Goal: Information Seeking & Learning: Learn about a topic

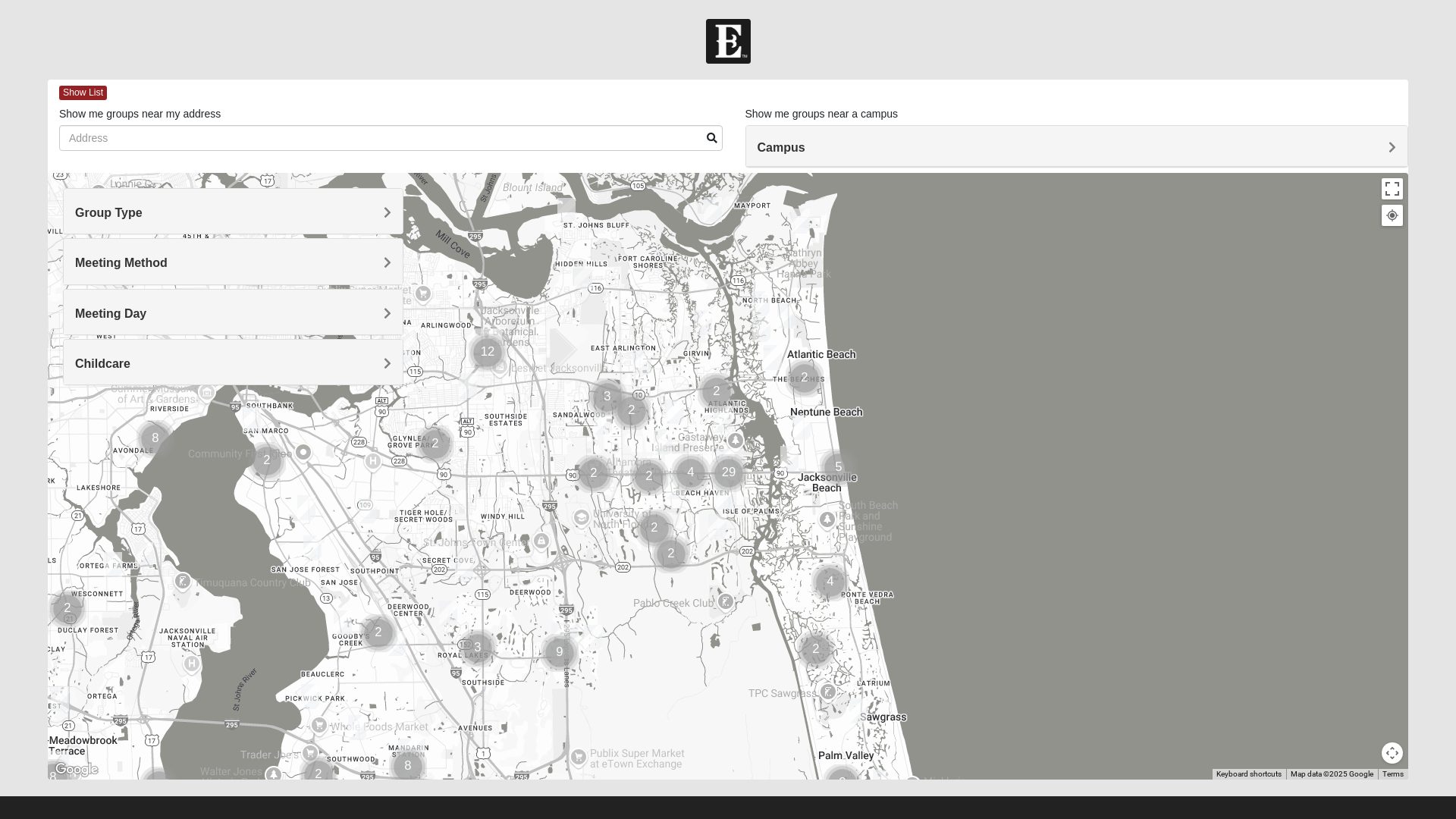
click at [805, 148] on span "Campus" at bounding box center [781, 147] width 48 height 13
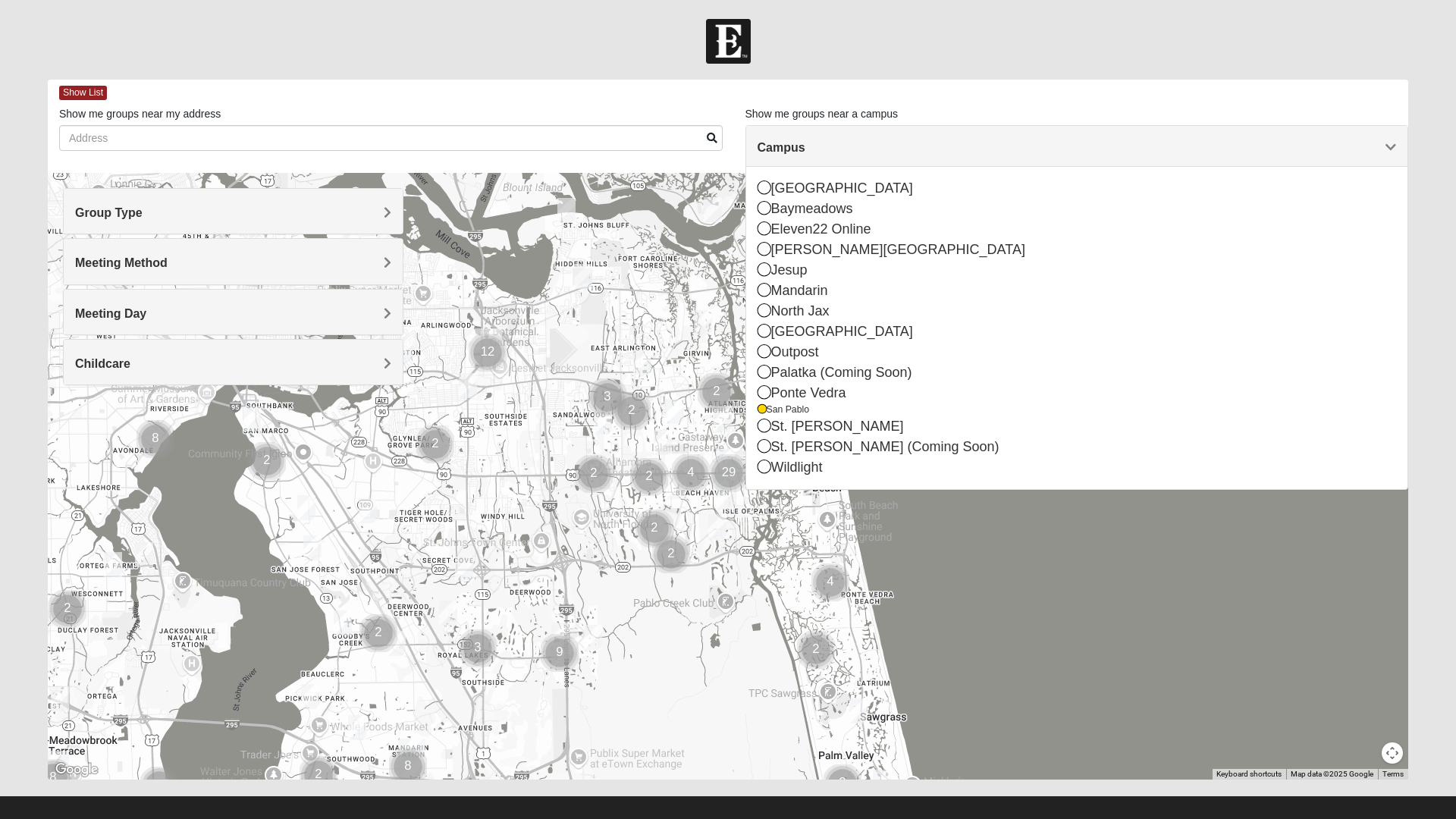
click at [769, 377] on icon at bounding box center [764, 371] width 13 height 13
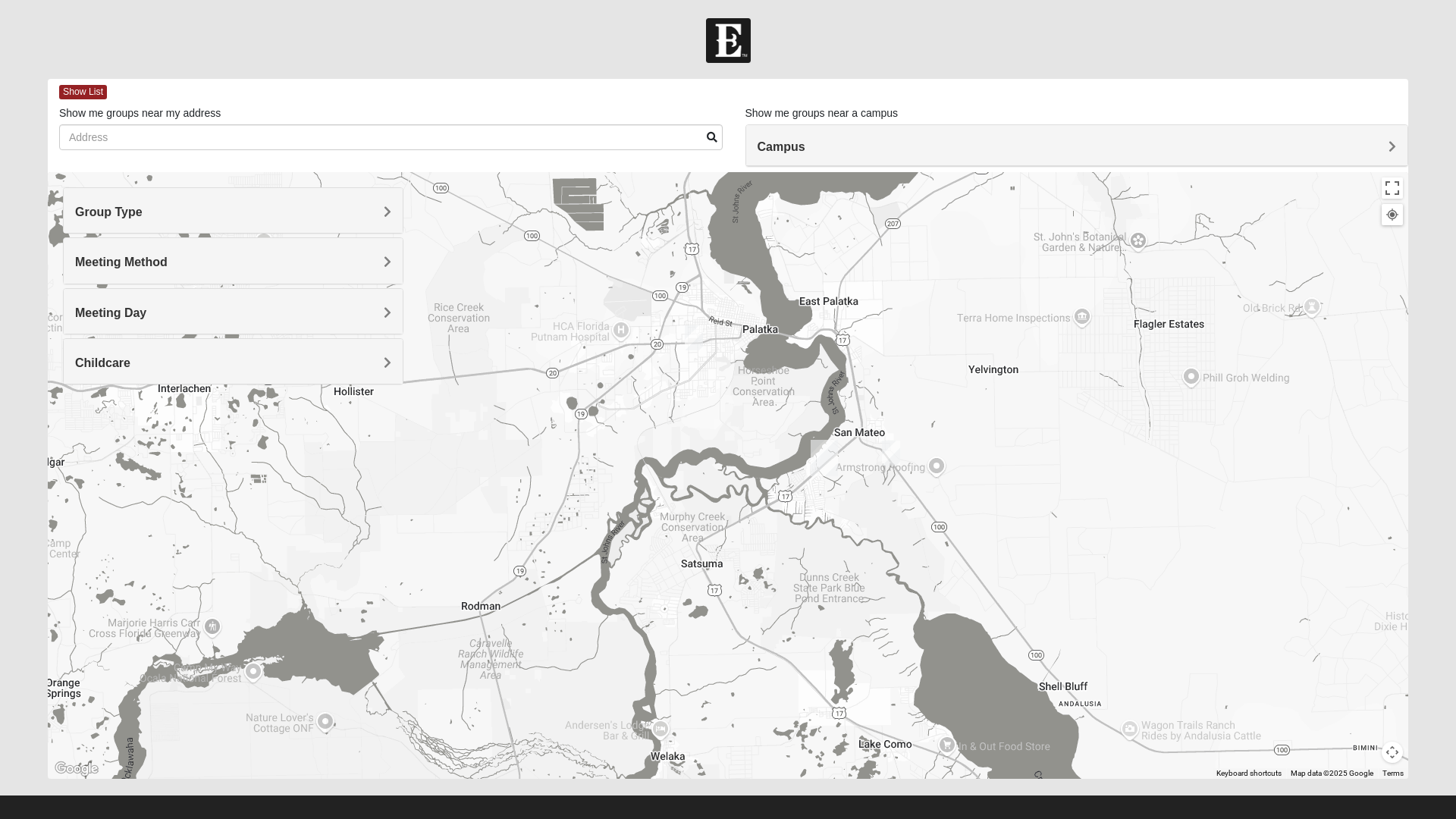
scroll to position [16, 0]
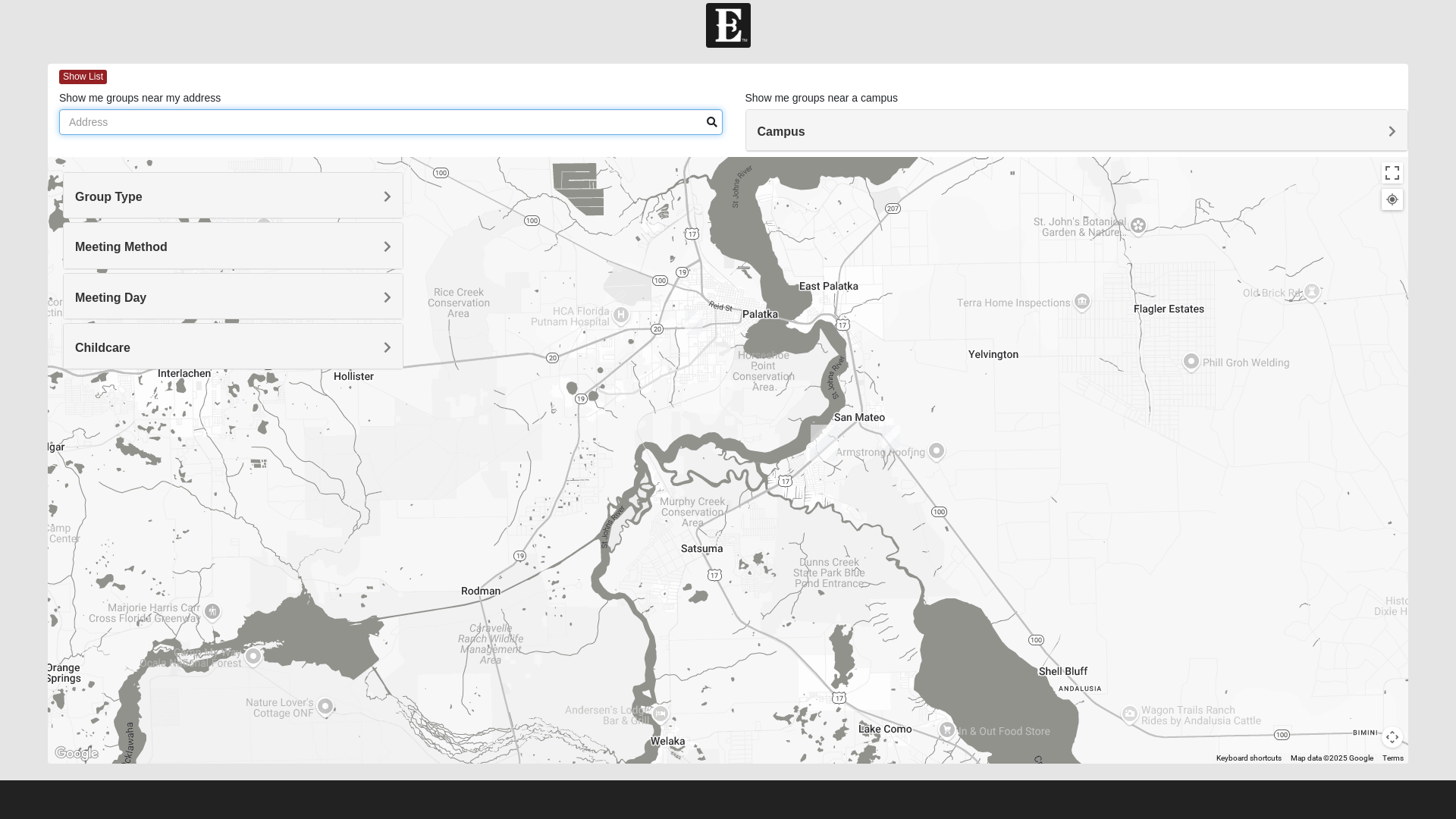
click at [382, 125] on input "Show me groups near my address" at bounding box center [391, 122] width 663 height 26
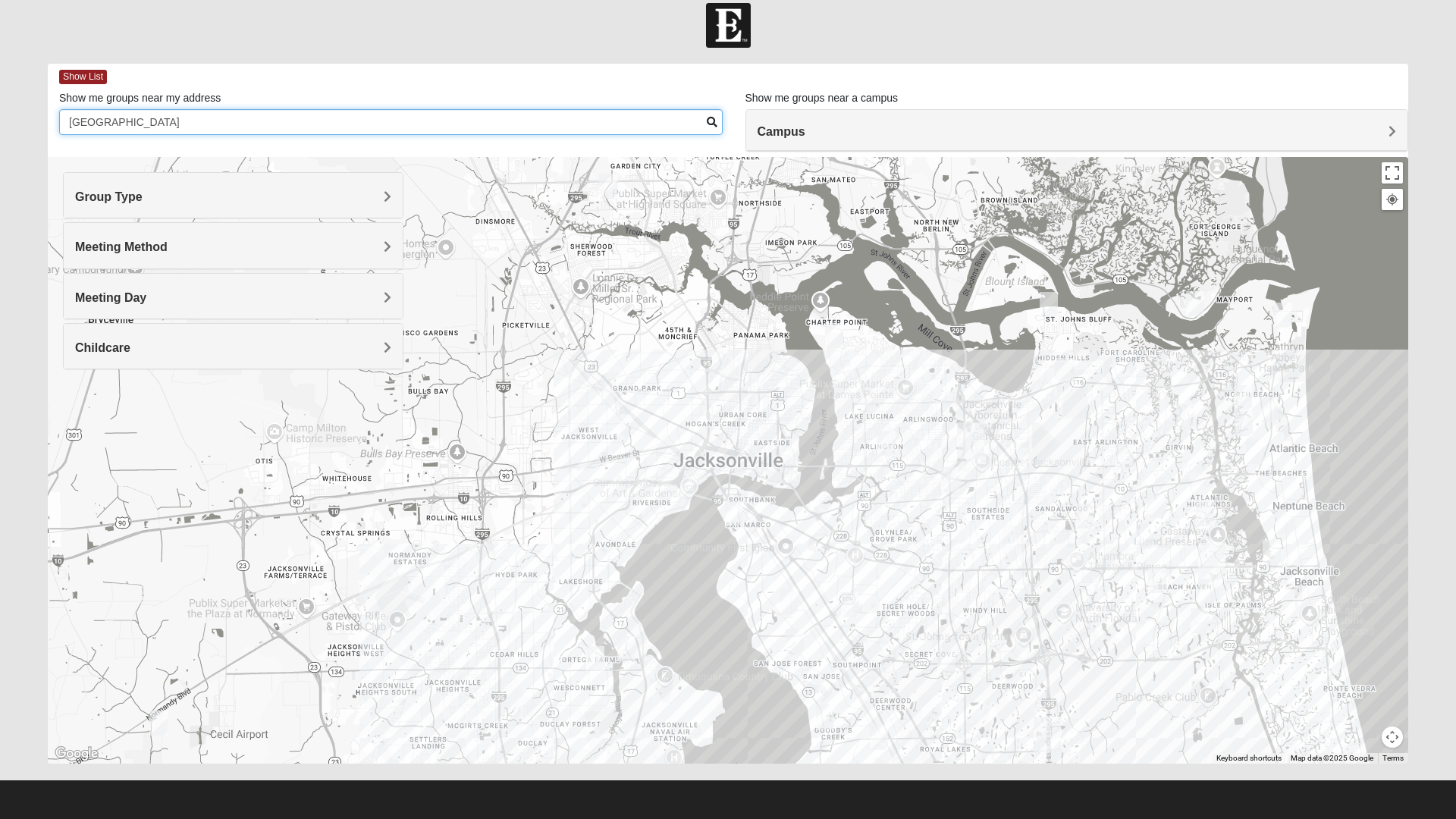
type input "[GEOGRAPHIC_DATA]"
click at [1431, 452] on form "Log In Find A Group Error Show List Loading Groups" at bounding box center [728, 411] width 1456 height 816
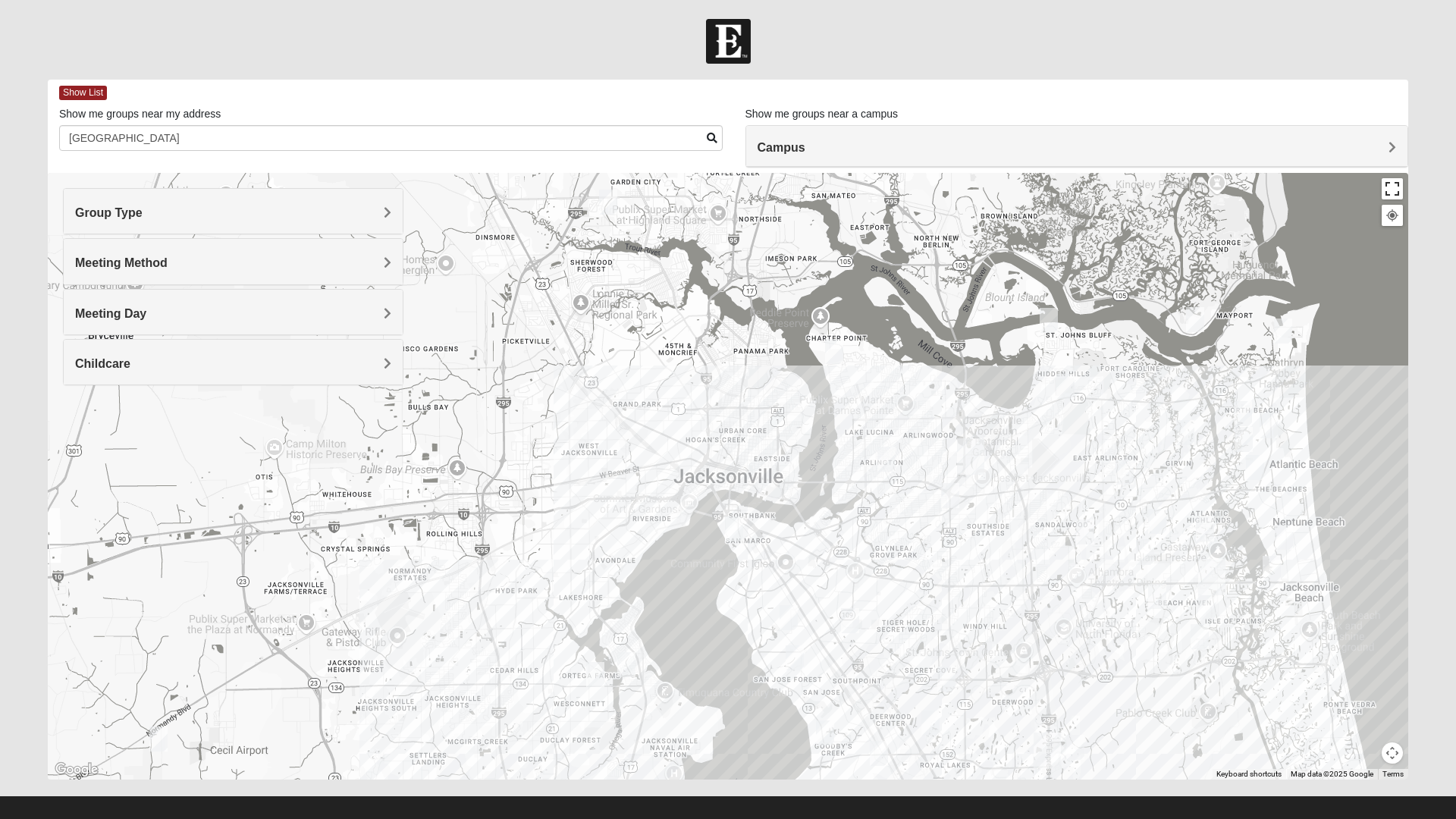
click at [1397, 179] on button "Toggle fullscreen view" at bounding box center [1392, 189] width 22 height 22
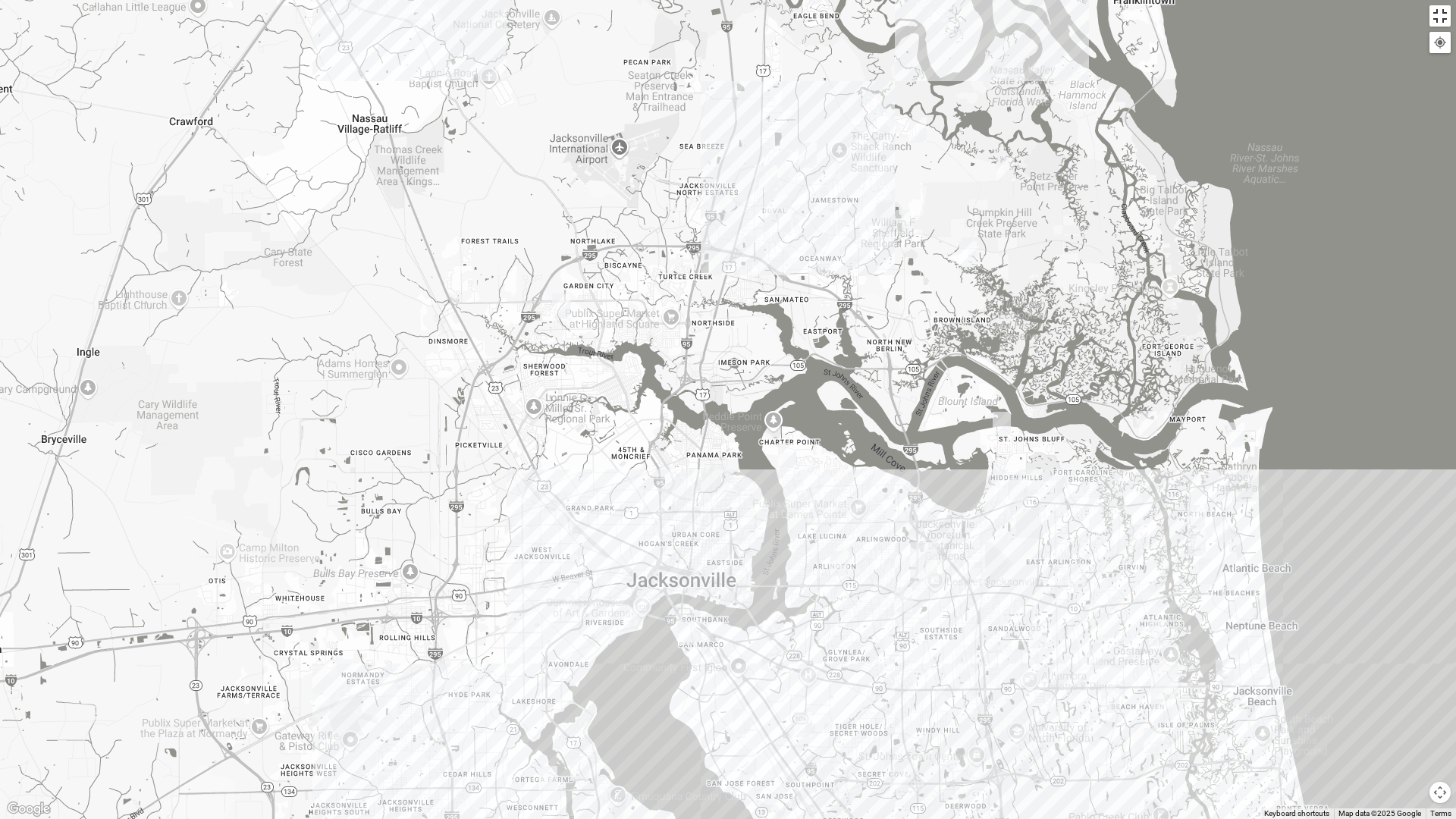
click at [1441, 13] on button "Toggle fullscreen view" at bounding box center [1441, 16] width 22 height 22
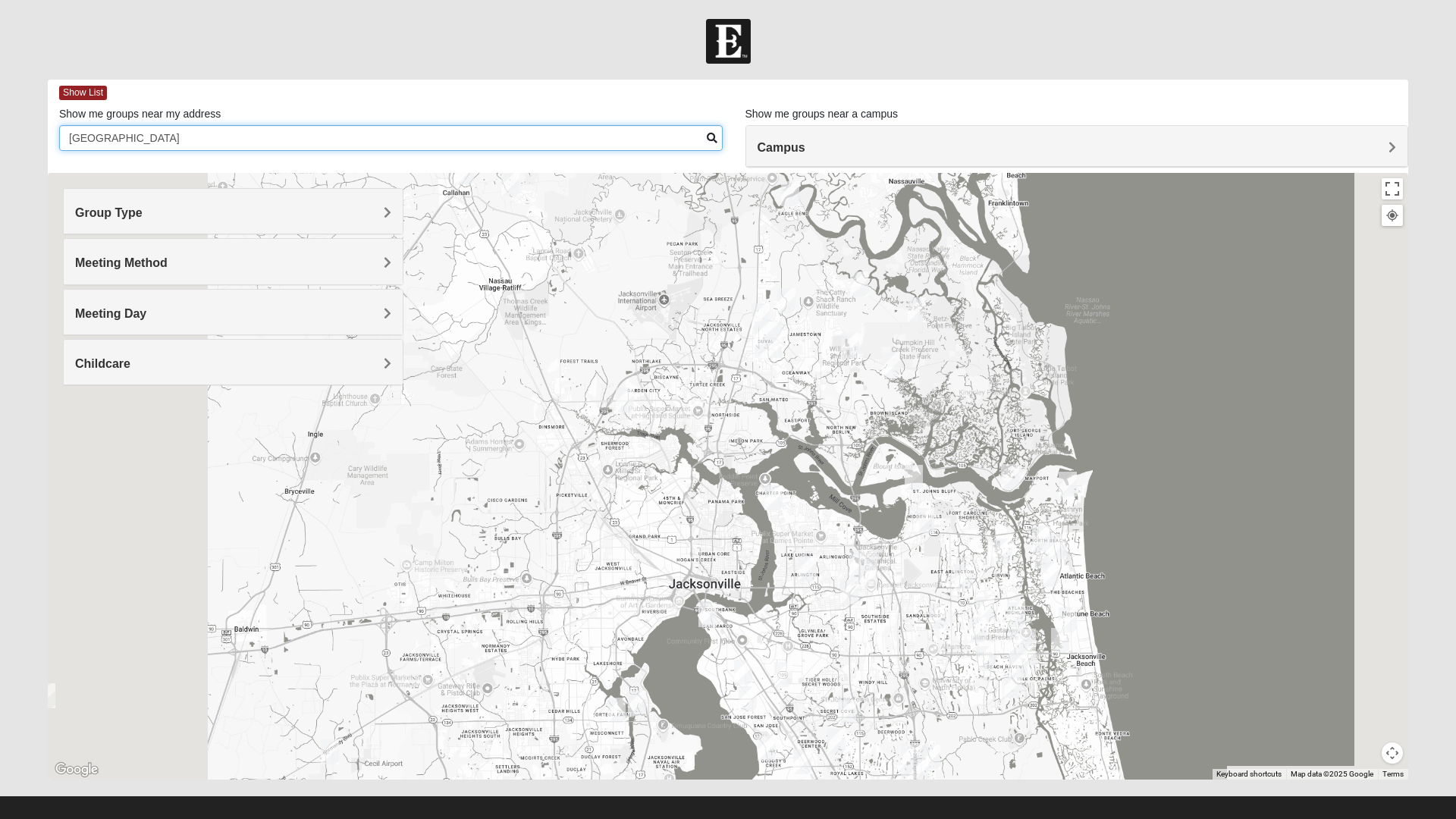
click at [151, 138] on input "[GEOGRAPHIC_DATA]" at bounding box center [391, 138] width 663 height 26
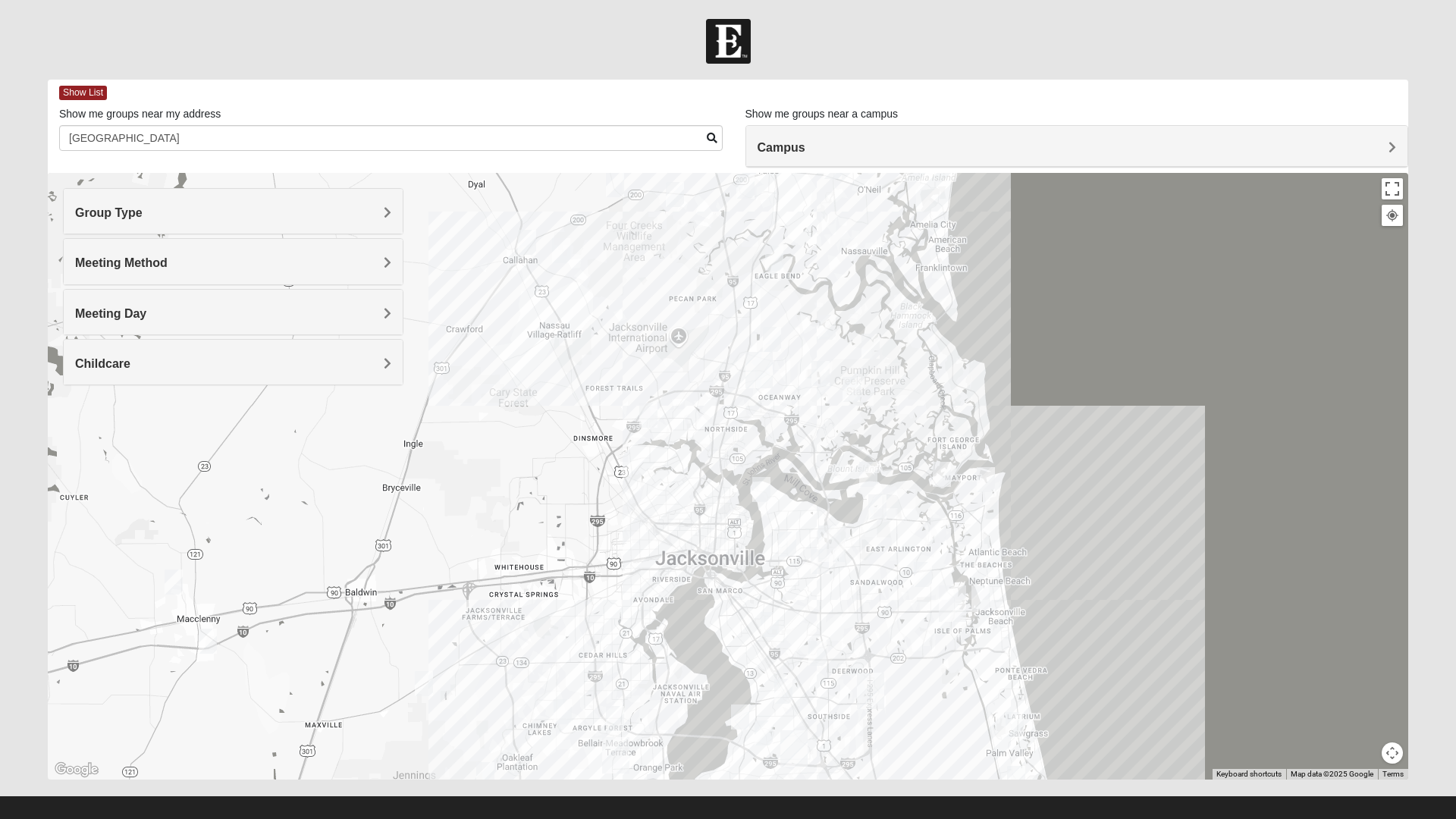
click at [173, 229] on div "Group Type" at bounding box center [233, 211] width 339 height 45
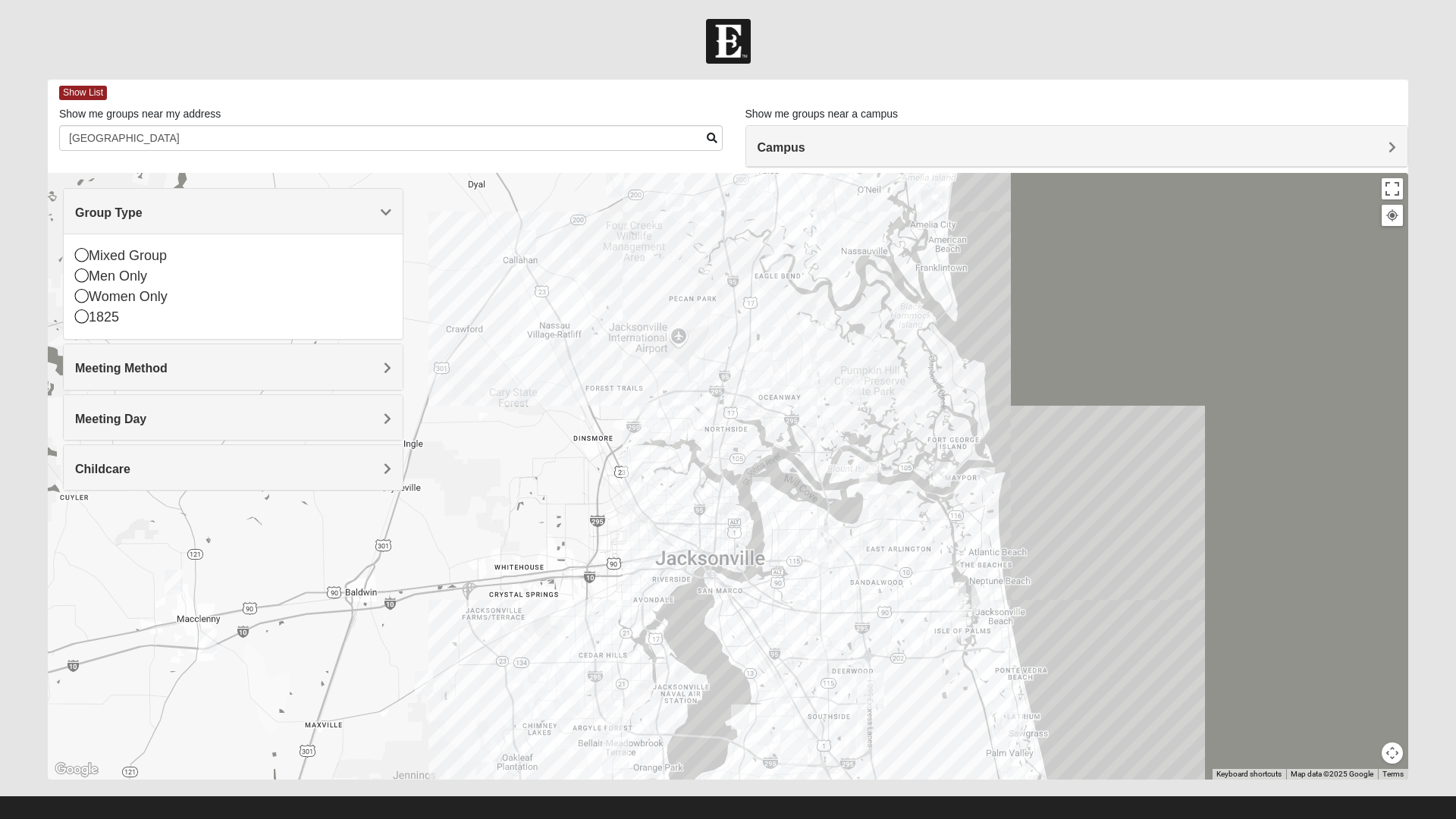
click at [91, 278] on div "Men Only" at bounding box center [234, 276] width 316 height 21
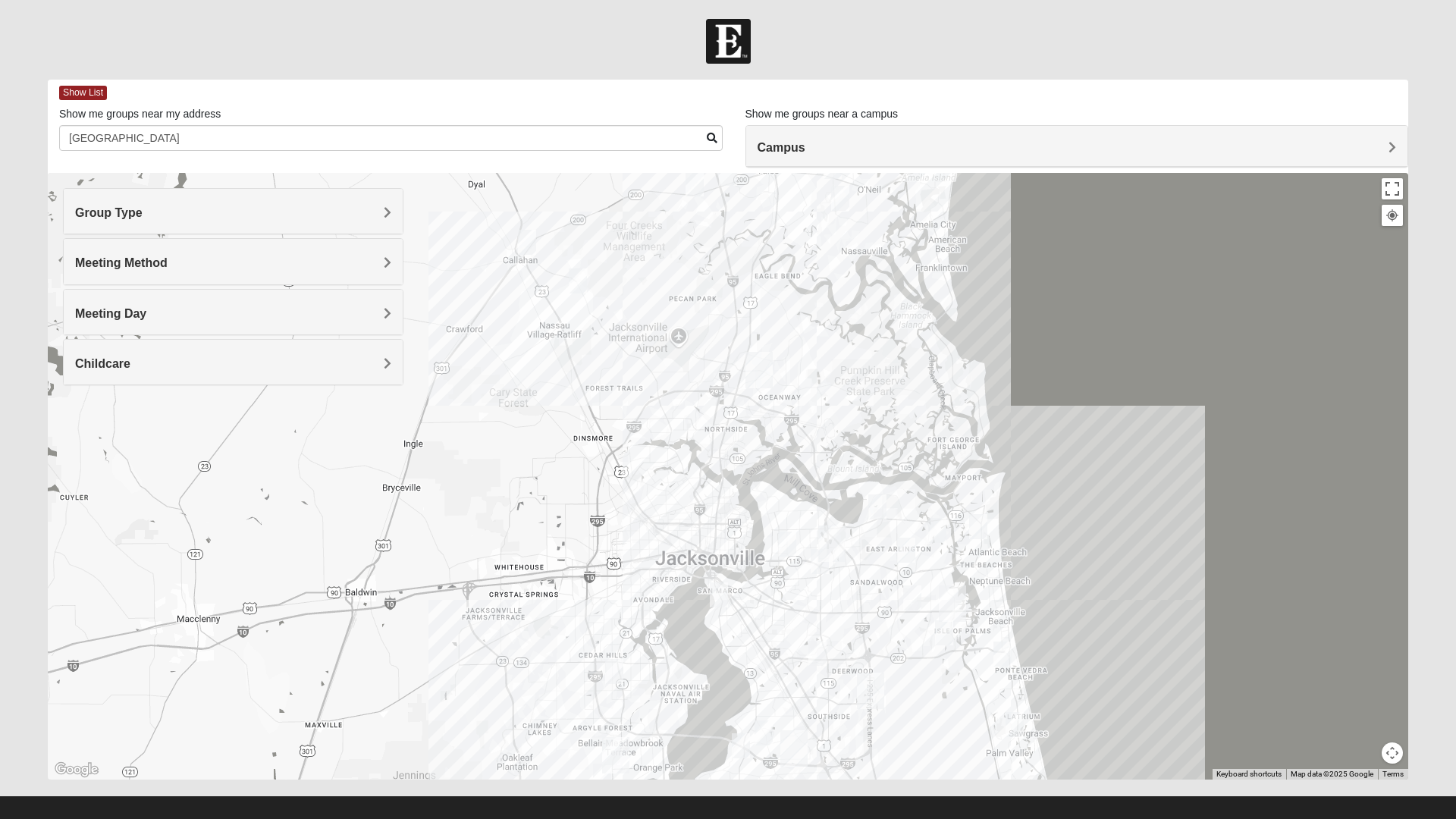
click at [805, 144] on span "Campus" at bounding box center [781, 147] width 48 height 13
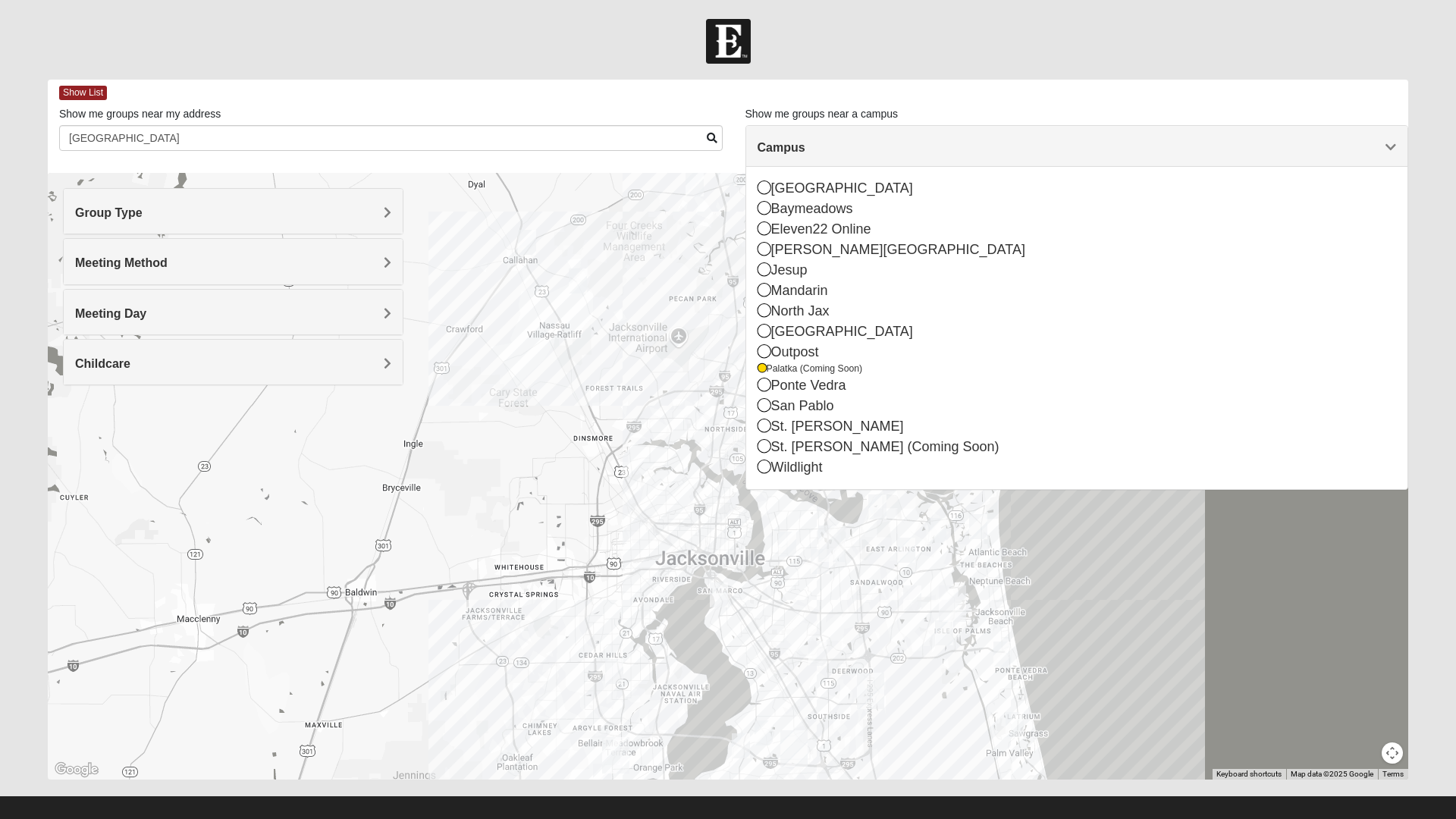
click at [763, 276] on icon at bounding box center [764, 269] width 13 height 13
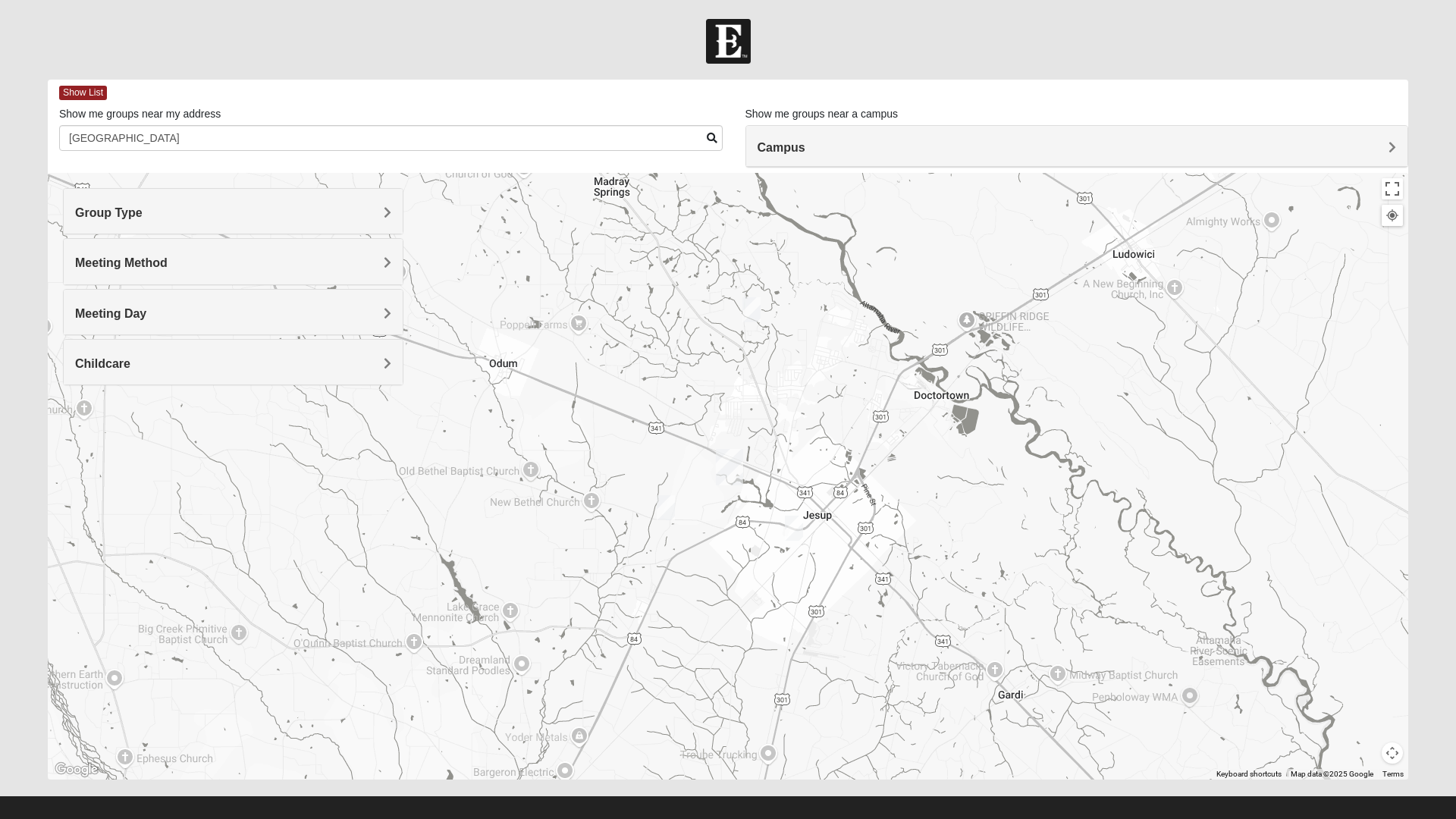
click at [169, 304] on div "Meeting Day" at bounding box center [233, 312] width 339 height 45
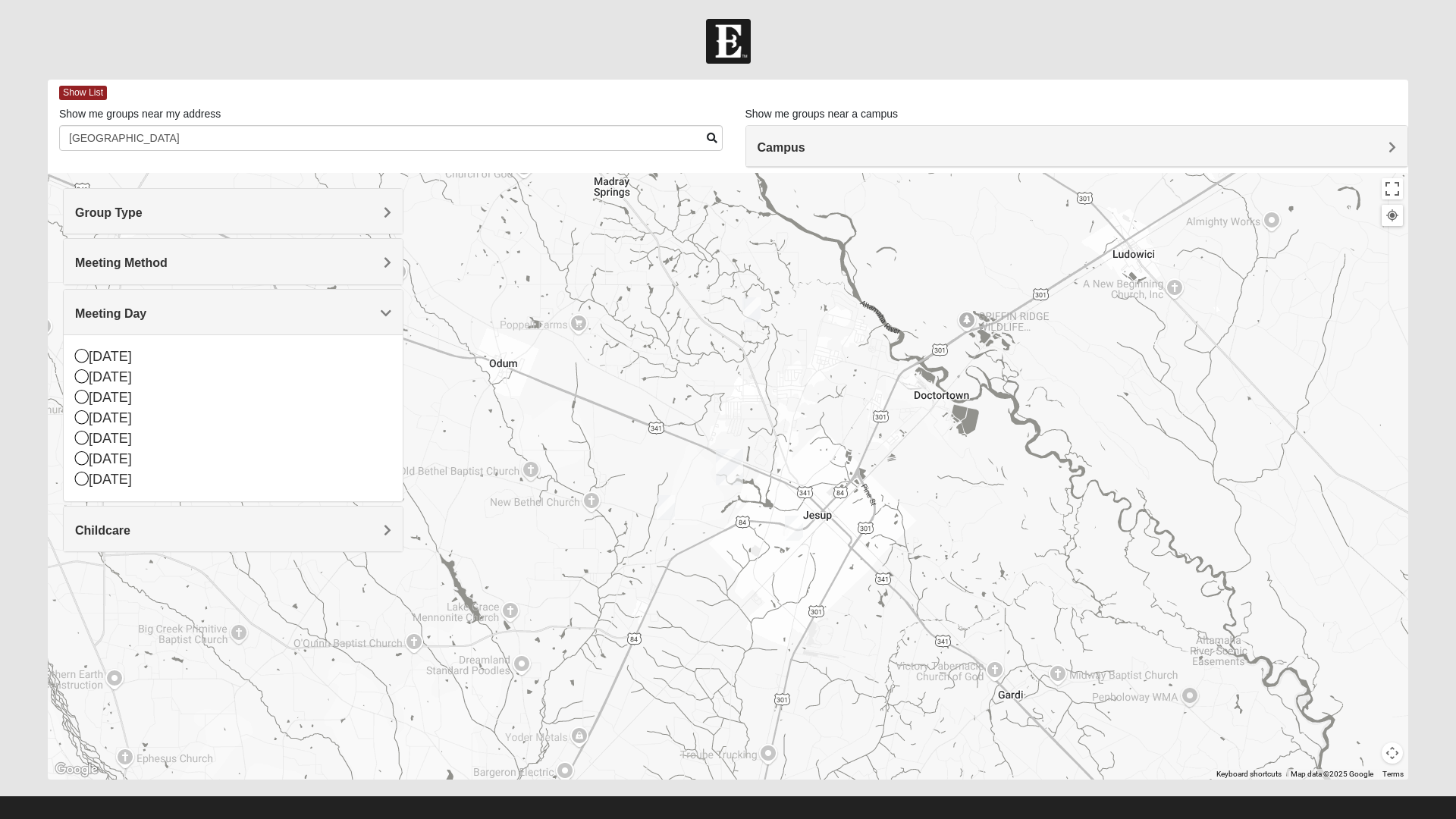
click at [89, 214] on span "Group Type" at bounding box center [109, 213] width 67 height 13
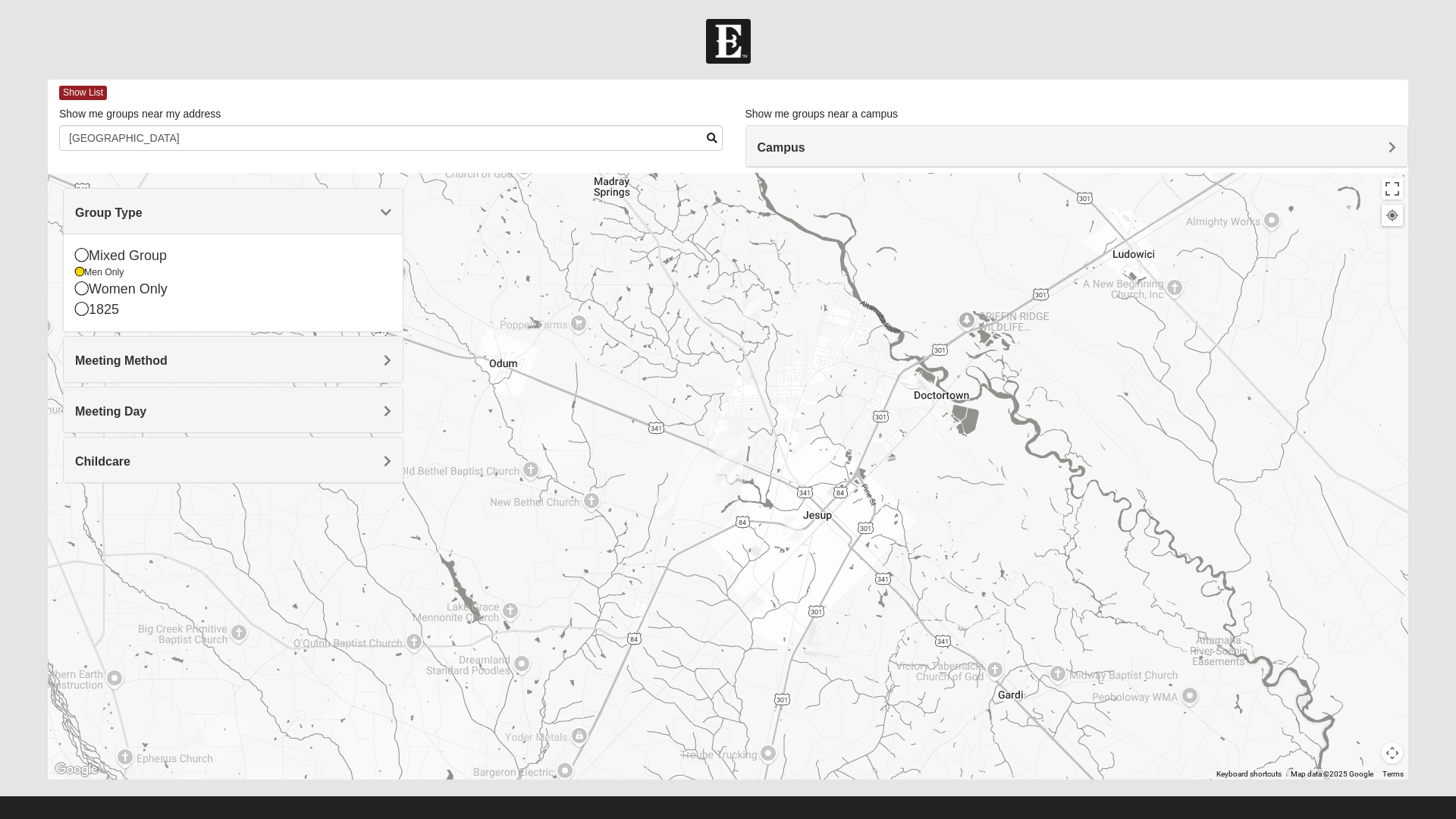
click at [75, 407] on span "Meeting Day" at bounding box center [111, 412] width 71 height 13
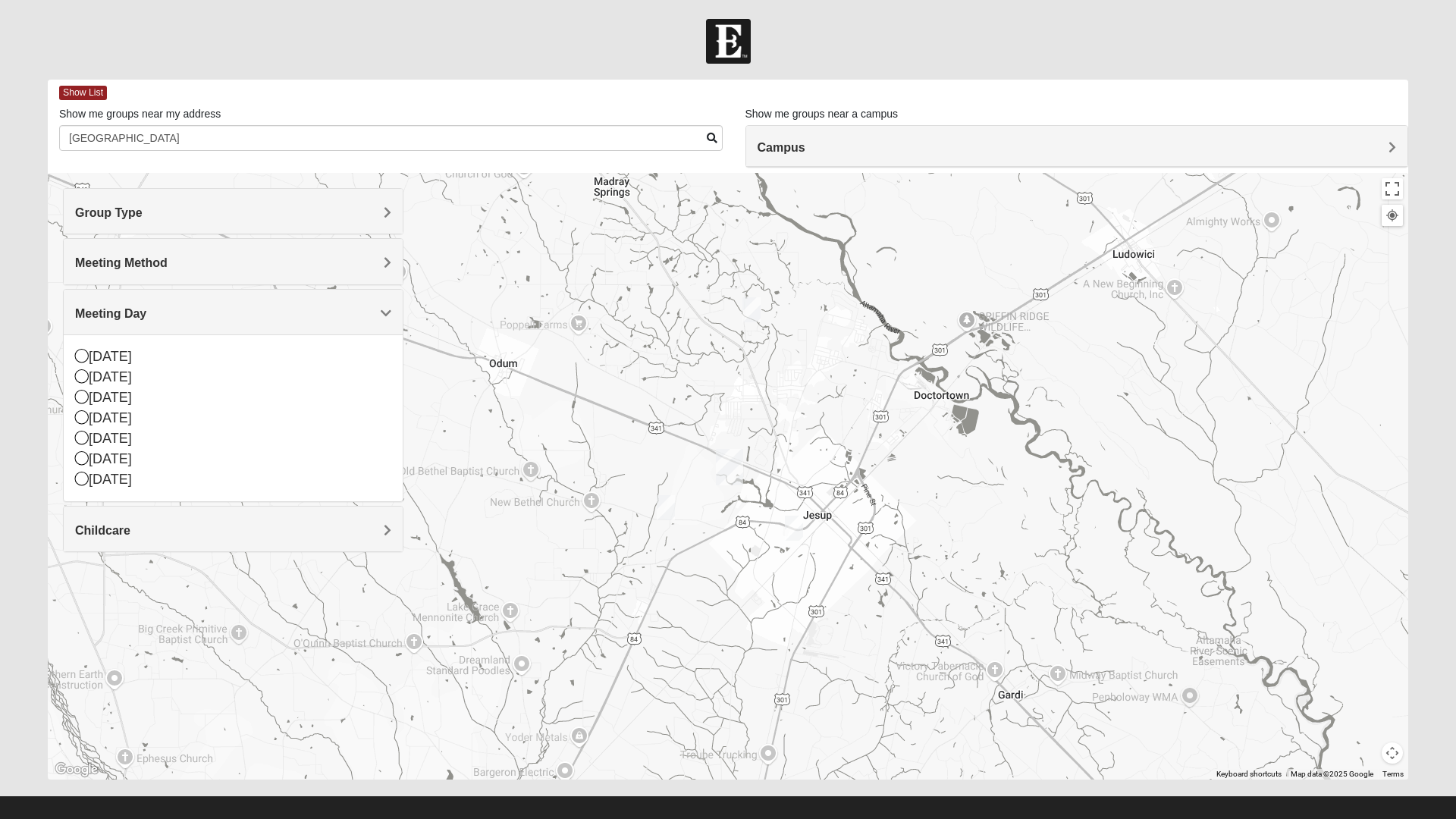
click at [172, 228] on div "Group Type" at bounding box center [233, 211] width 339 height 45
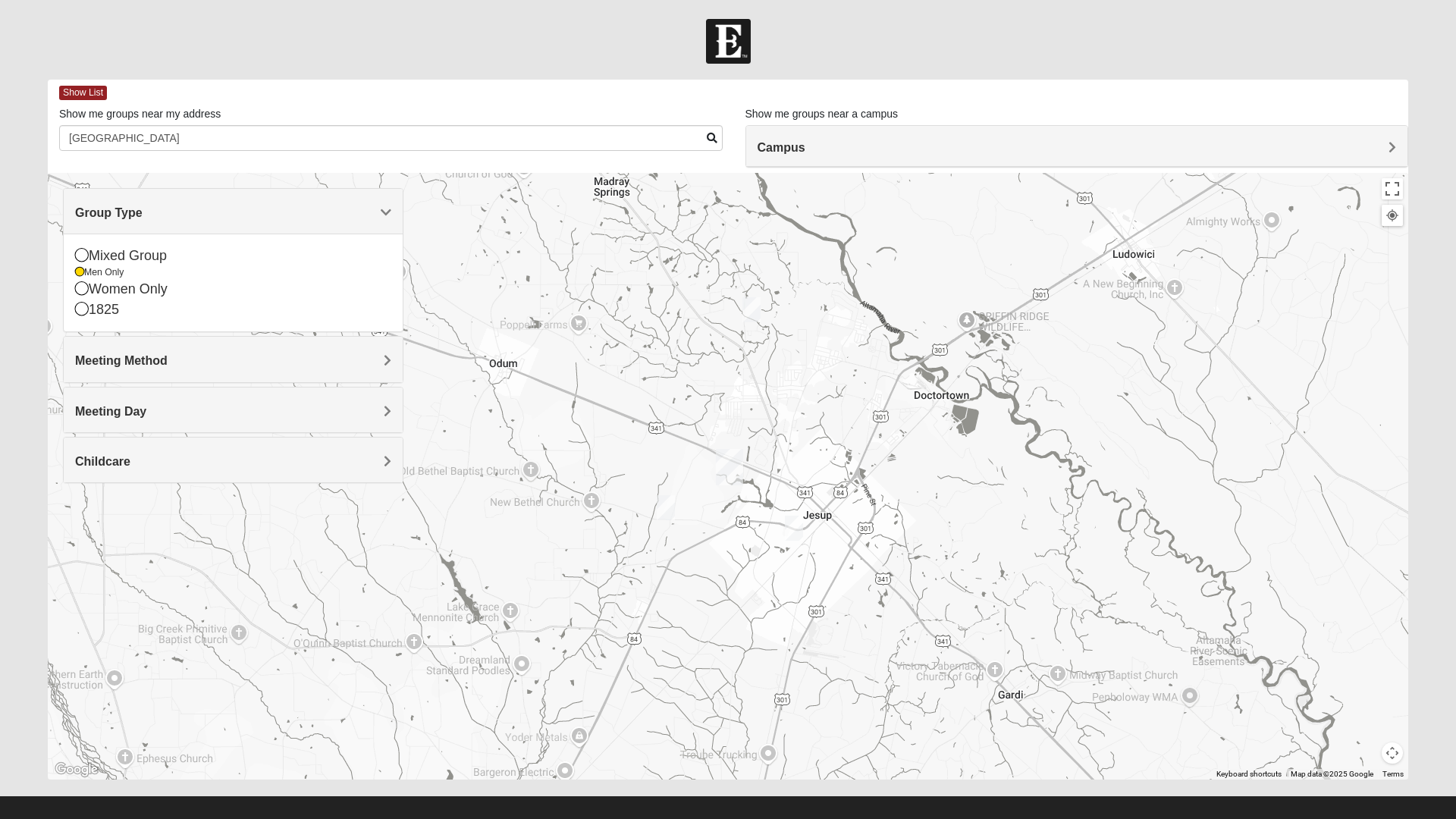
click at [85, 257] on icon at bounding box center [82, 254] width 13 height 13
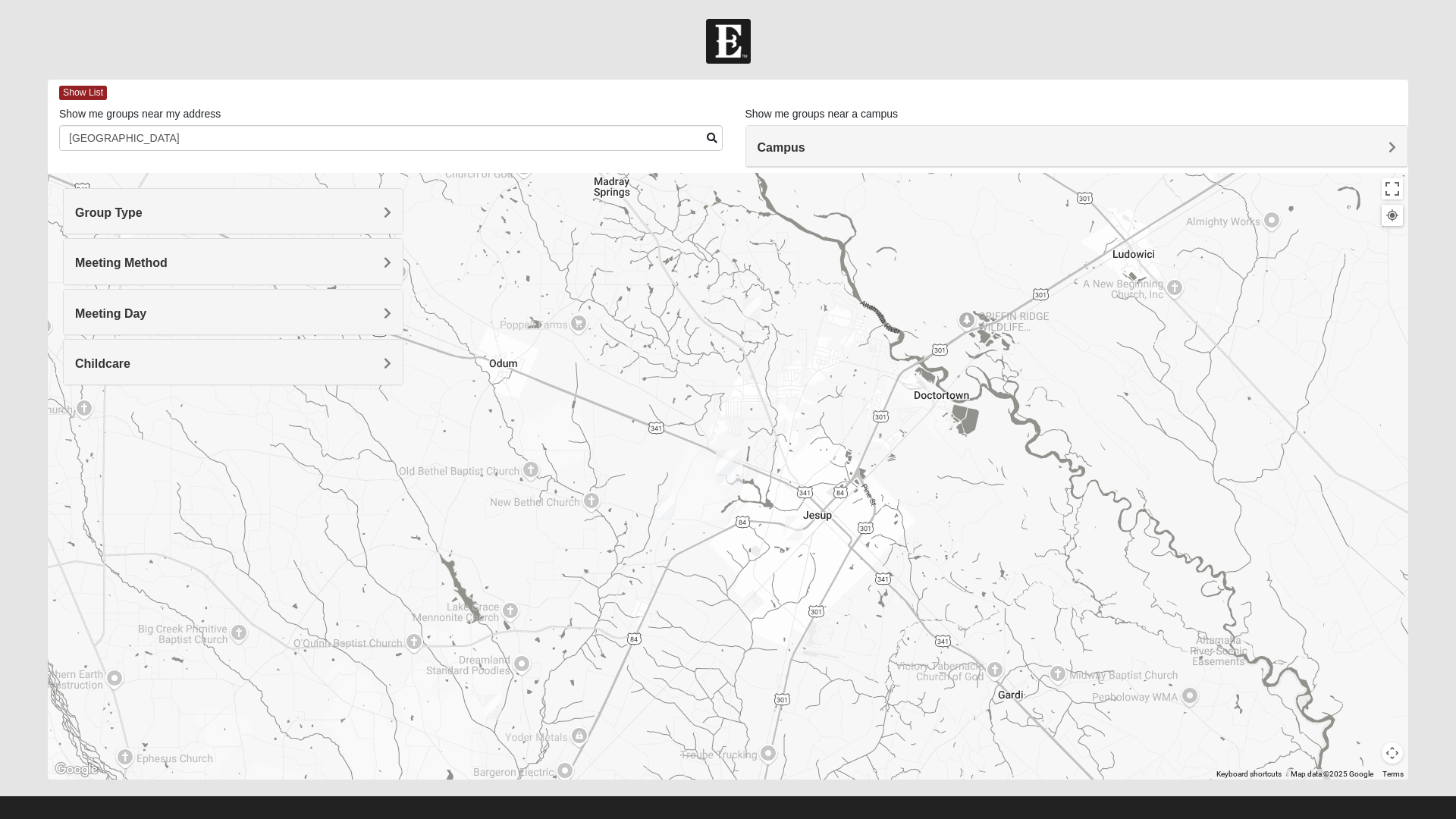
click at [173, 270] on h4 "Meeting Method" at bounding box center [234, 263] width 316 height 14
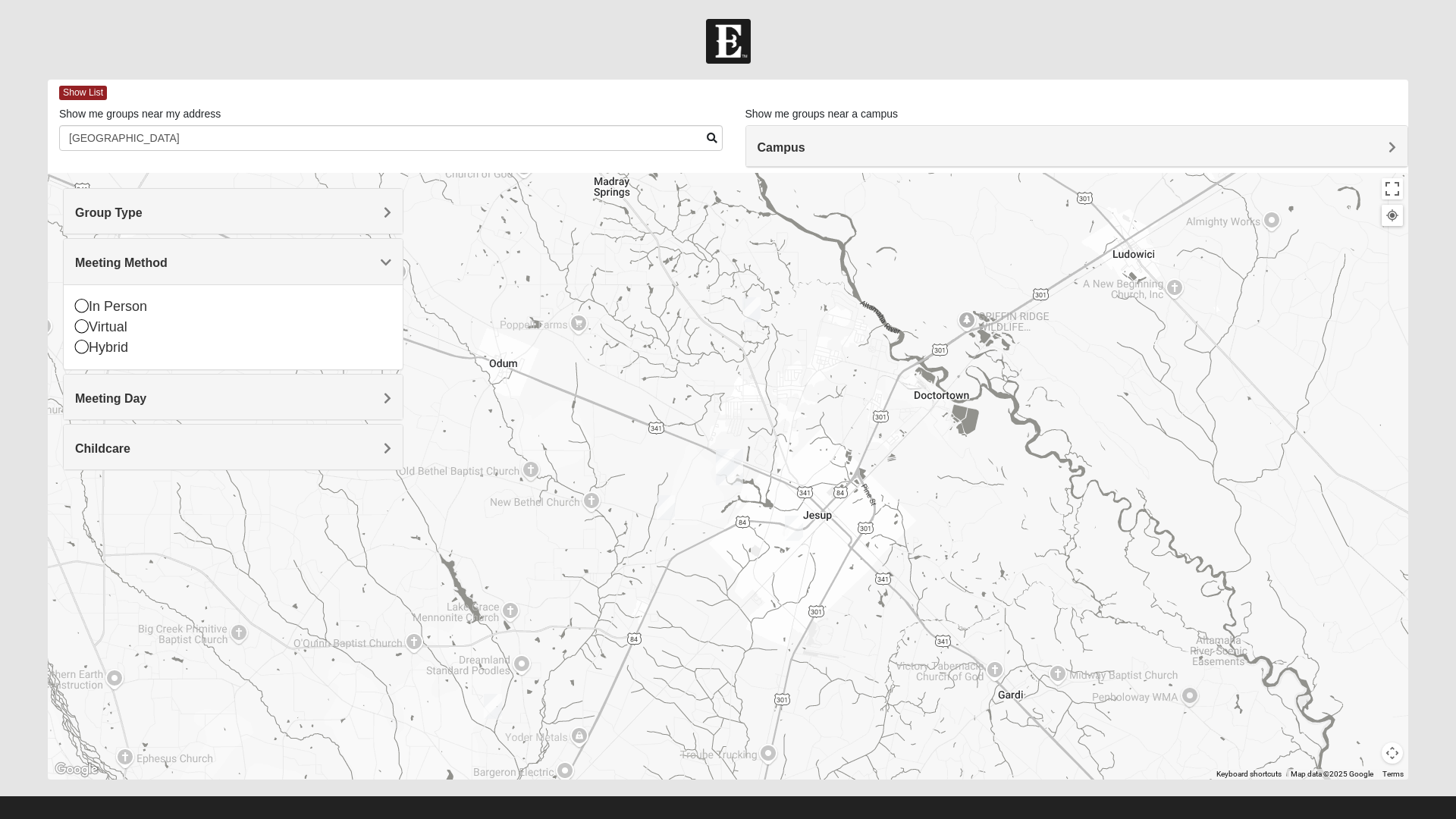
click at [125, 320] on div "Virtual" at bounding box center [234, 327] width 316 height 21
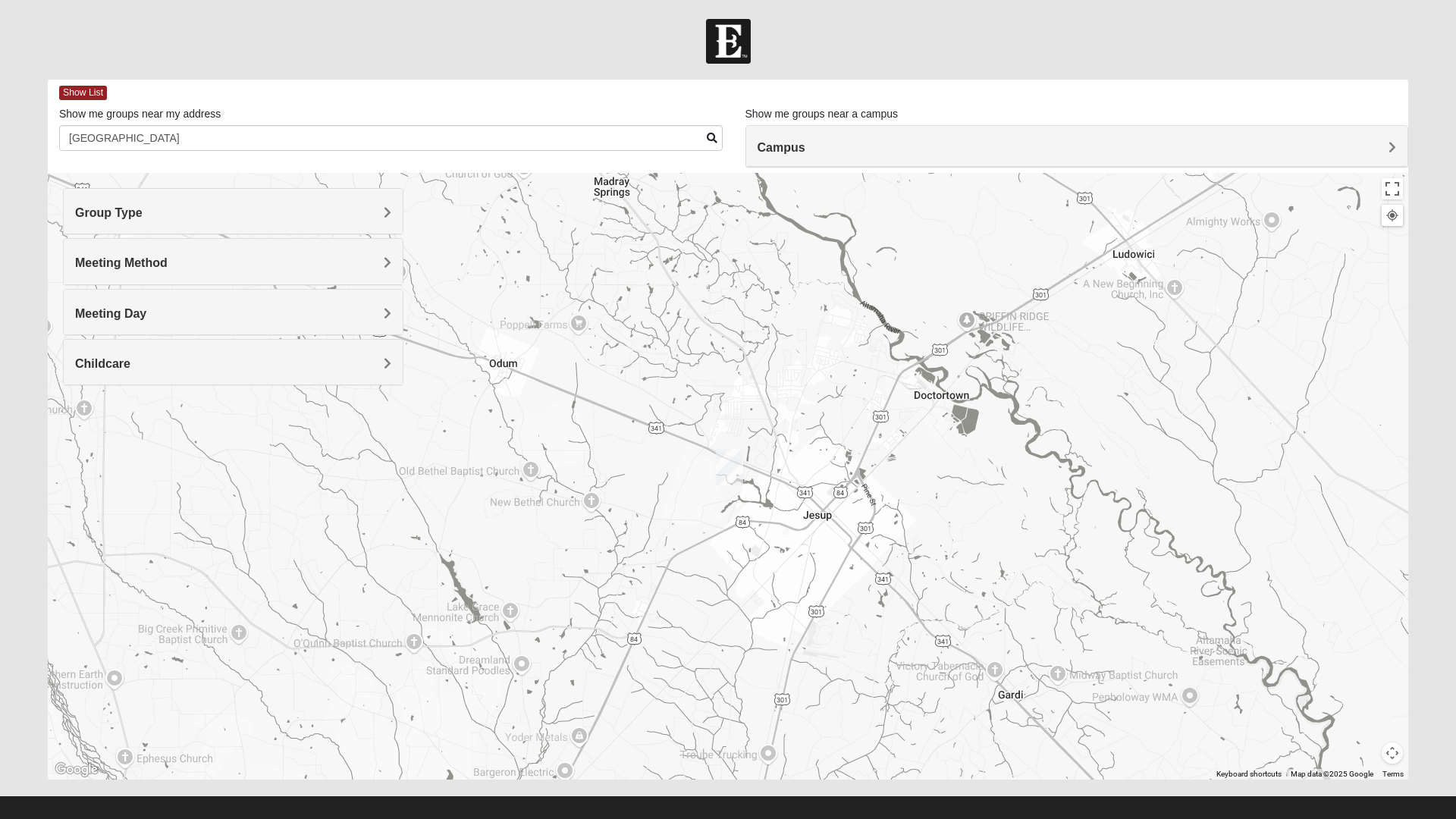
click at [155, 264] on span "Meeting Method" at bounding box center [121, 263] width 93 height 13
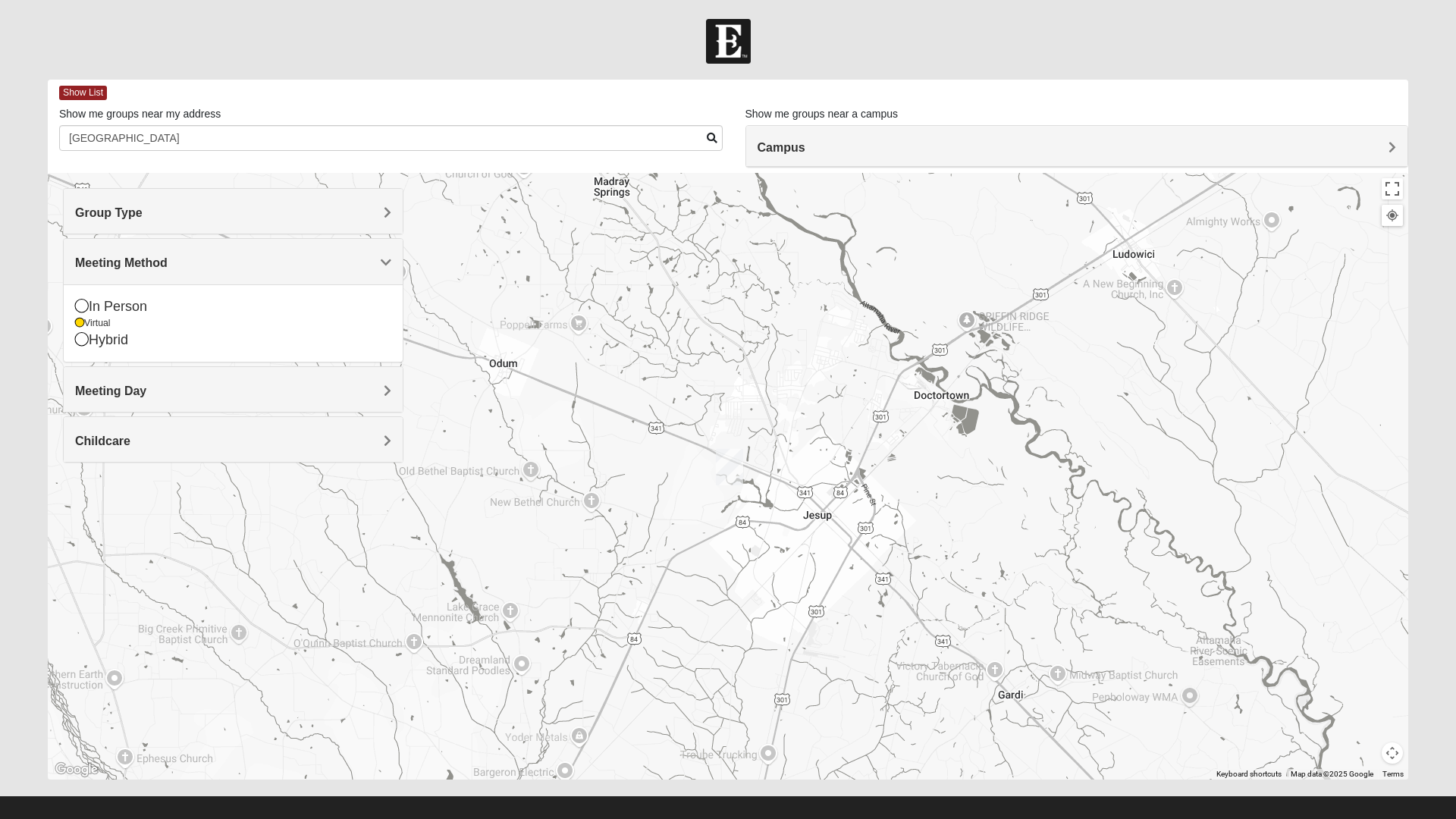
click at [83, 305] on icon at bounding box center [82, 305] width 13 height 13
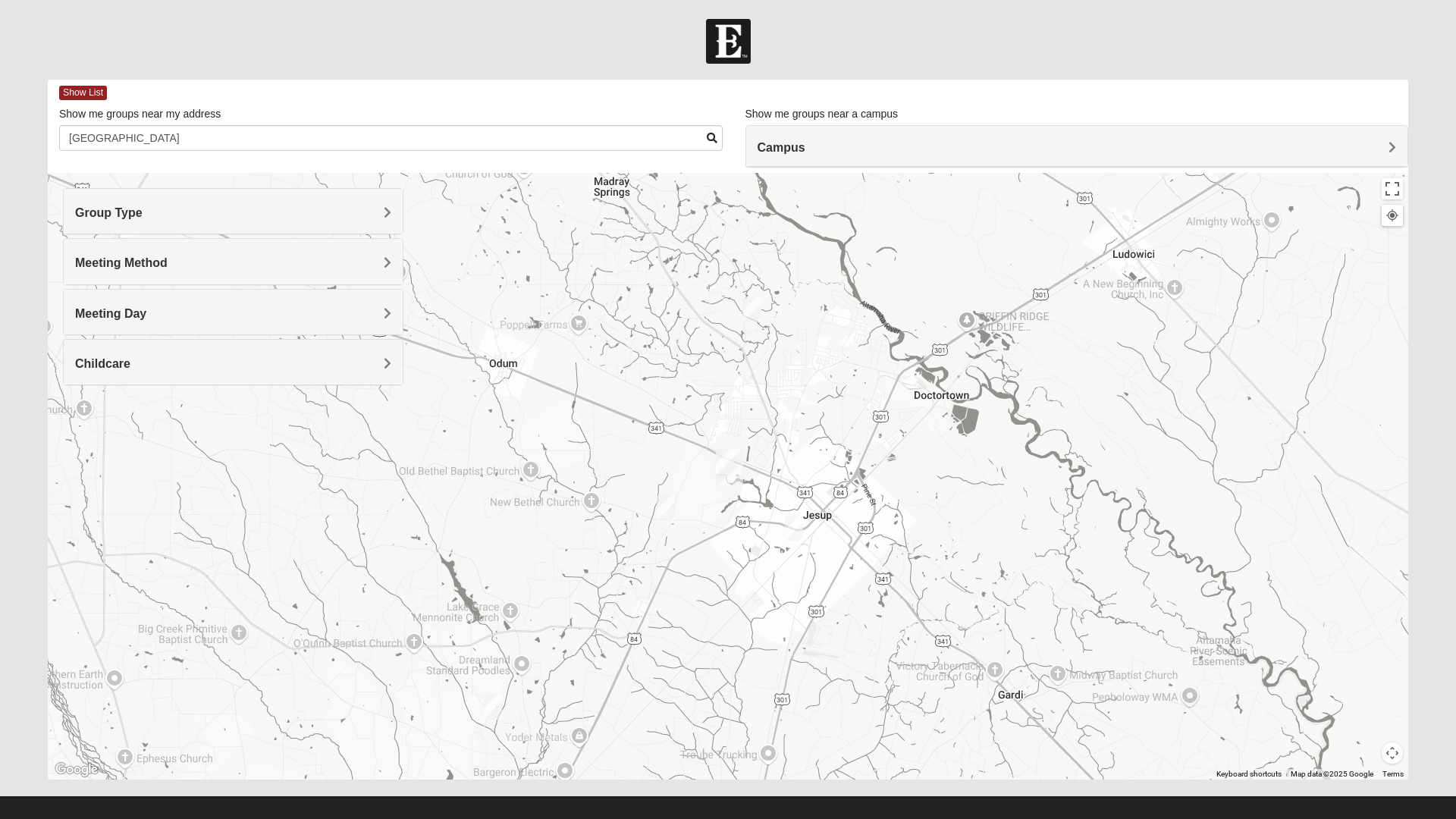
click at [153, 267] on span "Meeting Method" at bounding box center [121, 263] width 93 height 13
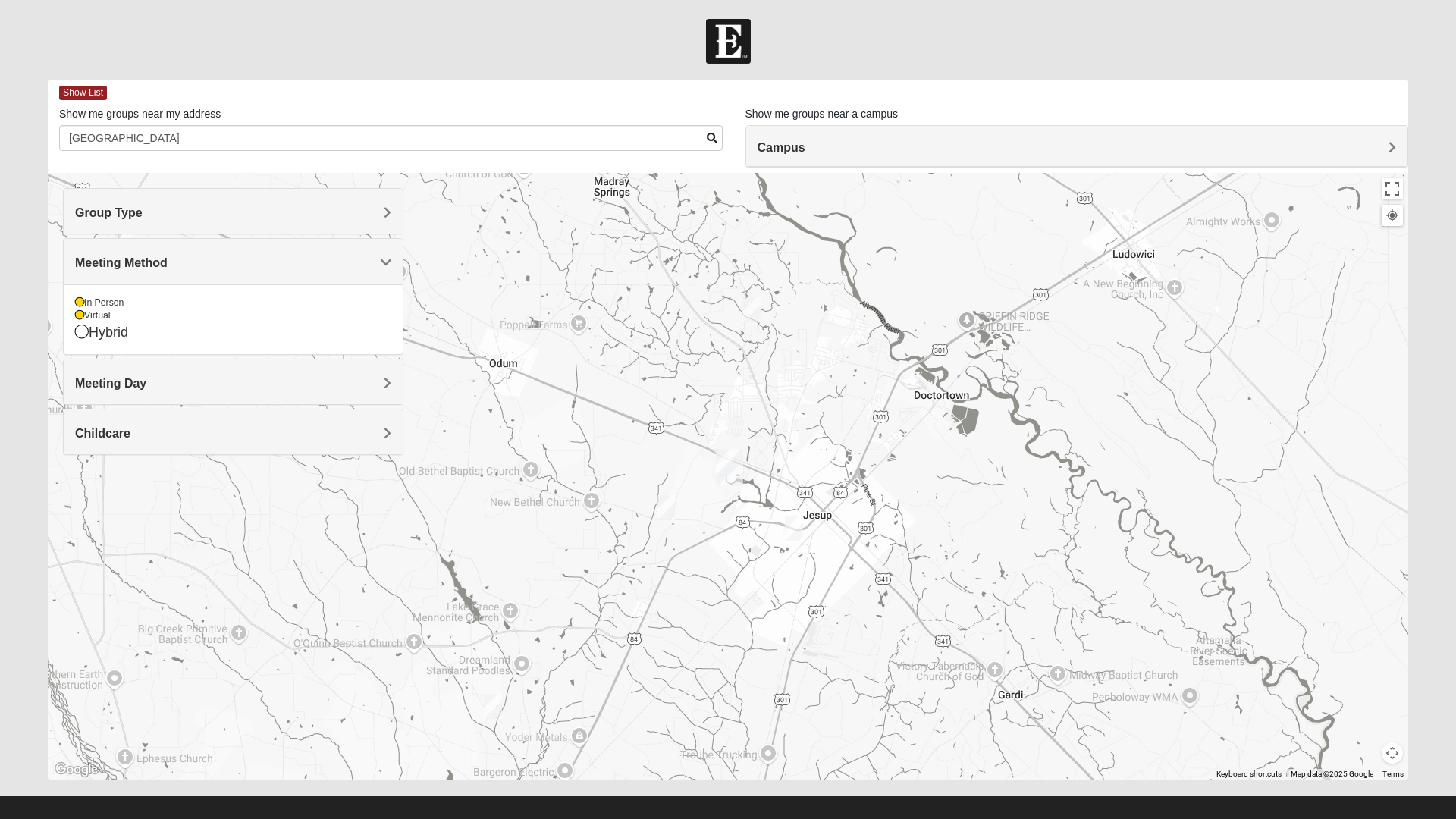
click at [80, 316] on icon at bounding box center [80, 316] width 9 height 9
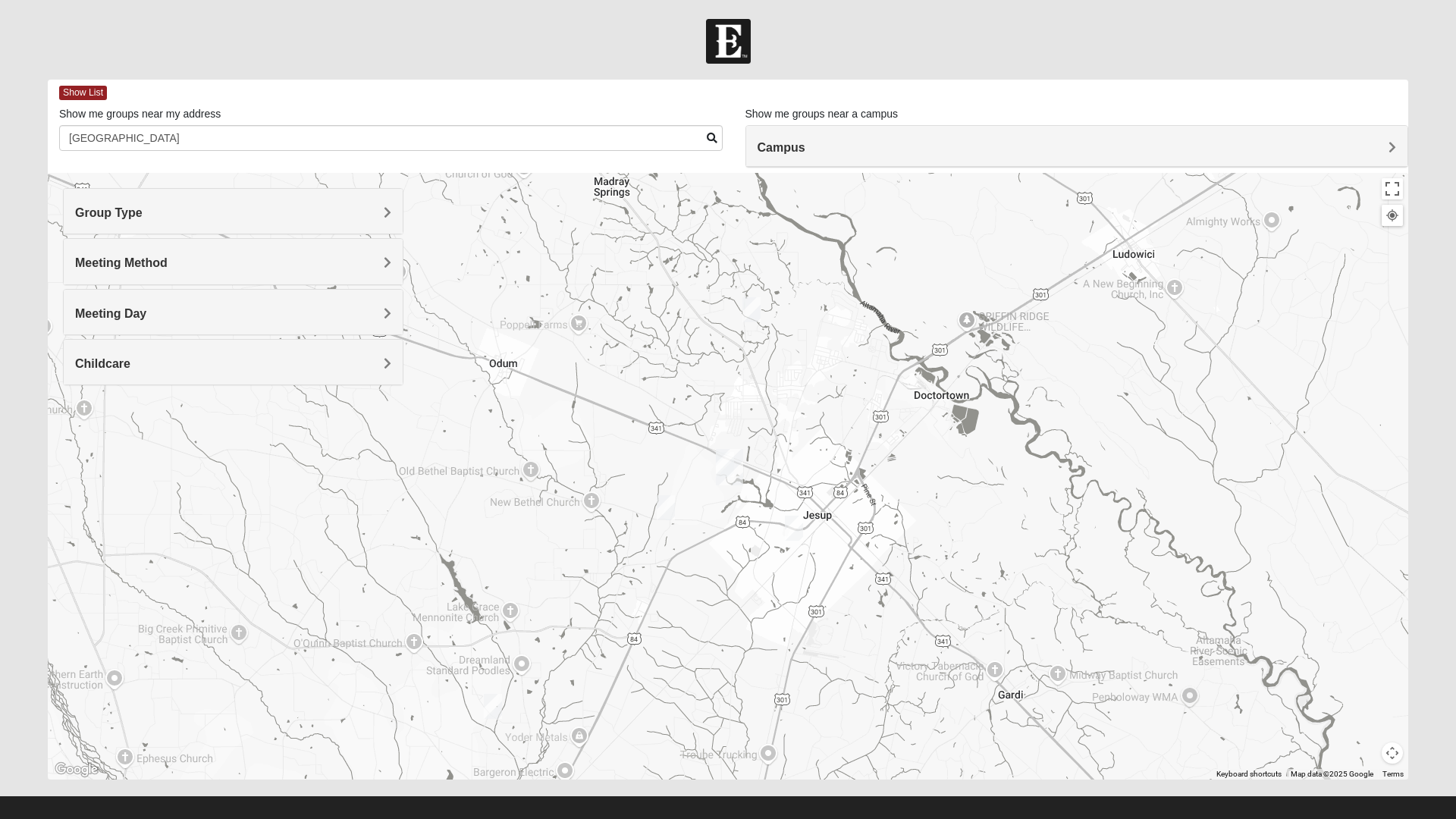
click at [193, 216] on h4 "Group Type" at bounding box center [234, 213] width 316 height 14
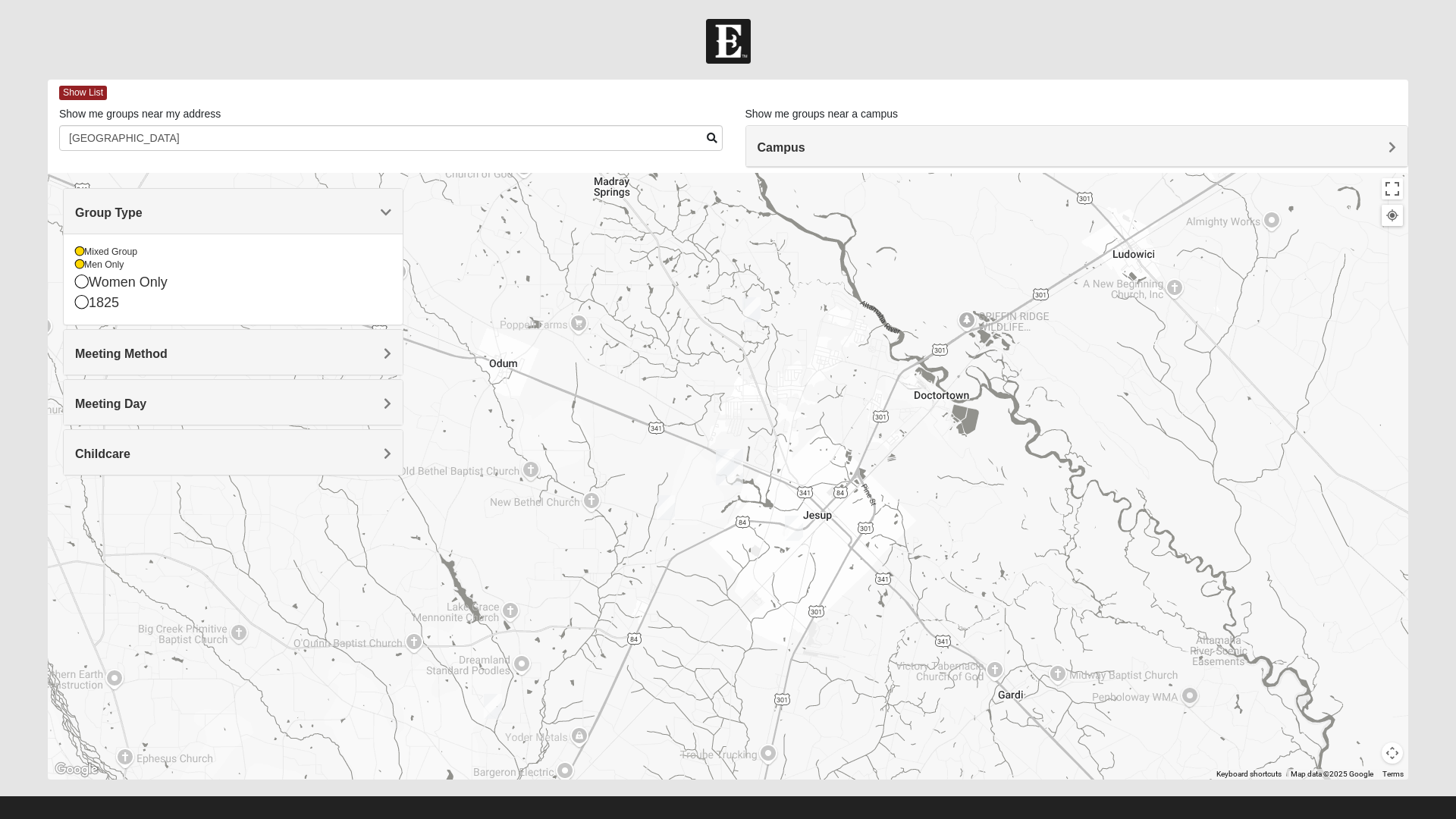
click at [79, 268] on icon at bounding box center [80, 264] width 9 height 9
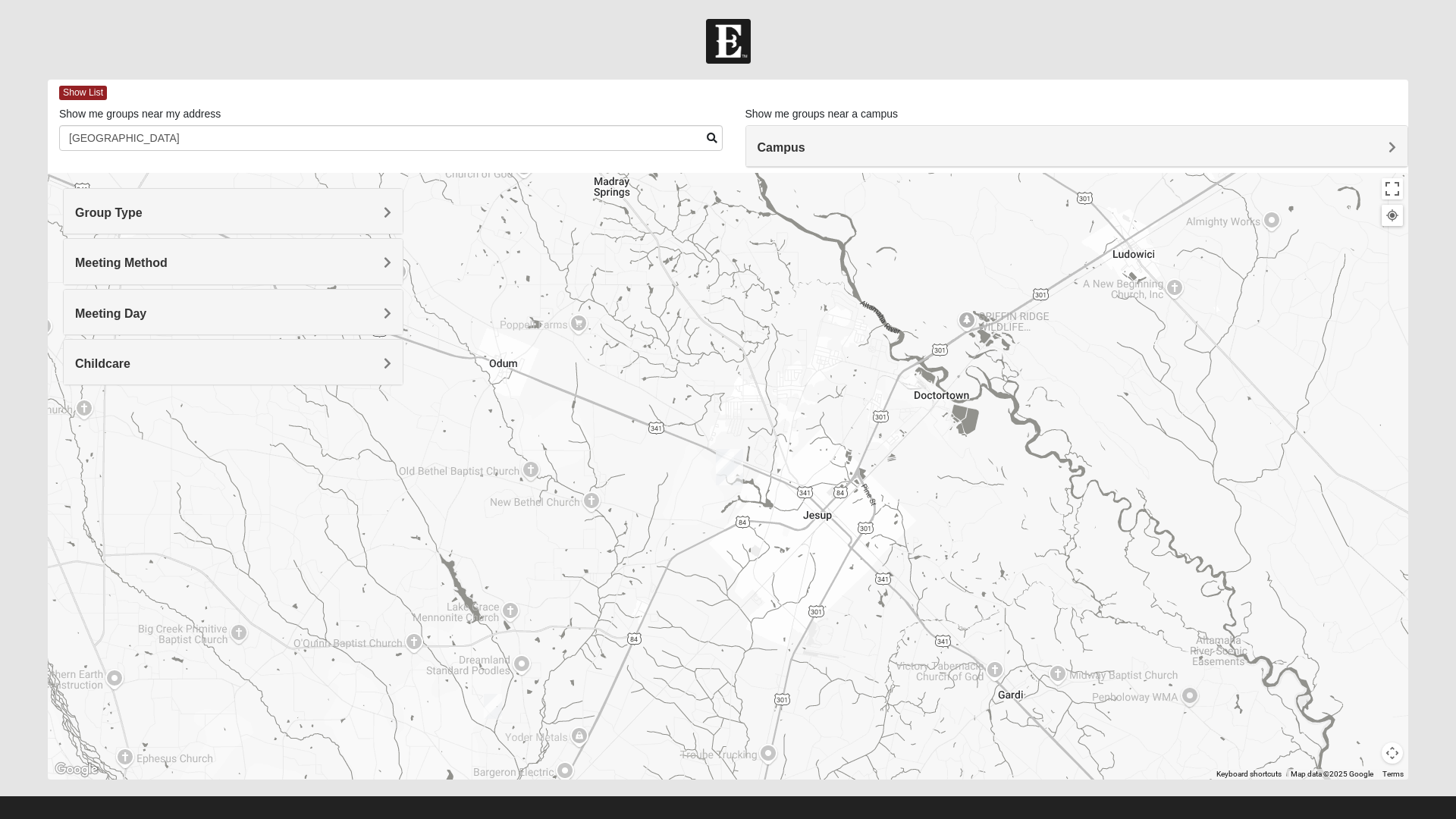
click at [158, 316] on h4 "Meeting Day" at bounding box center [234, 314] width 316 height 14
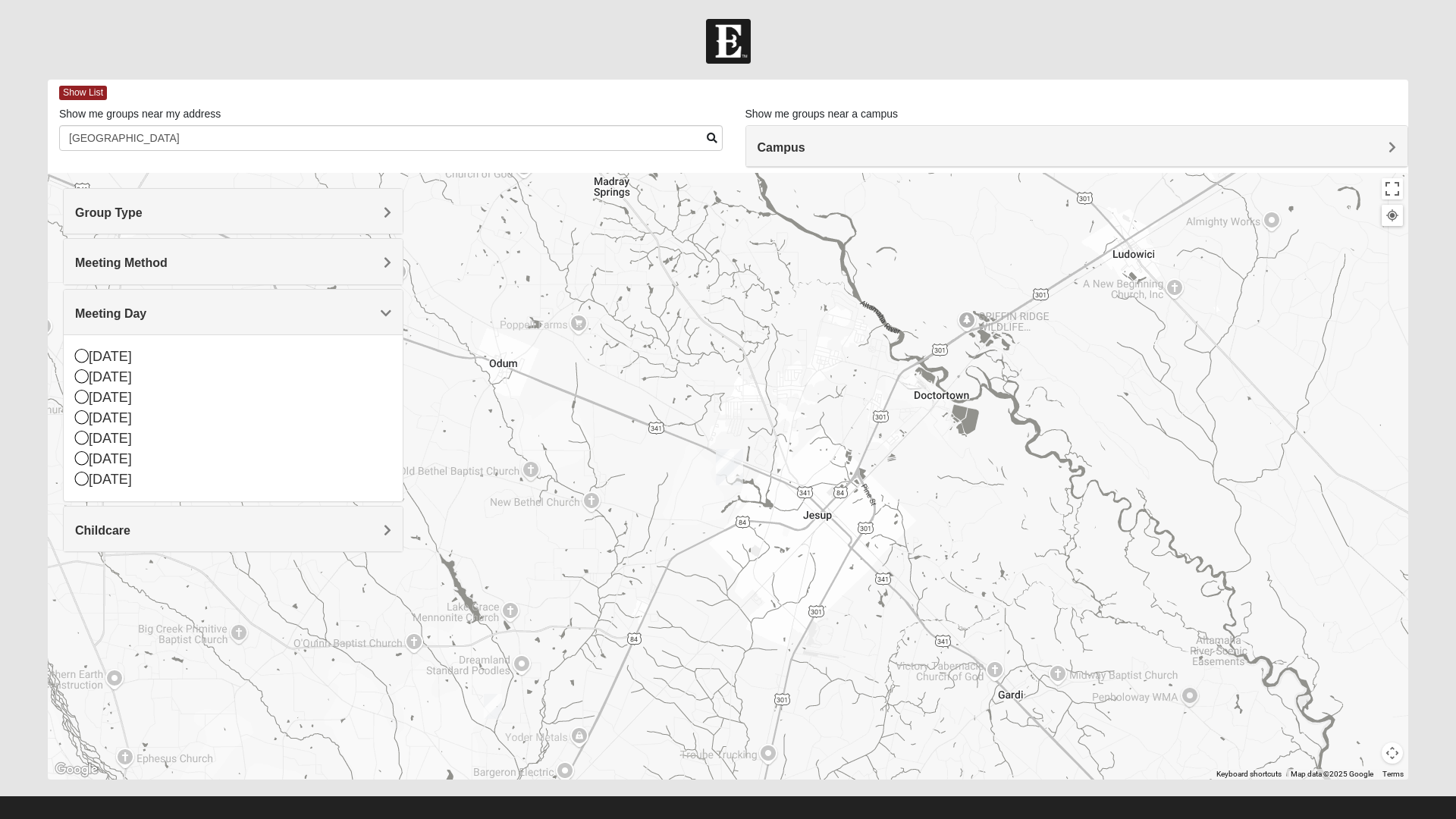
click at [103, 385] on div "[DATE]" at bounding box center [234, 377] width 316 height 21
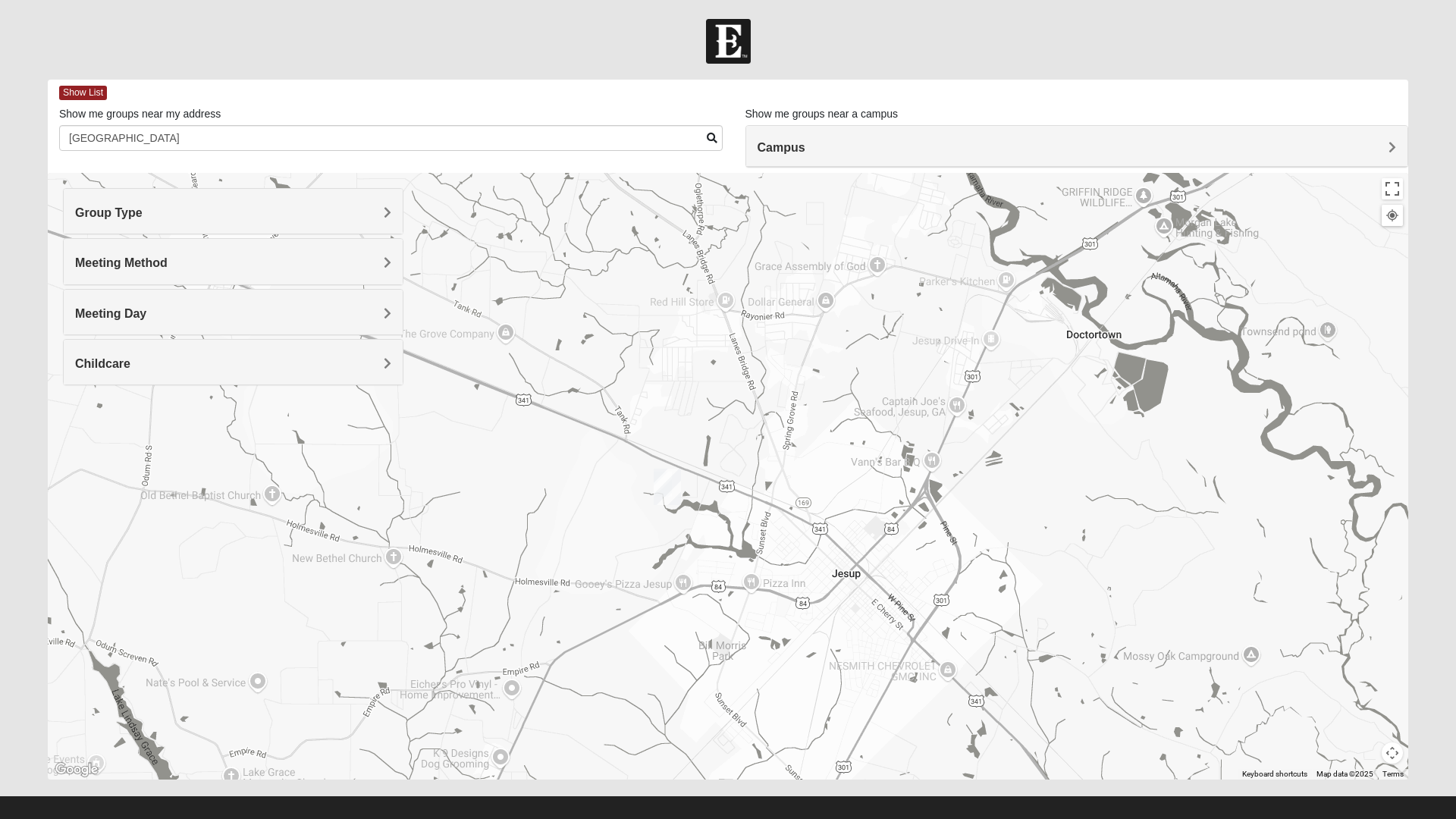
click at [668, 489] on img "Jesup" at bounding box center [668, 487] width 40 height 49
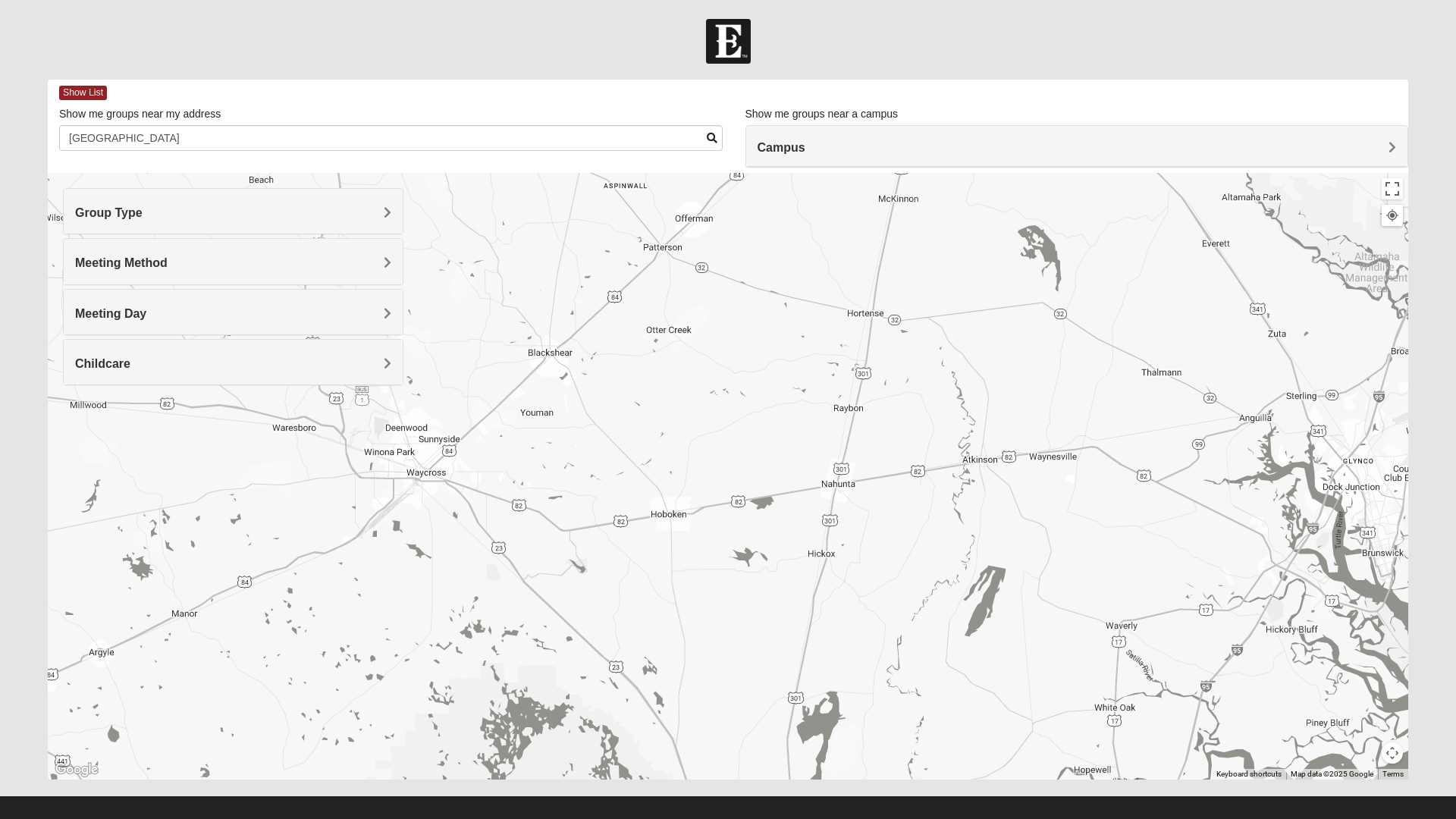
click at [1042, 128] on div "Campus" at bounding box center [1077, 147] width 662 height 41
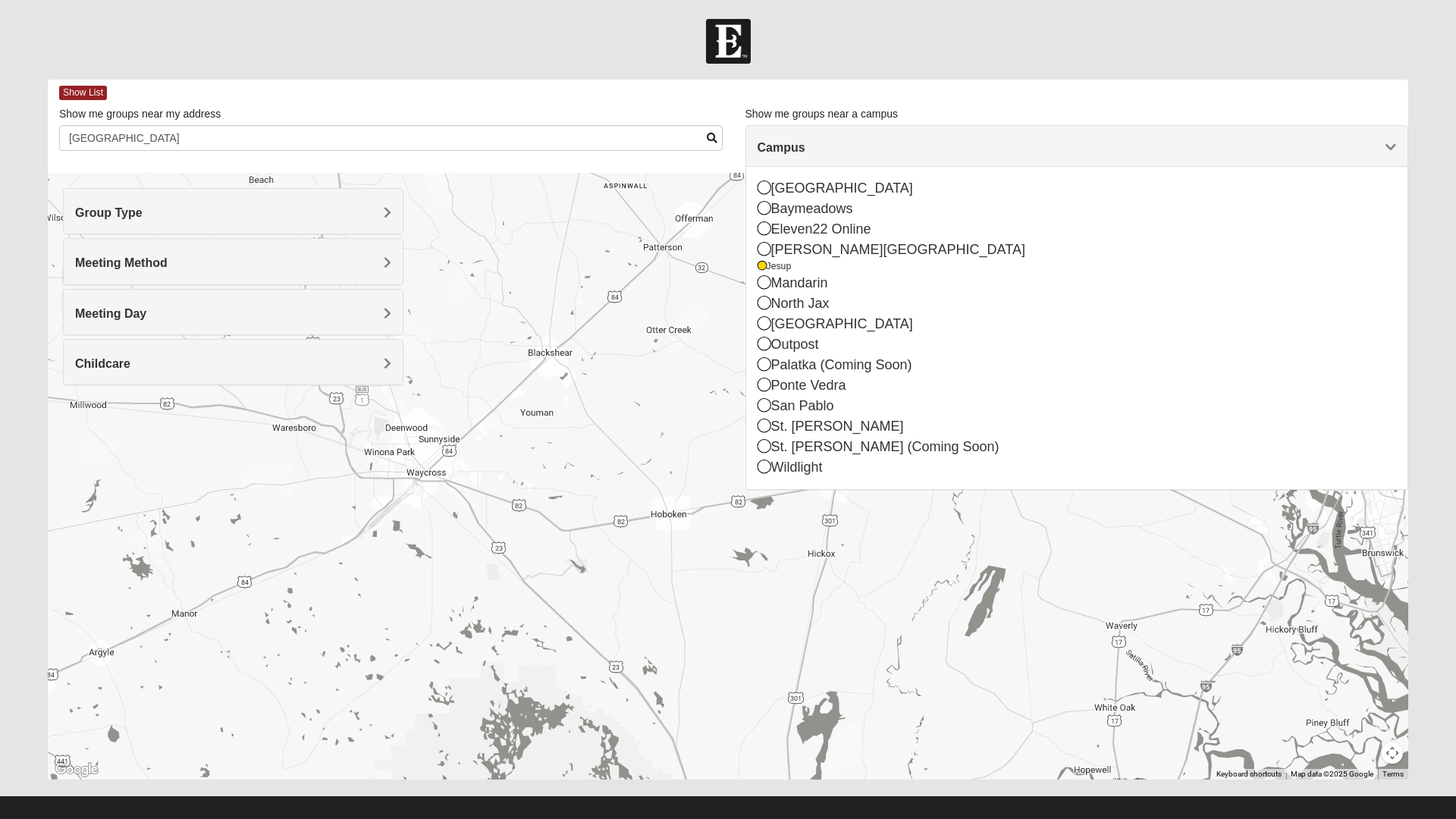
click at [801, 306] on div "North Jax" at bounding box center [1077, 304] width 639 height 21
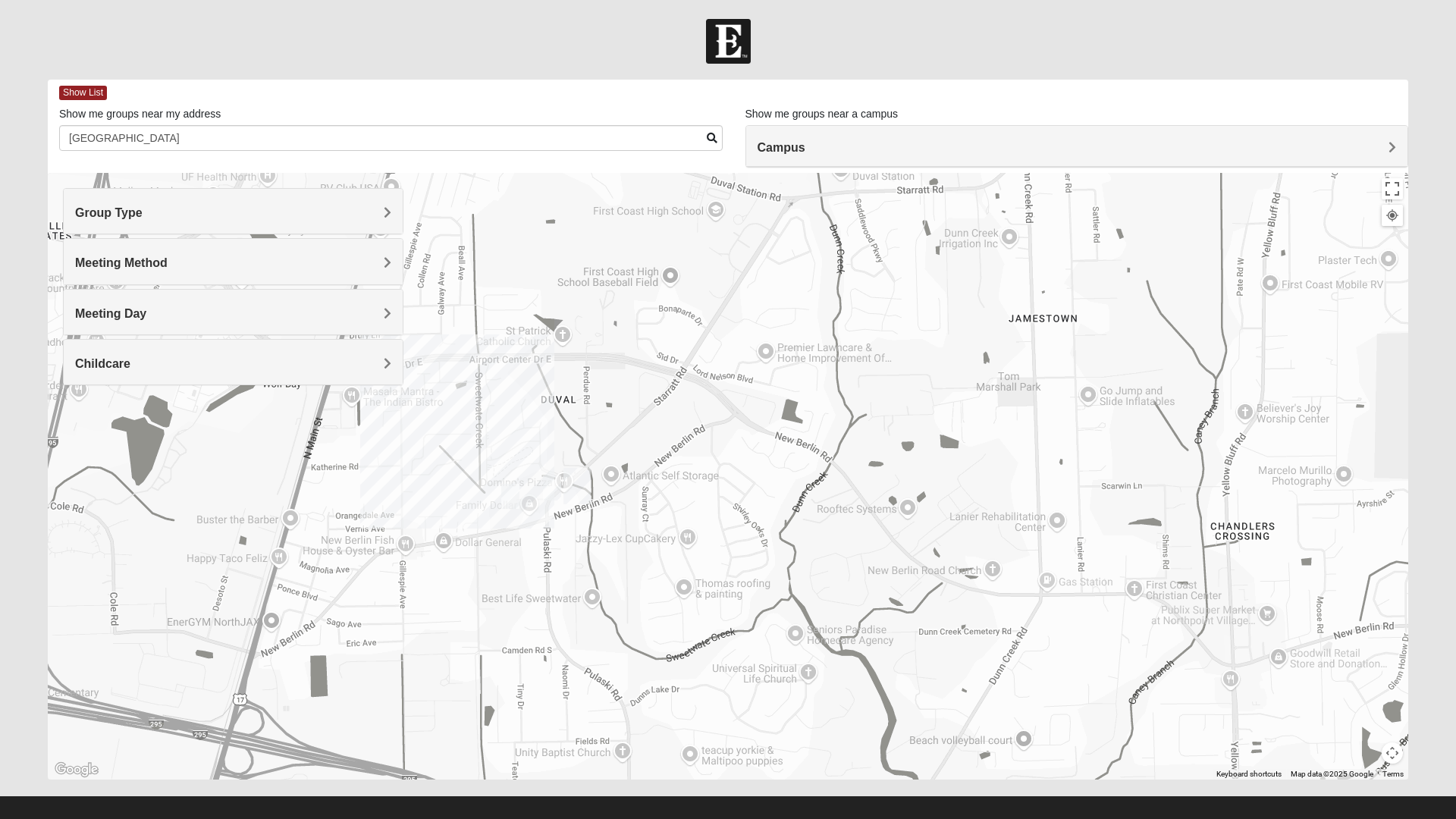
click at [551, 488] on img "On Campus Mixed Gunsolus/Haldenwang 32218" at bounding box center [552, 487] width 31 height 37
click at [511, 493] on img "On Campus Mixed Bales/Kentzell 32218" at bounding box center [510, 496] width 31 height 37
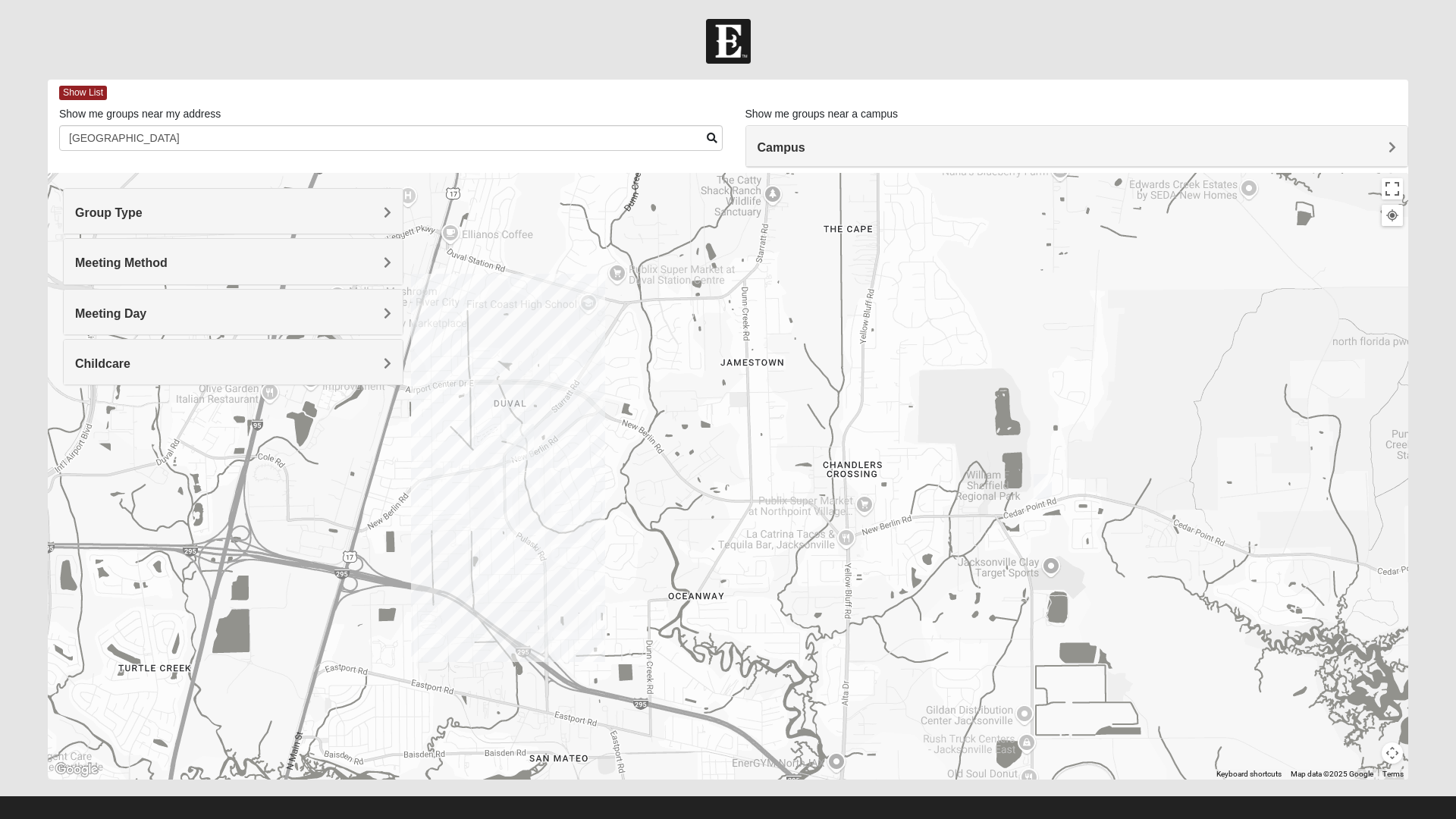
click at [1037, 502] on img "Mixed Lancaster 32226" at bounding box center [1043, 486] width 31 height 37
click at [1043, 497] on img "Mixed Lancaster 32226" at bounding box center [1043, 486] width 31 height 37
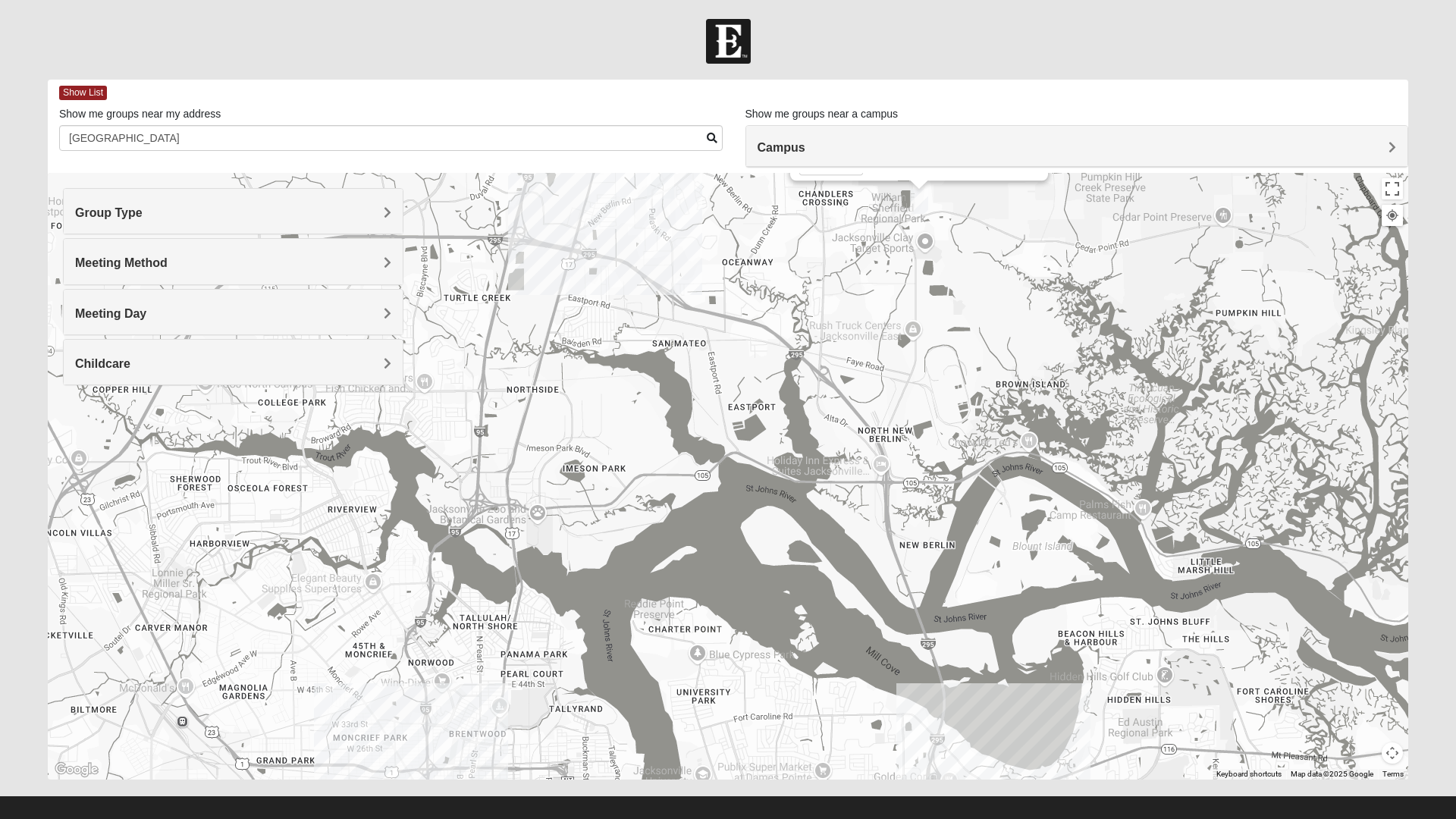
click at [839, 129] on div "Campus" at bounding box center [1077, 147] width 662 height 41
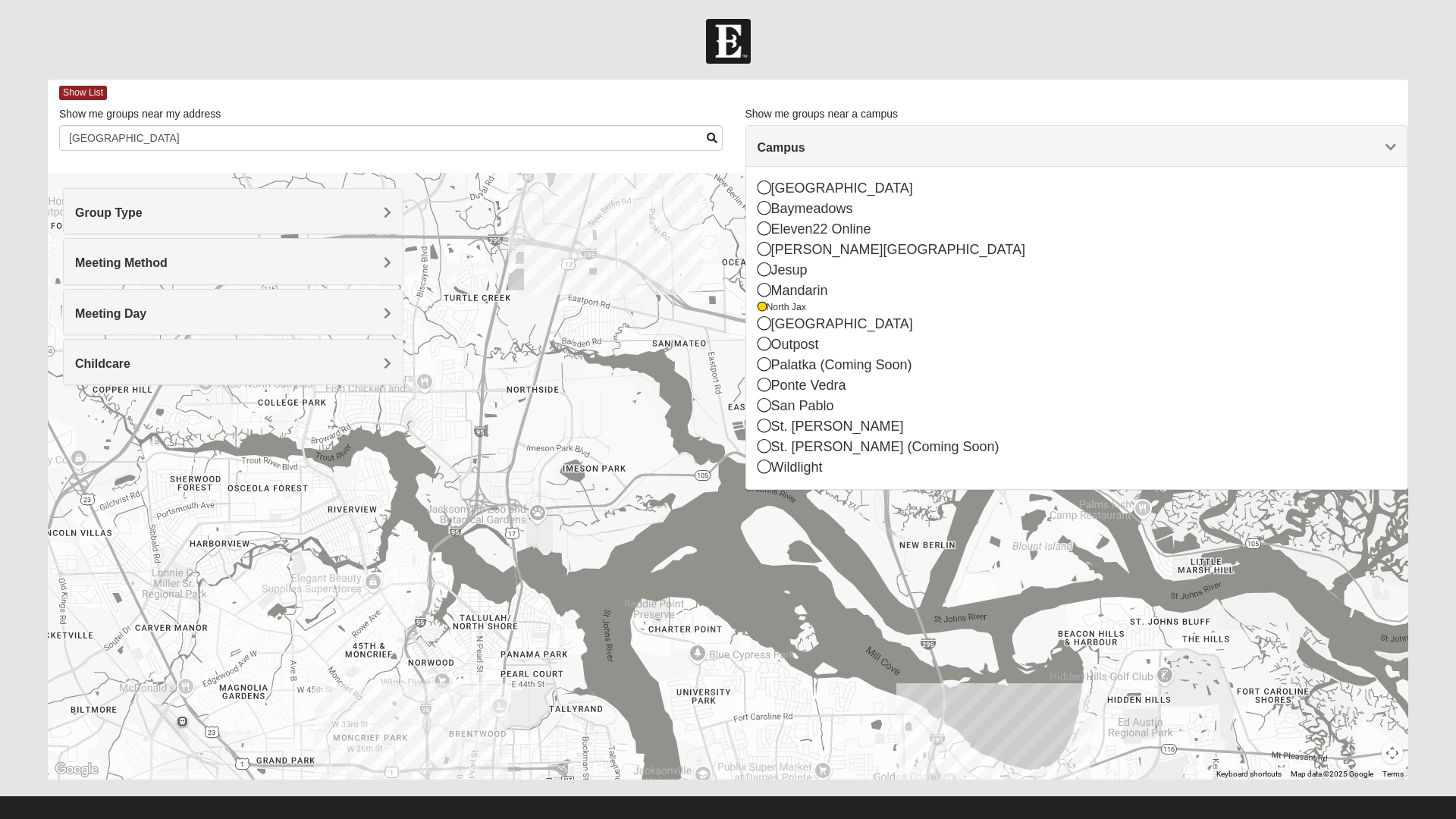
click at [815, 409] on div "San Pablo" at bounding box center [1077, 405] width 639 height 21
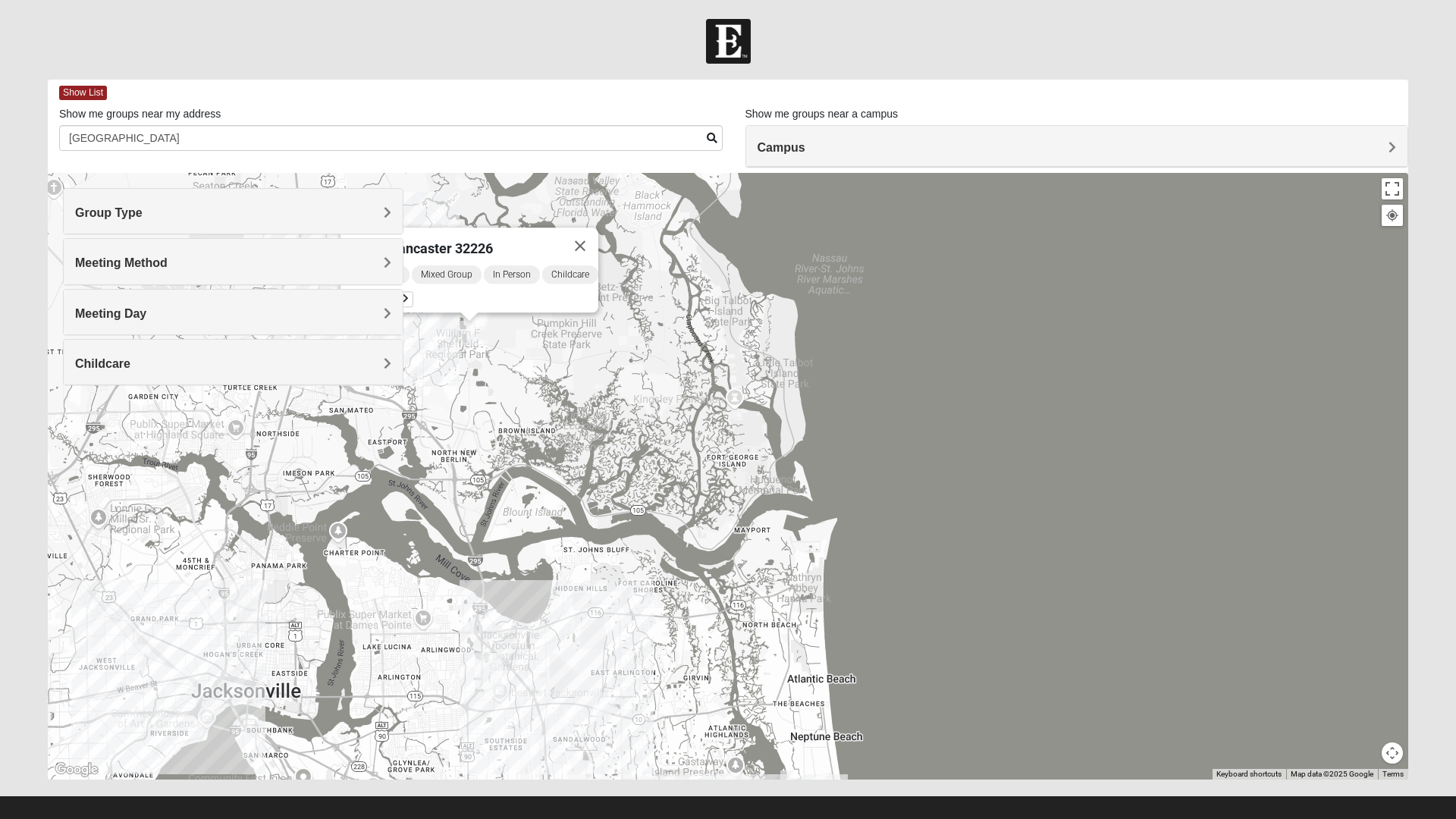
click at [284, 211] on h4 "Group Type" at bounding box center [234, 213] width 316 height 14
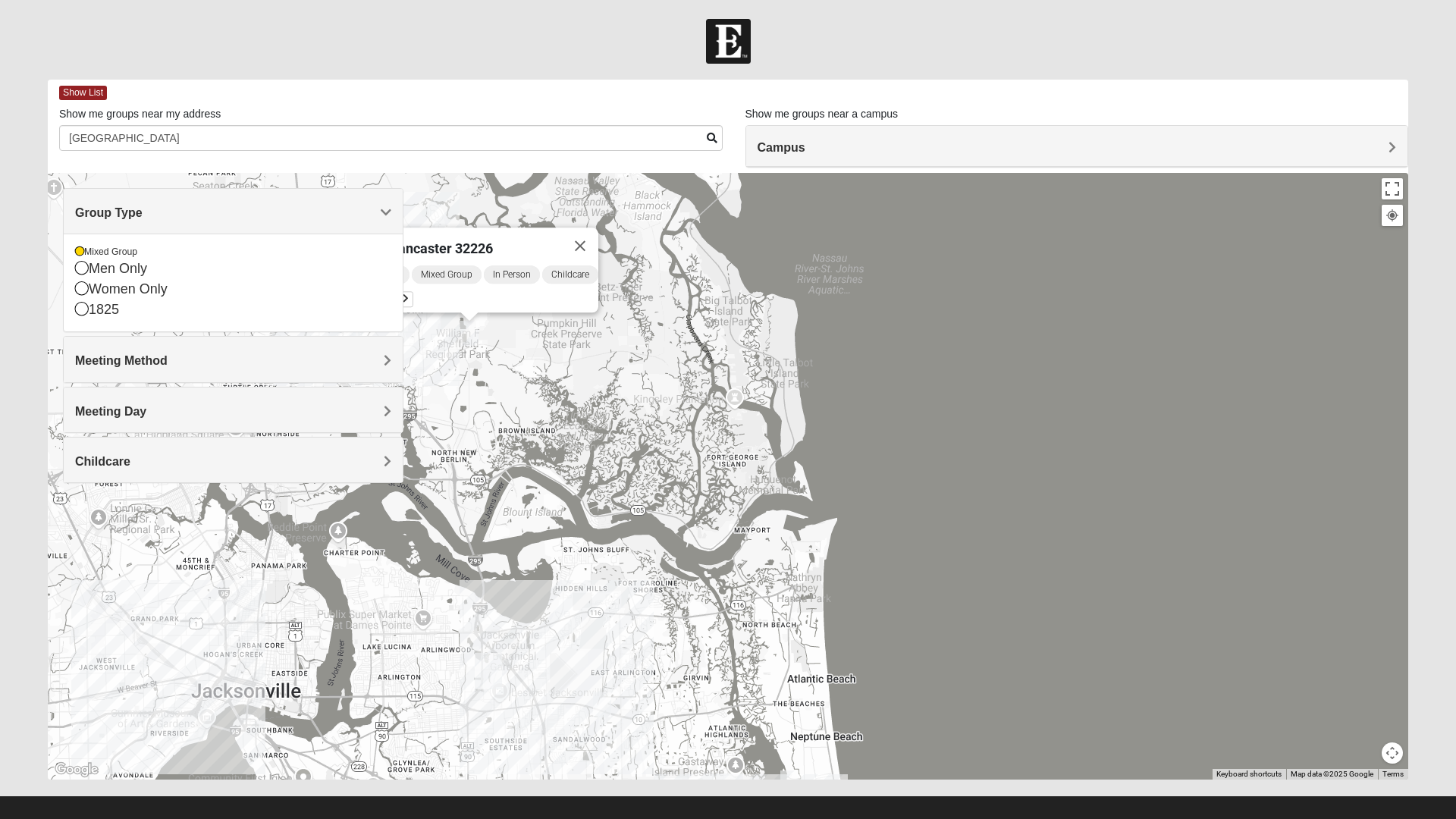
click at [318, 361] on h4 "Meeting Method" at bounding box center [234, 361] width 316 height 14
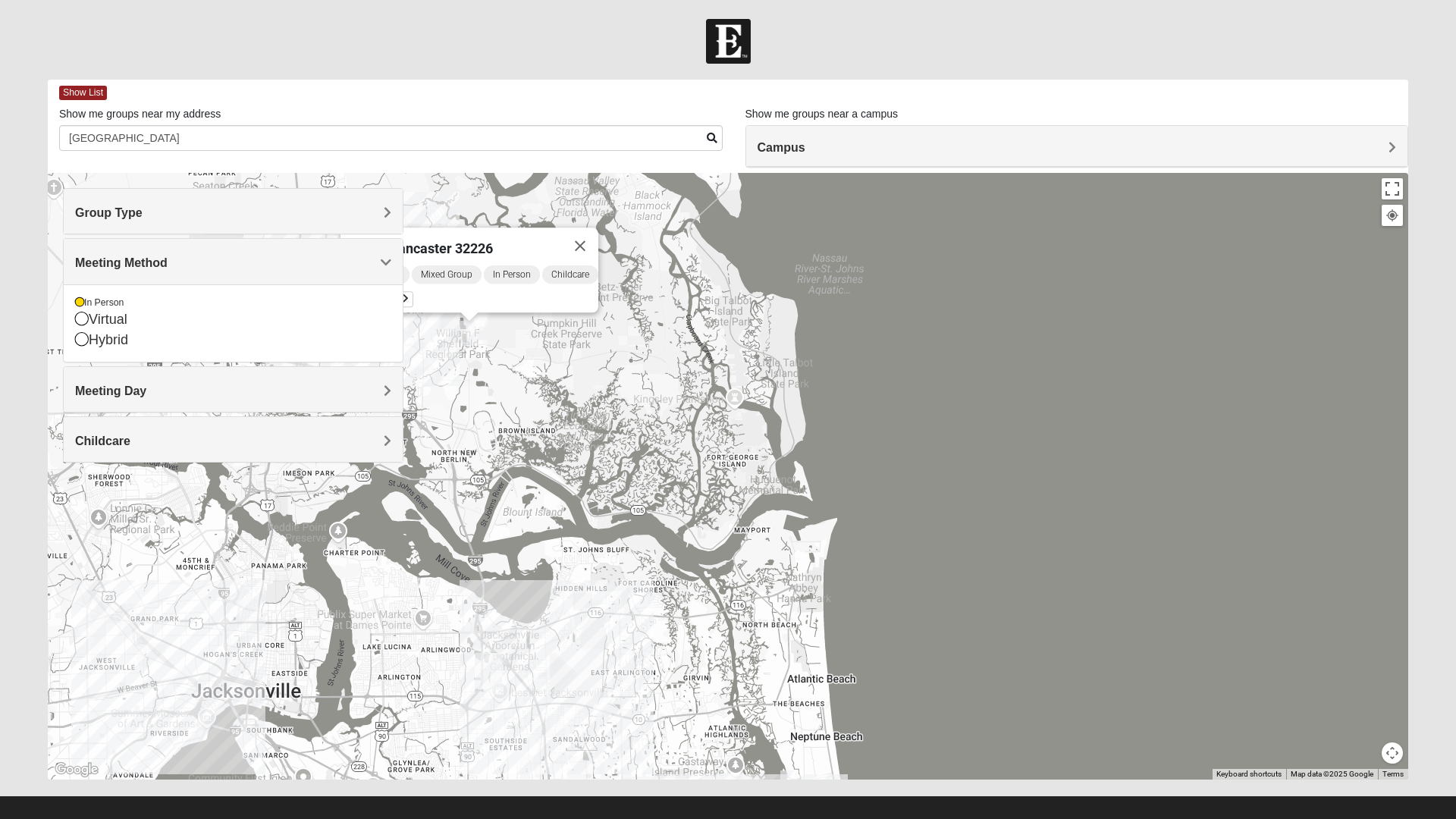
click at [306, 212] on h4 "Group Type" at bounding box center [234, 213] width 316 height 14
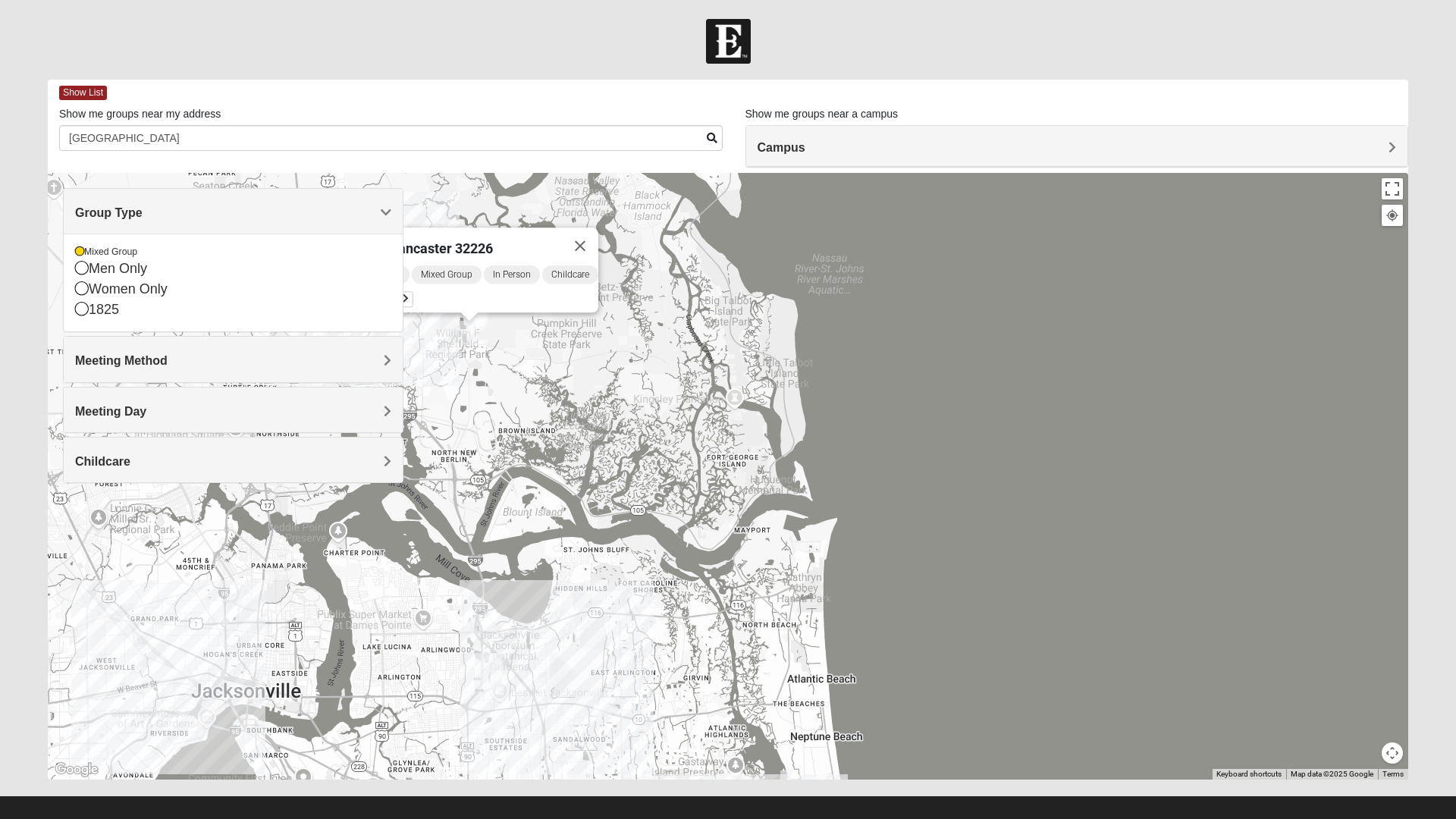
click at [351, 405] on h4 "Meeting Day" at bounding box center [234, 412] width 316 height 14
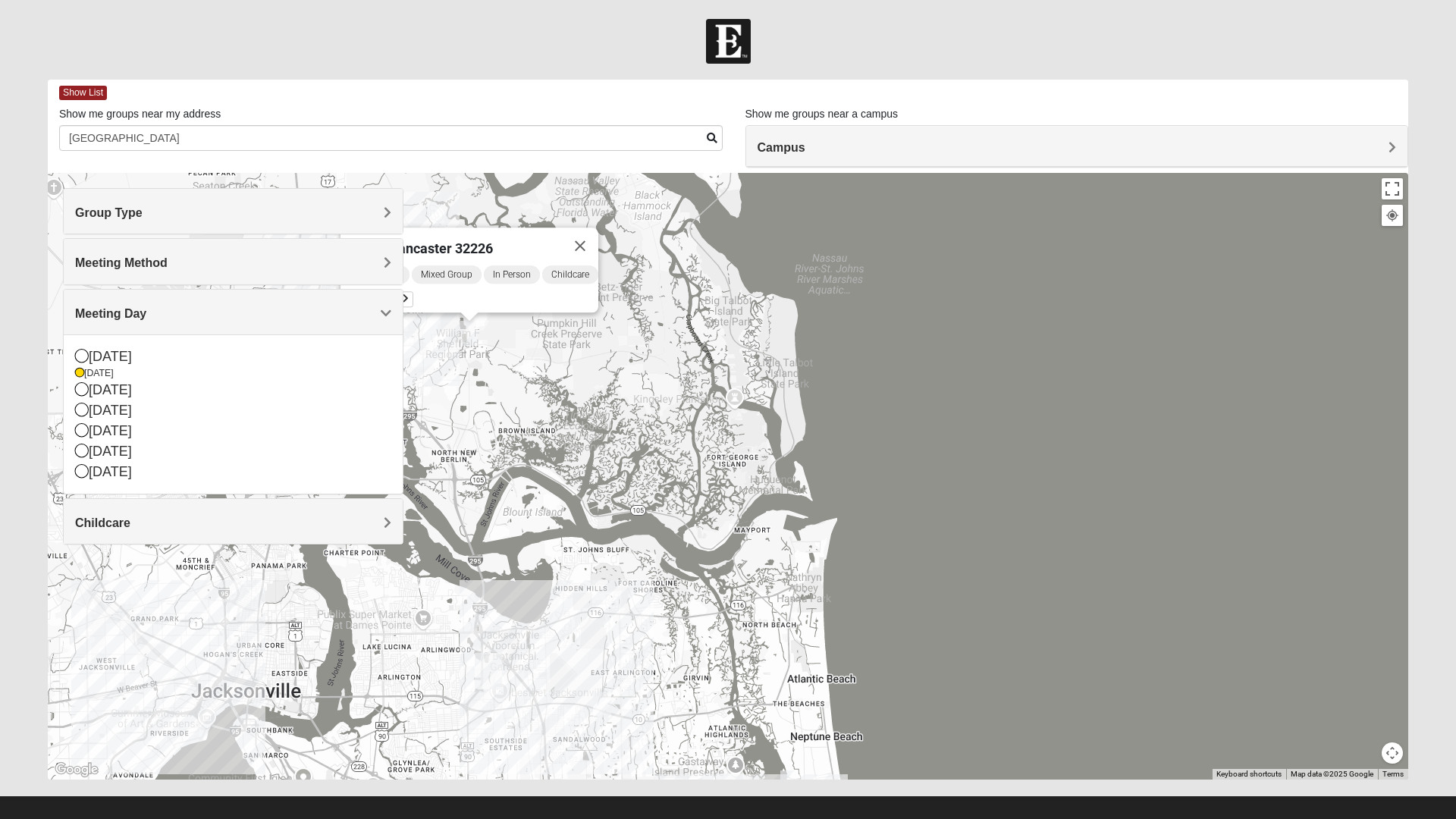
click at [311, 533] on div "Childcare" at bounding box center [233, 521] width 339 height 45
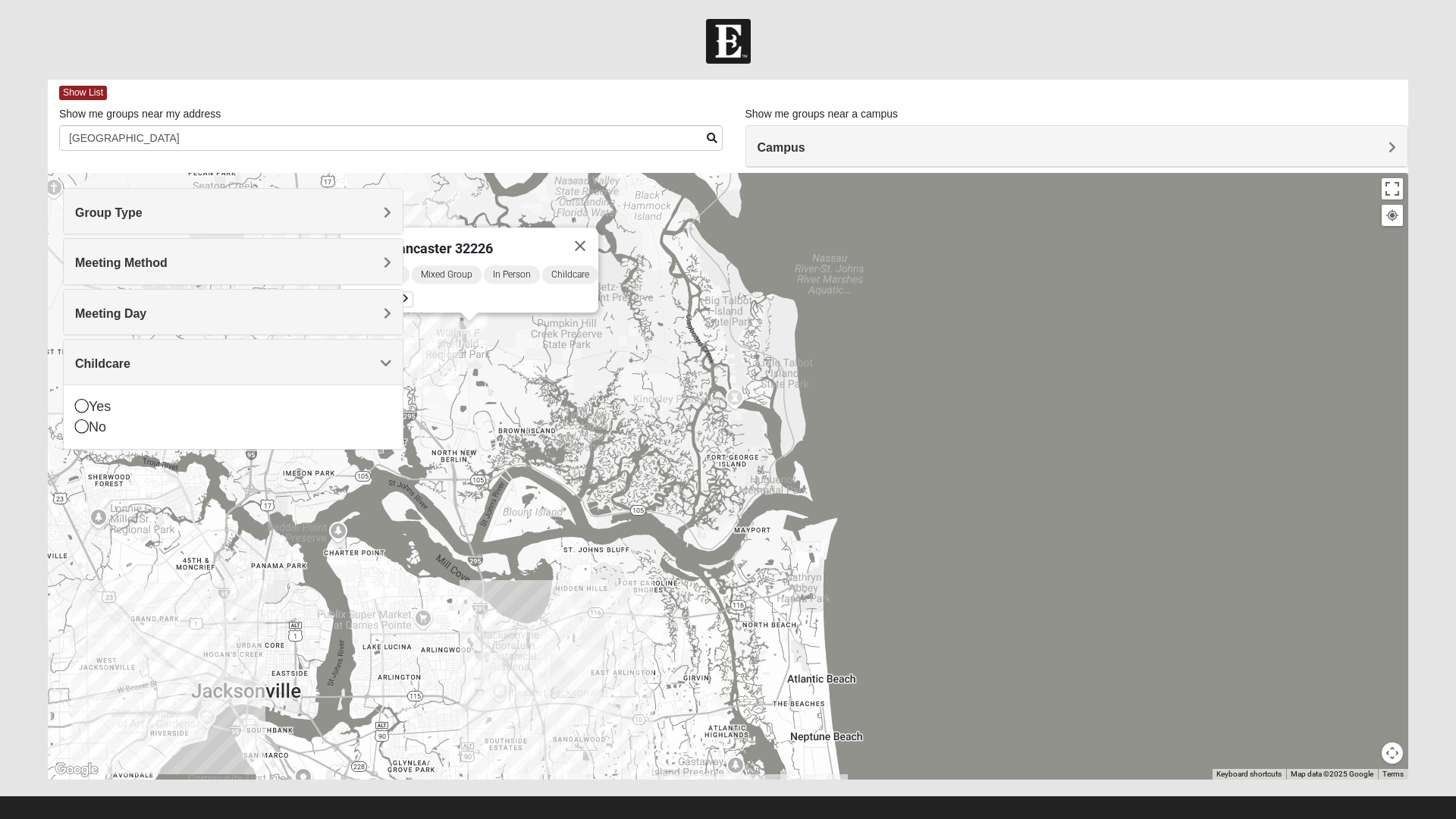
click at [80, 426] on icon at bounding box center [82, 426] width 13 height 13
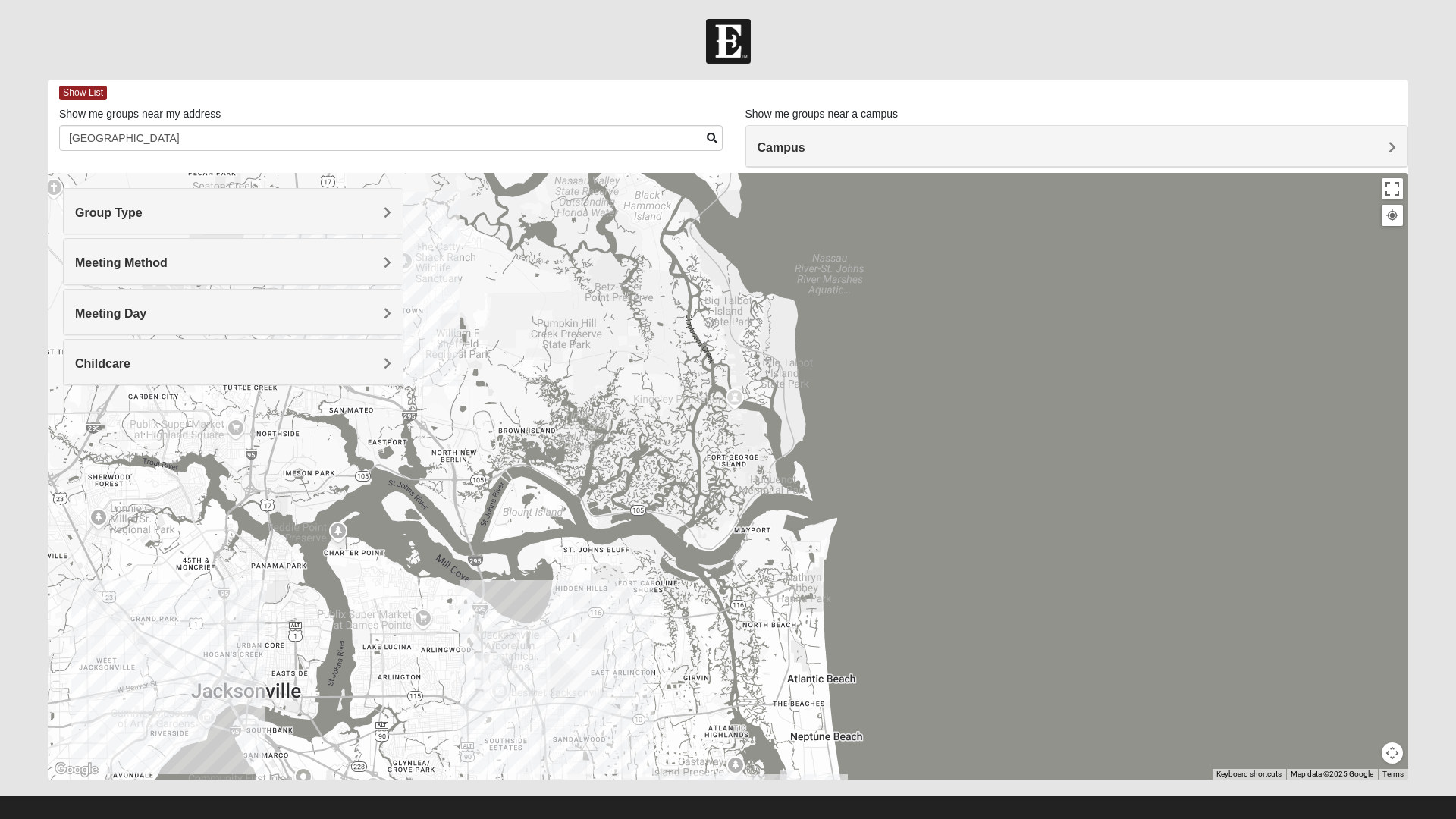
click at [245, 677] on div at bounding box center [728, 476] width 1361 height 607
click at [361, 201] on div "Group Type" at bounding box center [233, 211] width 339 height 45
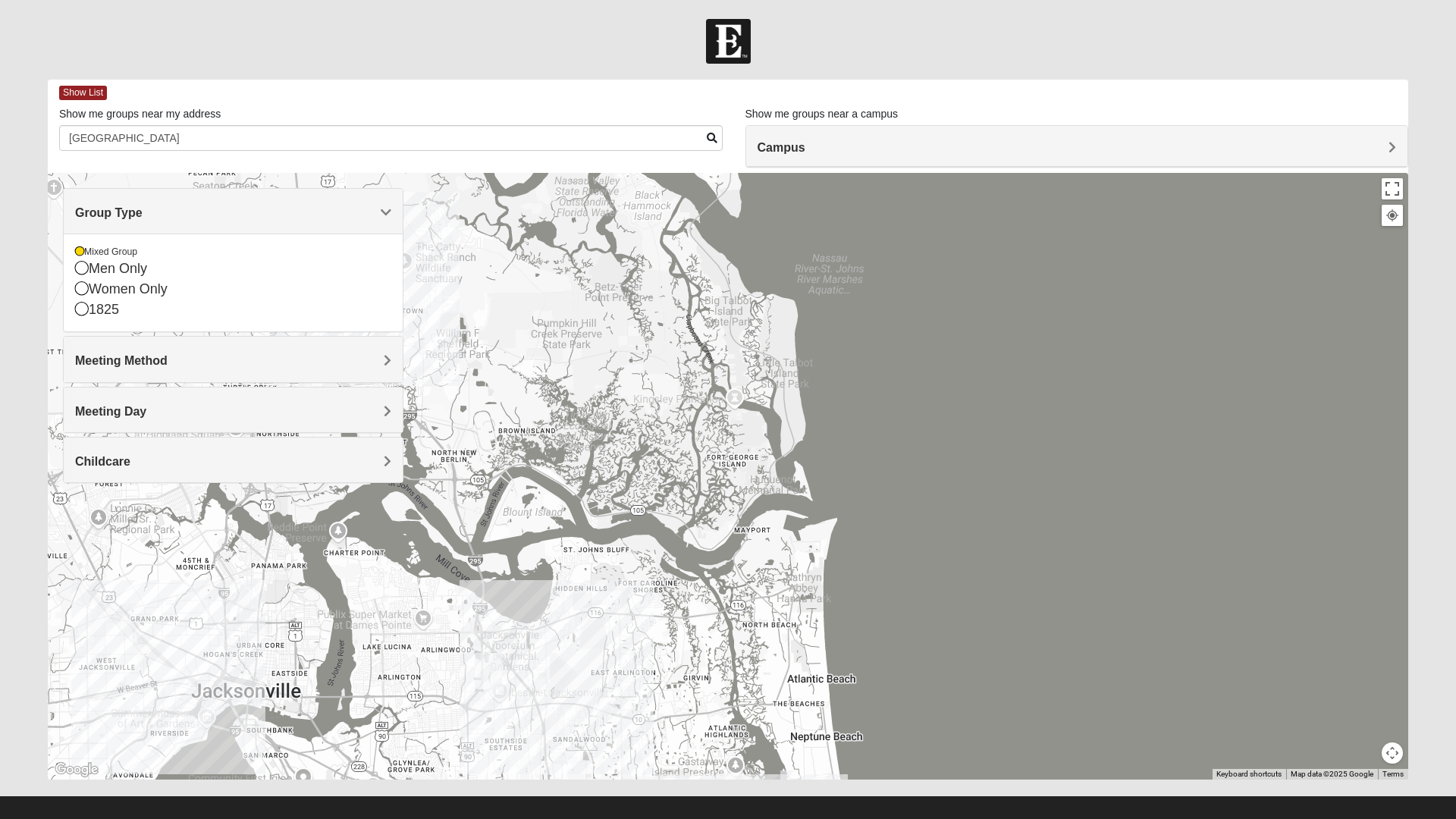
click at [83, 270] on icon at bounding box center [82, 267] width 13 height 13
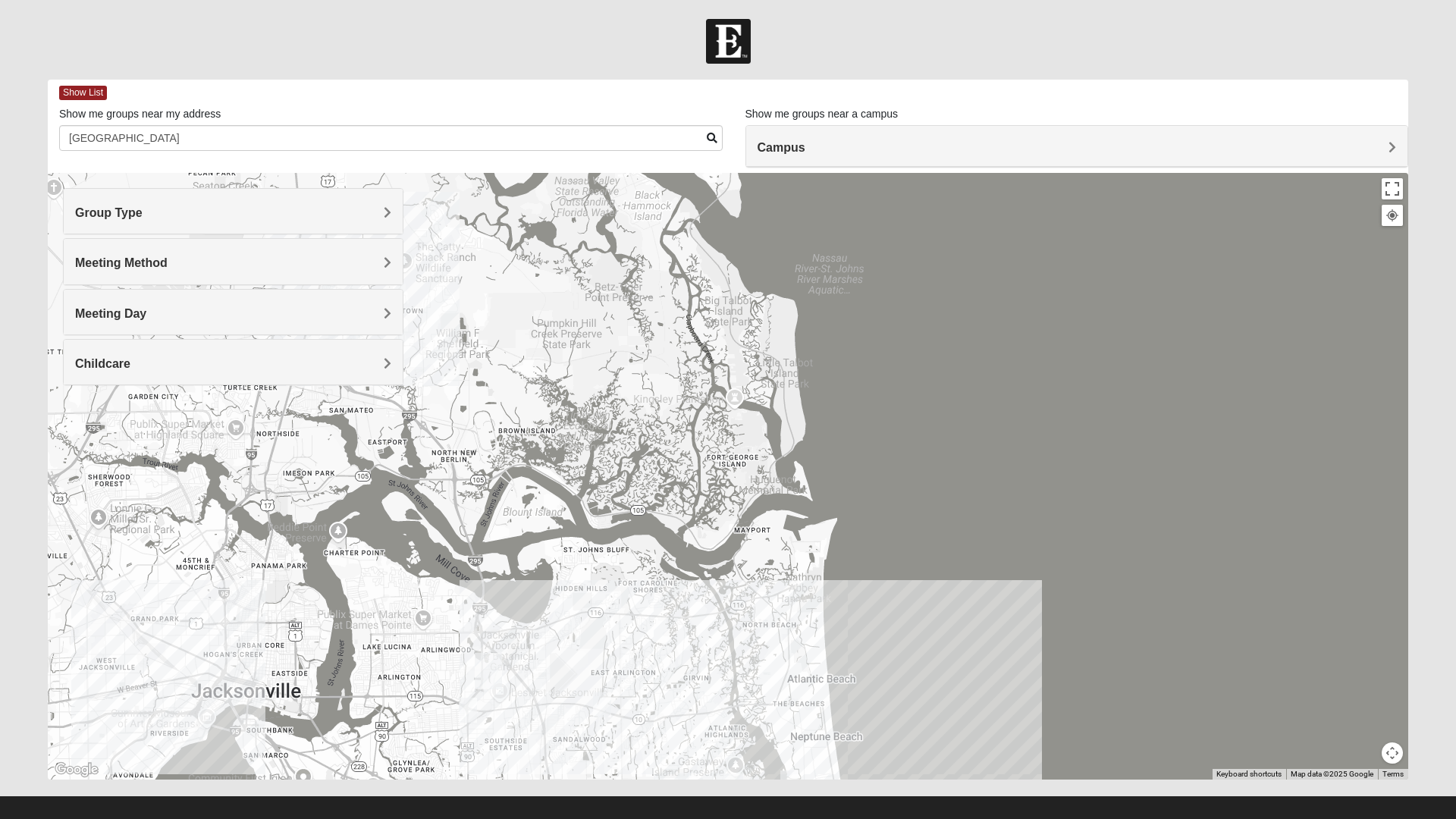
click at [306, 263] on h4 "Meeting Method" at bounding box center [234, 263] width 316 height 14
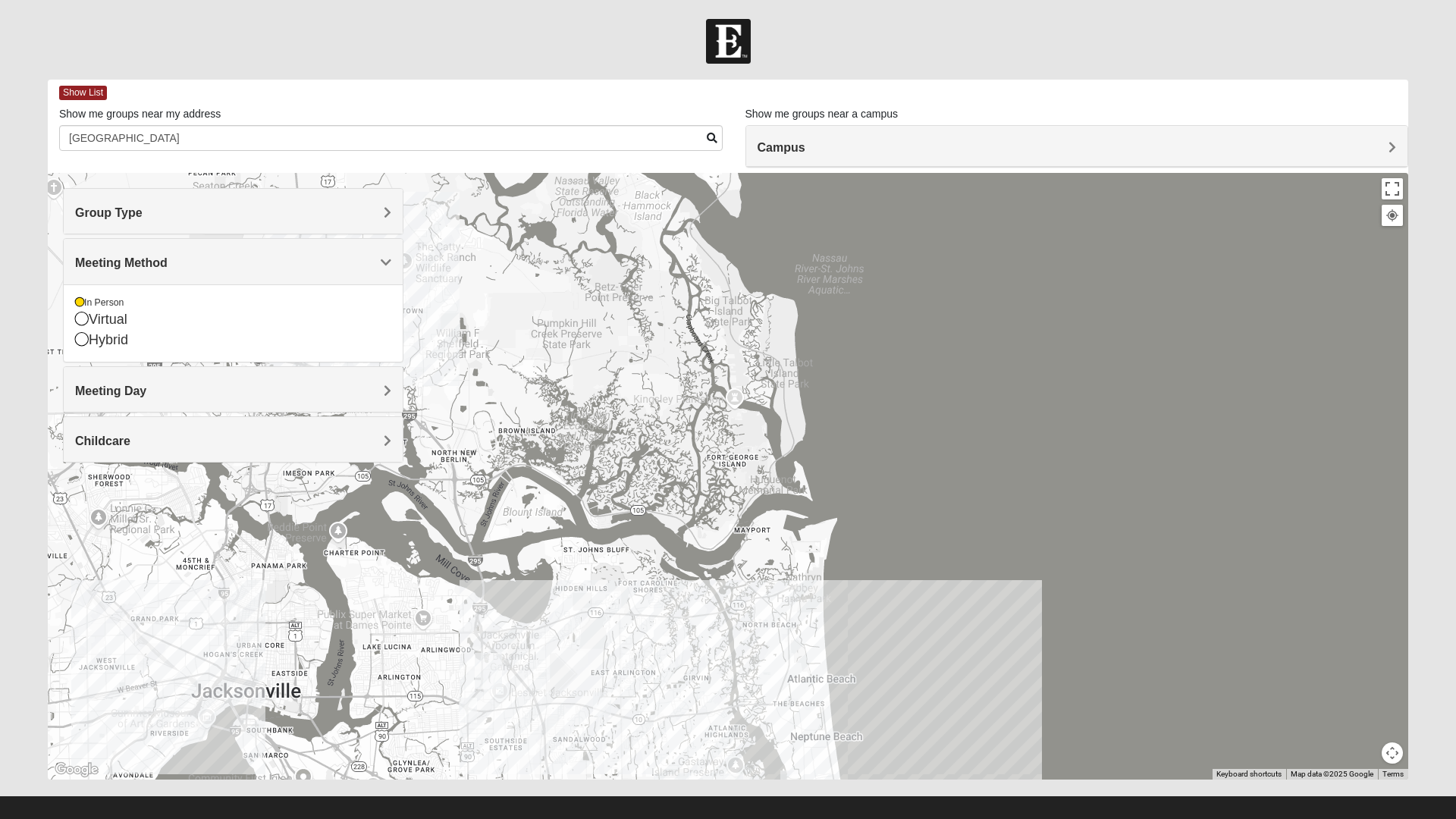
click at [319, 270] on h4 "Meeting Method" at bounding box center [234, 263] width 316 height 14
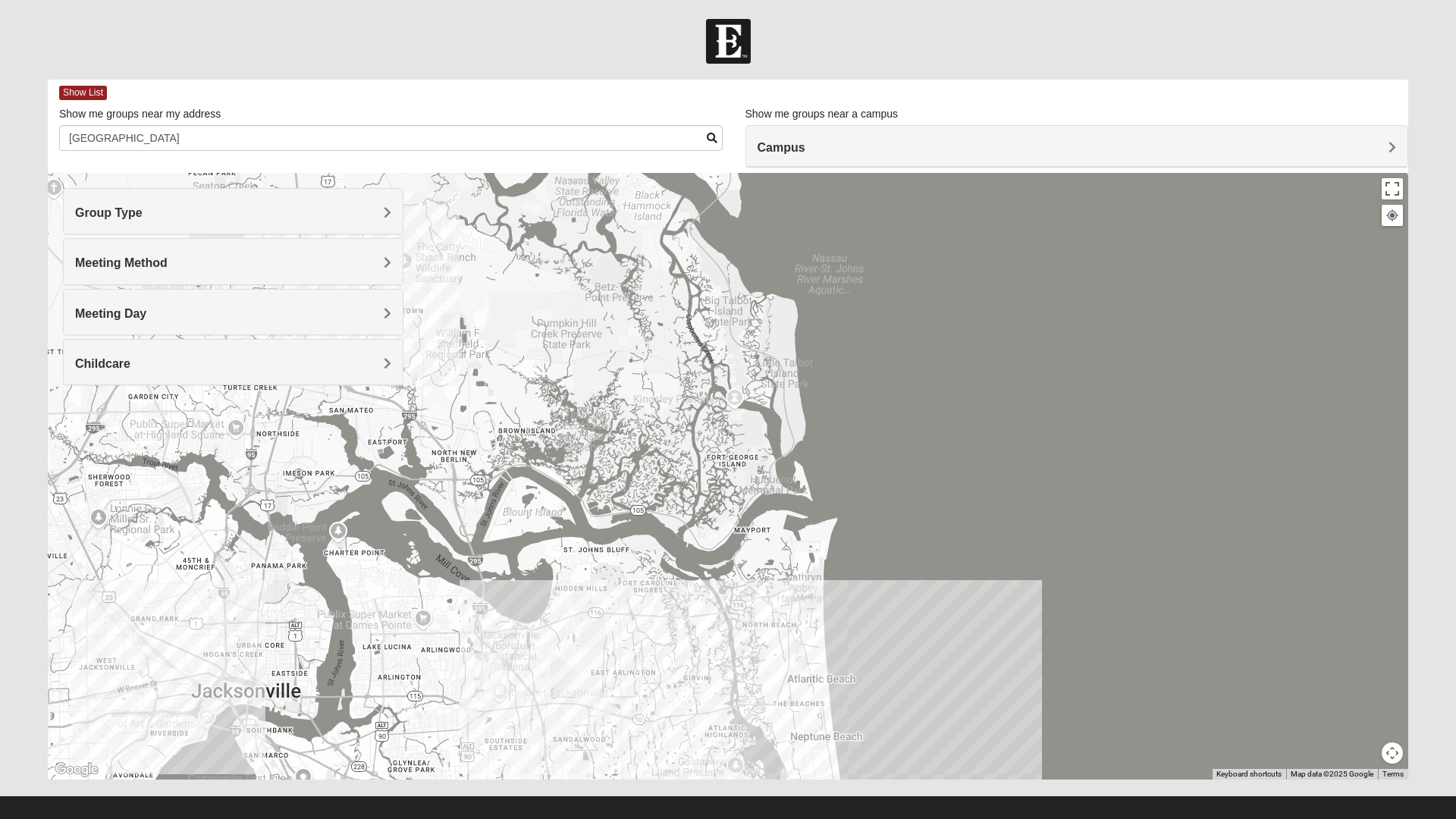
click at [323, 319] on h4 "Meeting Day" at bounding box center [234, 314] width 316 height 14
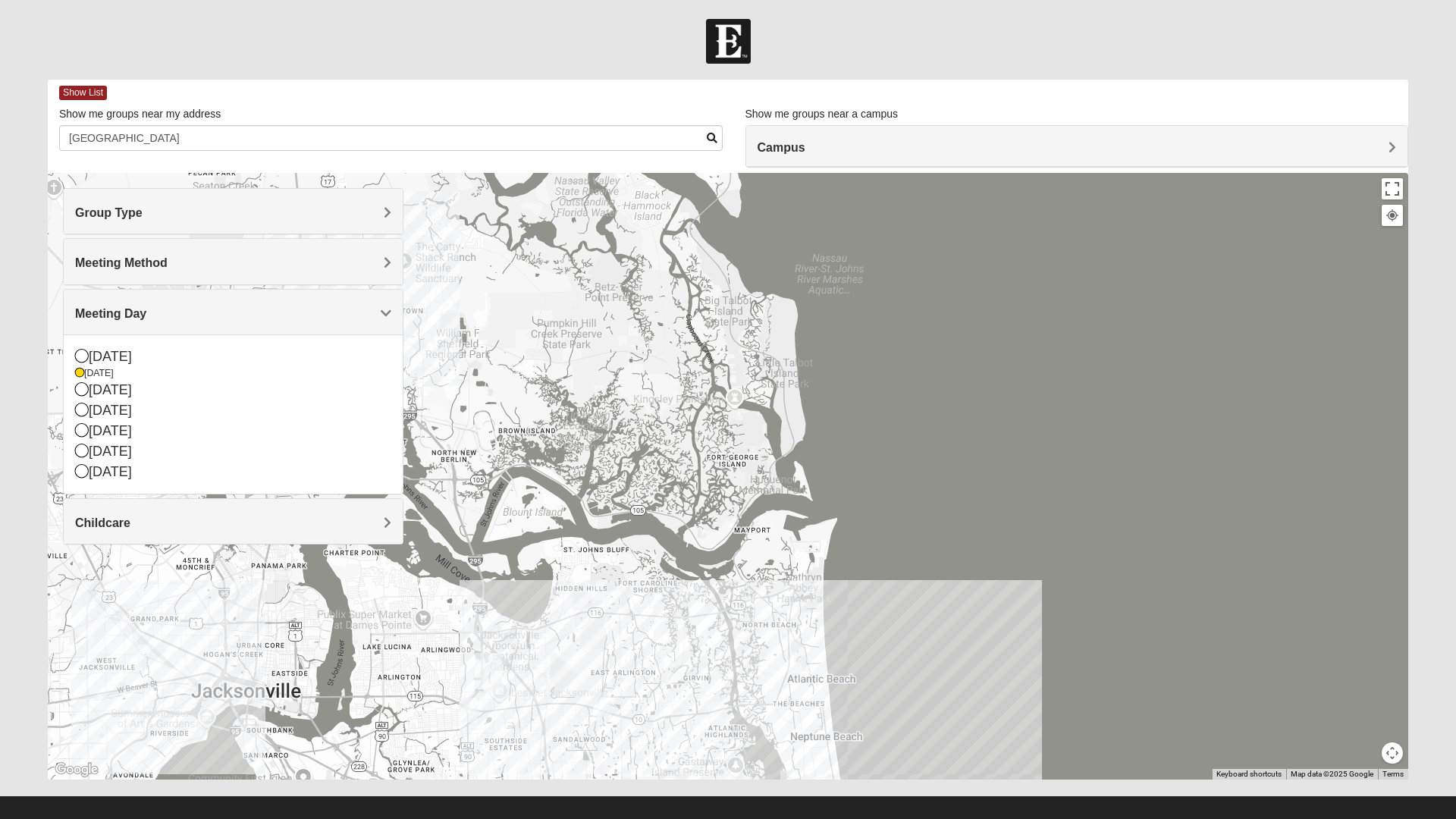
click at [82, 360] on icon at bounding box center [82, 355] width 13 height 13
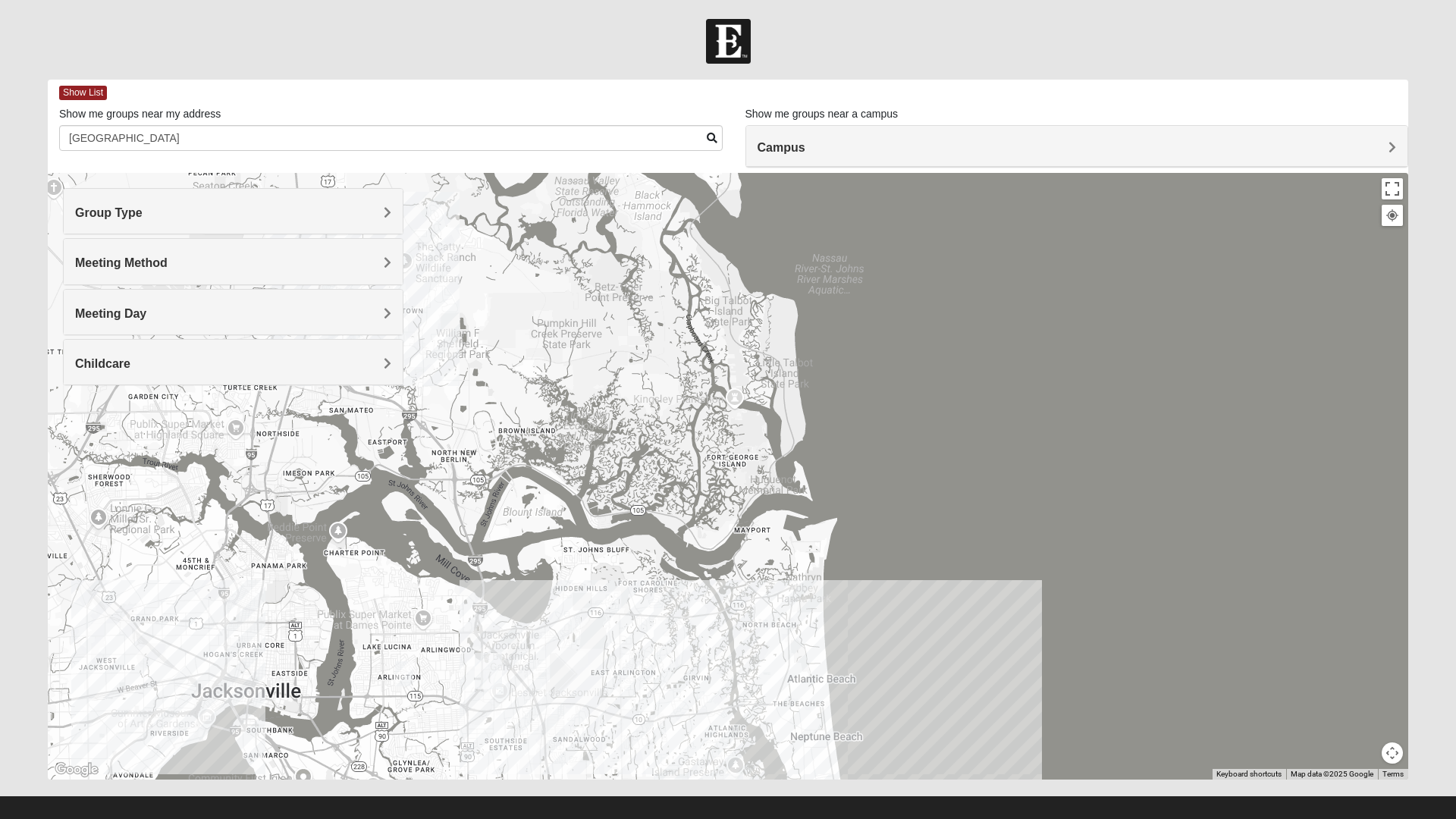
click at [289, 309] on h4 "Meeting Day" at bounding box center [234, 314] width 316 height 14
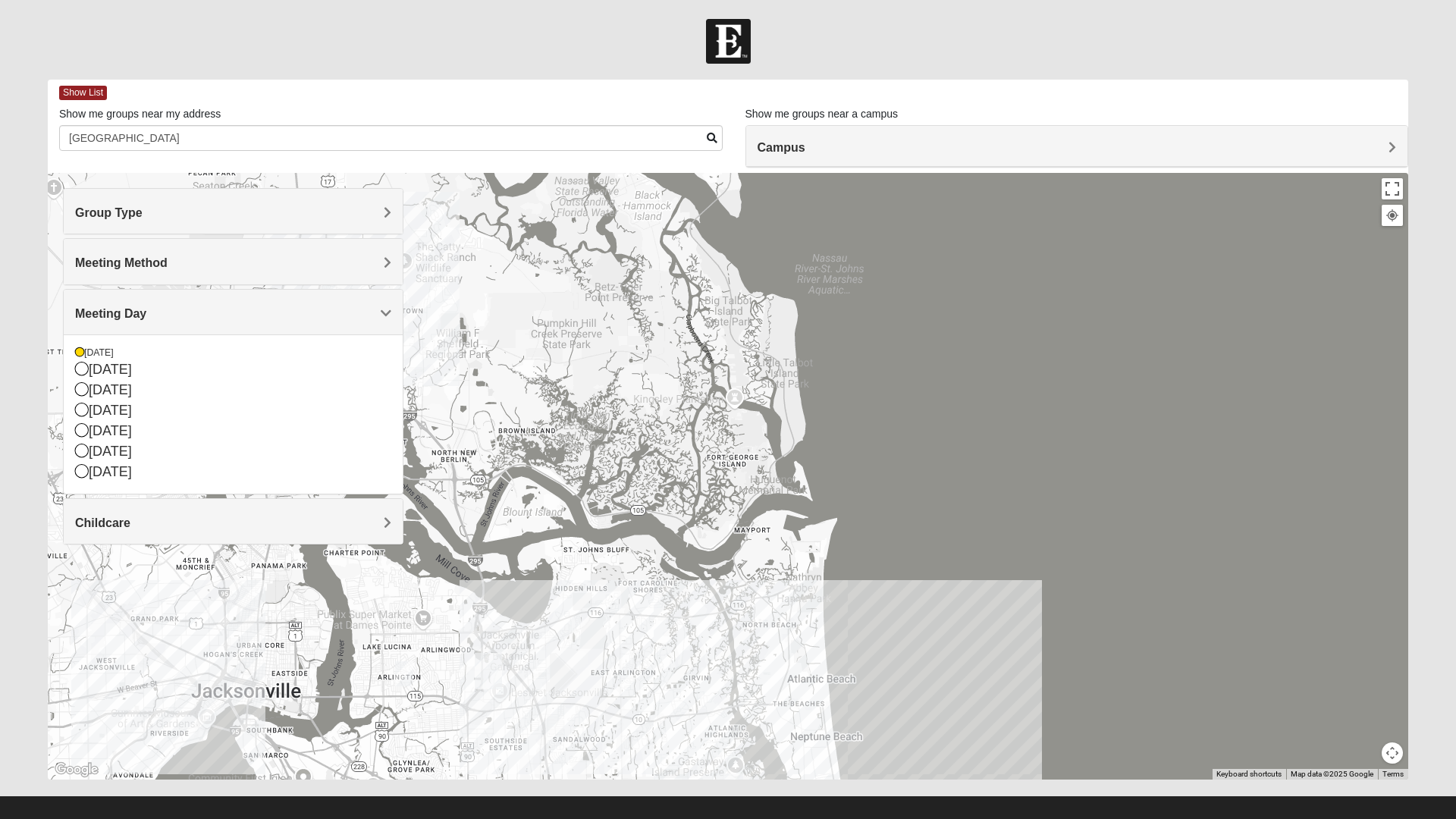
click at [309, 309] on h4 "Meeting Day" at bounding box center [234, 314] width 316 height 14
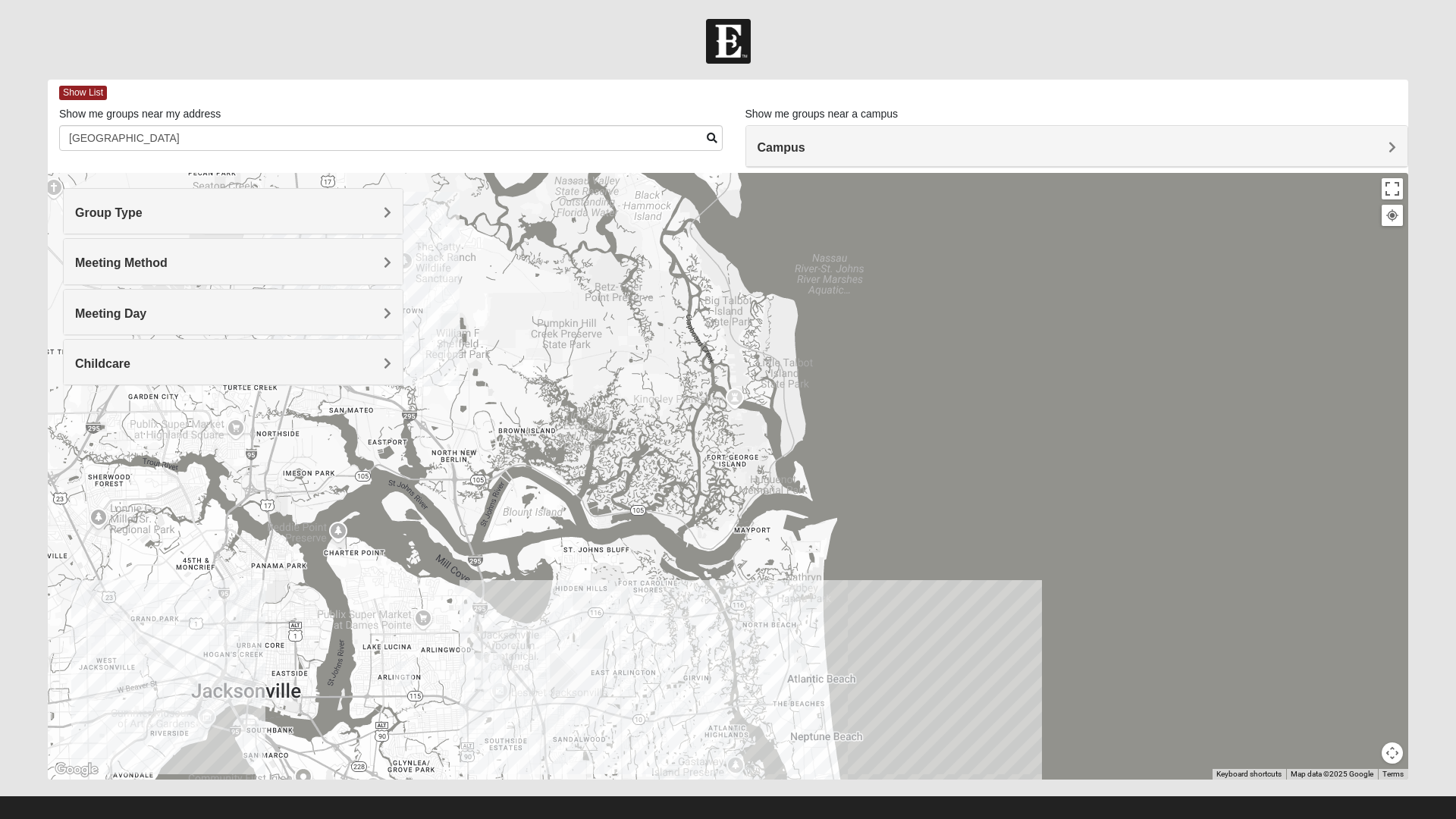
click at [290, 365] on h4 "Childcare" at bounding box center [234, 364] width 316 height 14
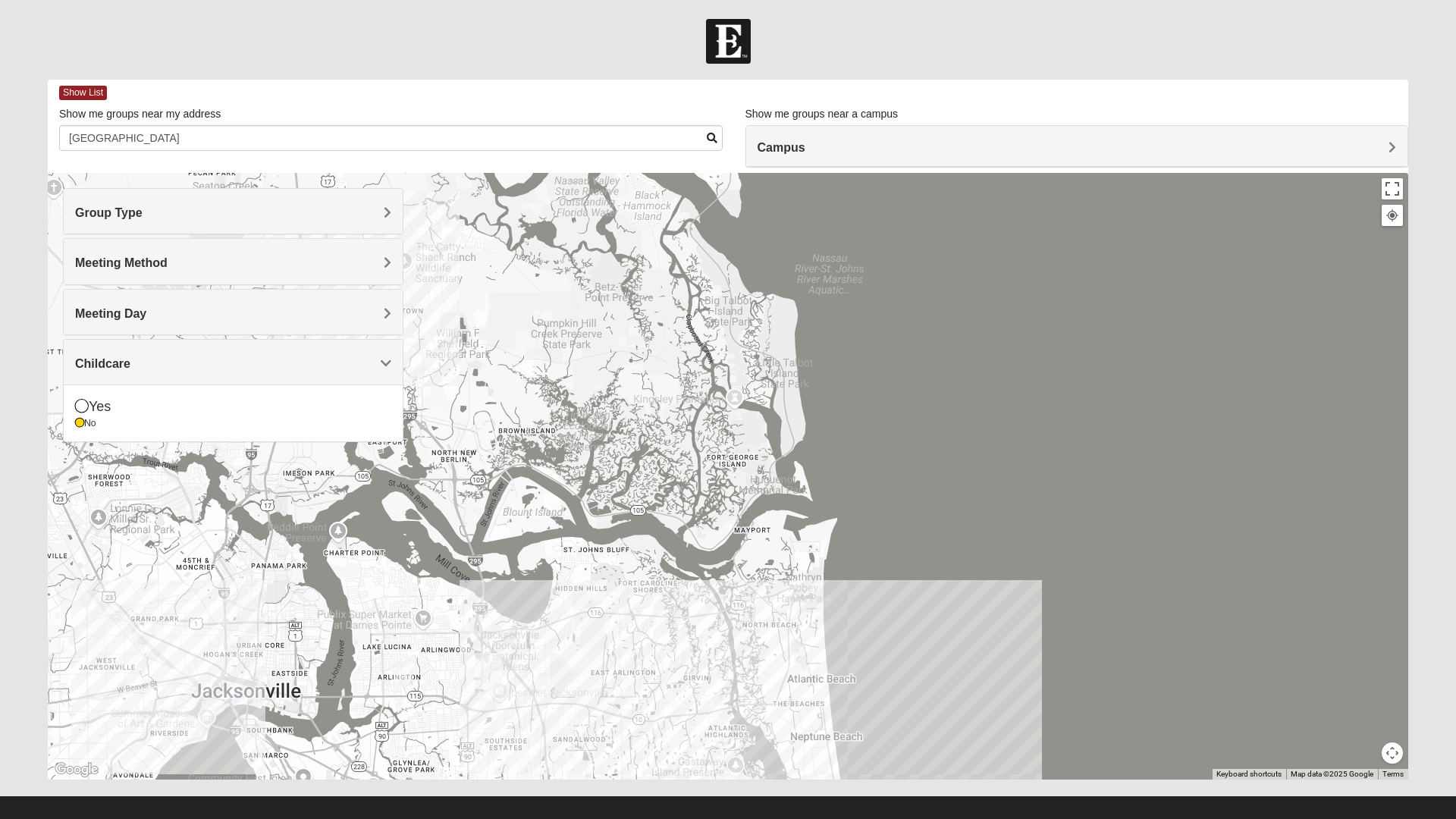
click at [275, 499] on div at bounding box center [728, 476] width 1361 height 607
click at [386, 377] on div "Childcare" at bounding box center [233, 362] width 339 height 45
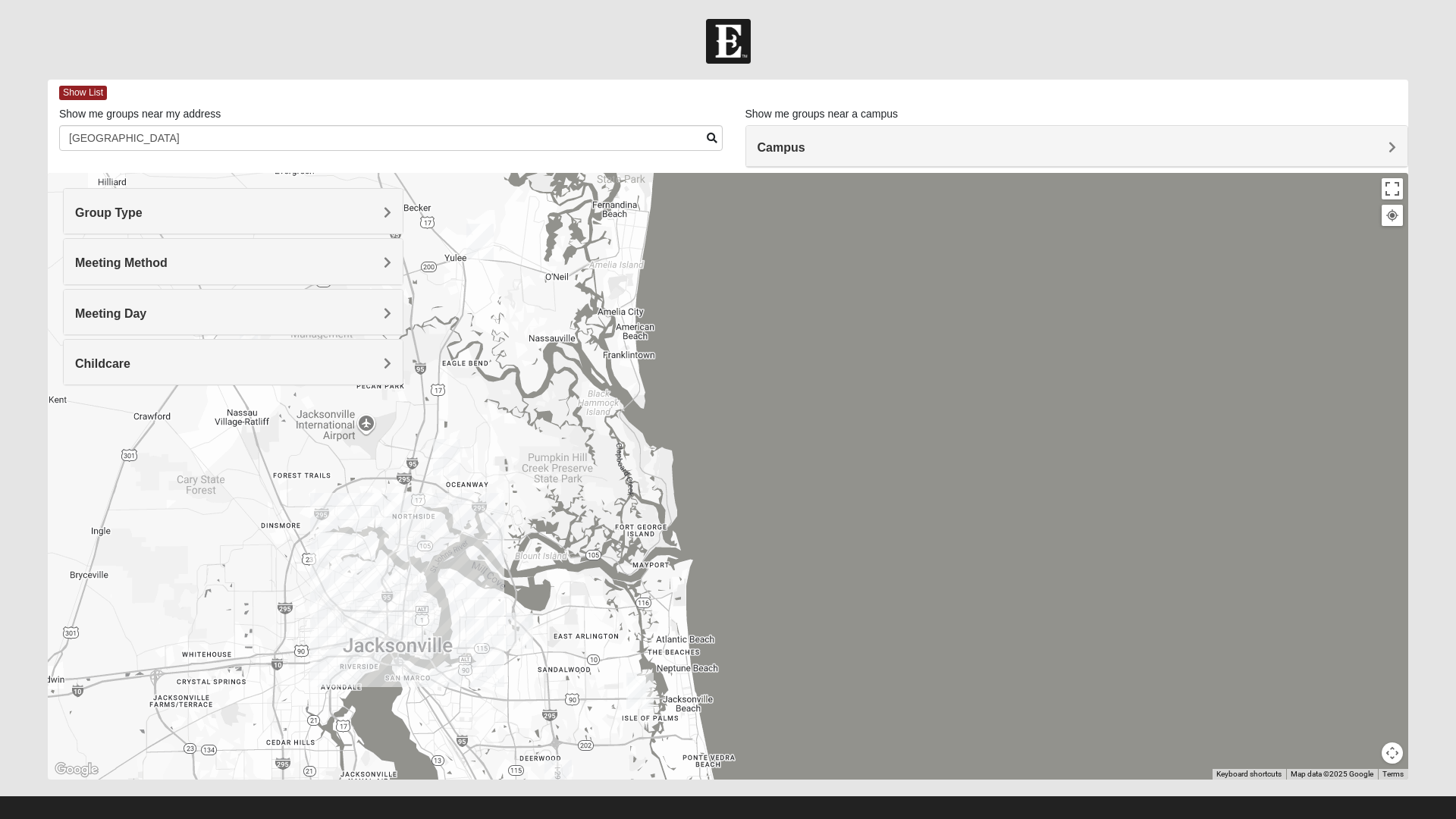
click at [443, 460] on img "North Jax" at bounding box center [447, 458] width 40 height 49
click at [471, 247] on img "Wildlight" at bounding box center [480, 242] width 40 height 49
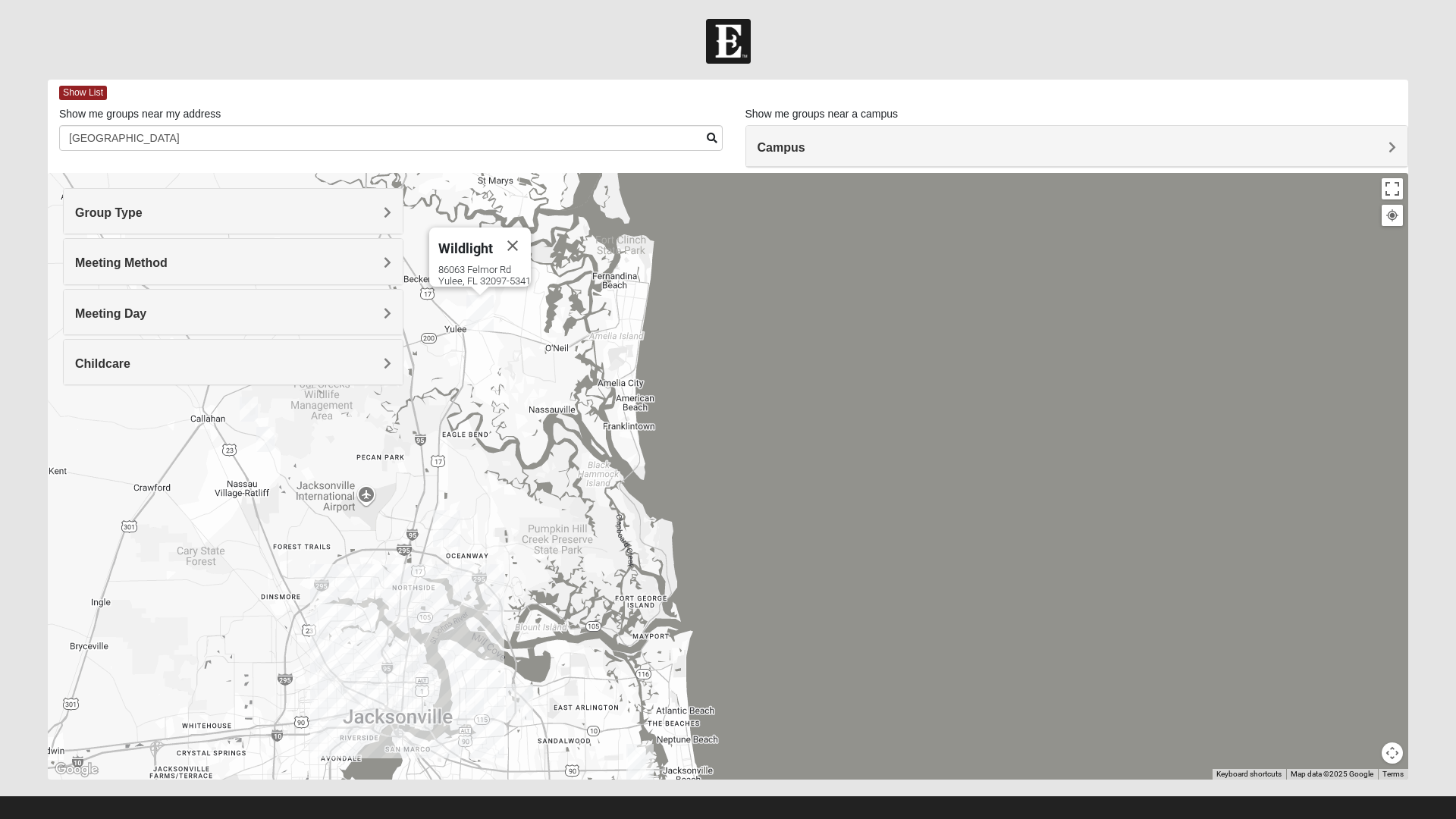
click at [453, 528] on img "North Jax" at bounding box center [447, 529] width 40 height 49
click at [439, 479] on div "[STREET_ADDRESS][PERSON_NAME]" at bounding box center [451, 490] width 160 height 22
click at [449, 528] on img "North Jax" at bounding box center [447, 529] width 40 height 49
click at [449, 520] on img "North Jax" at bounding box center [447, 529] width 40 height 49
click at [1039, 469] on div "North Jax [STREET_ADDRESS][PERSON_NAME]" at bounding box center [728, 476] width 1361 height 607
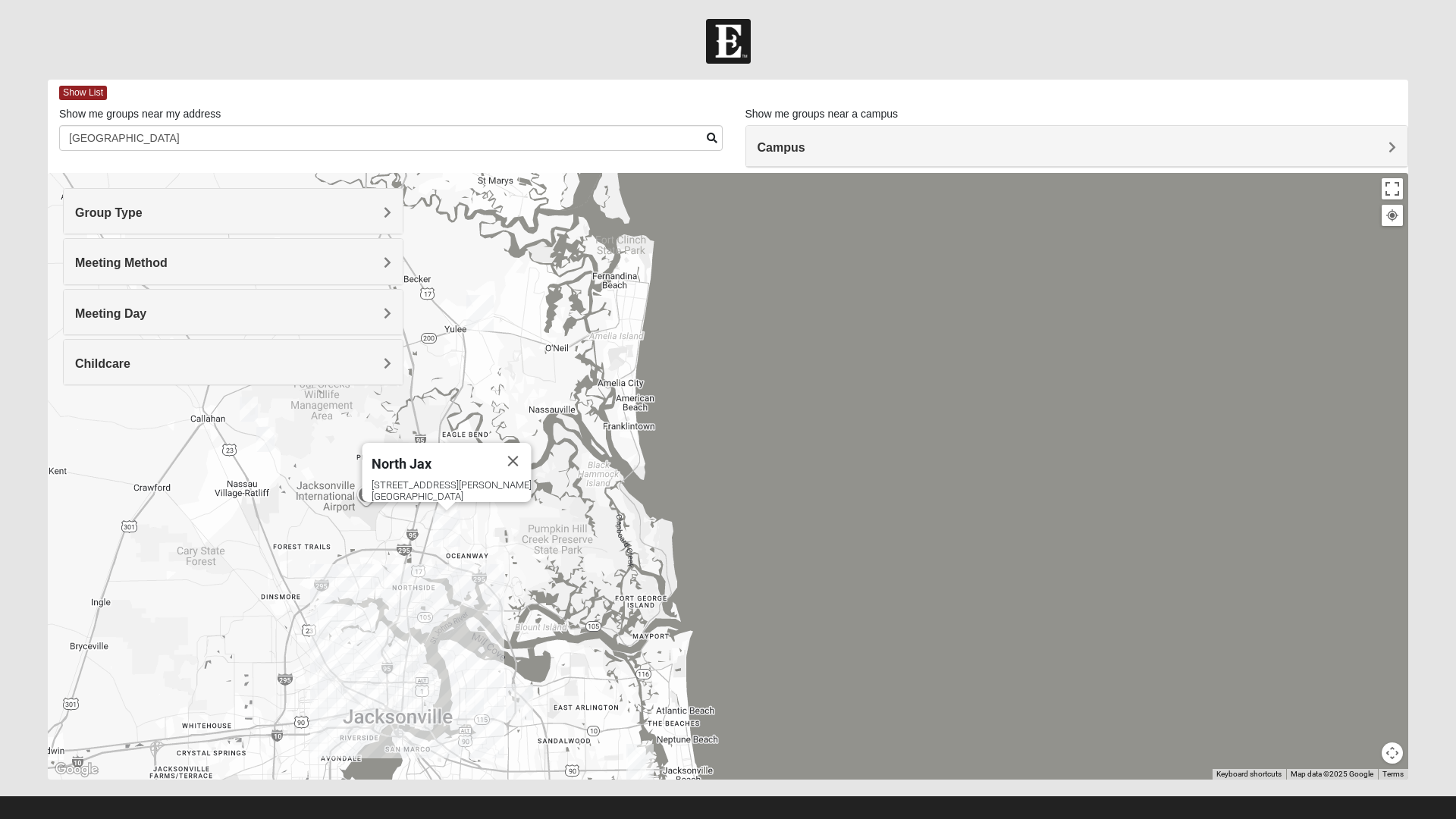
click at [287, 213] on h4 "Group Type" at bounding box center [234, 213] width 316 height 14
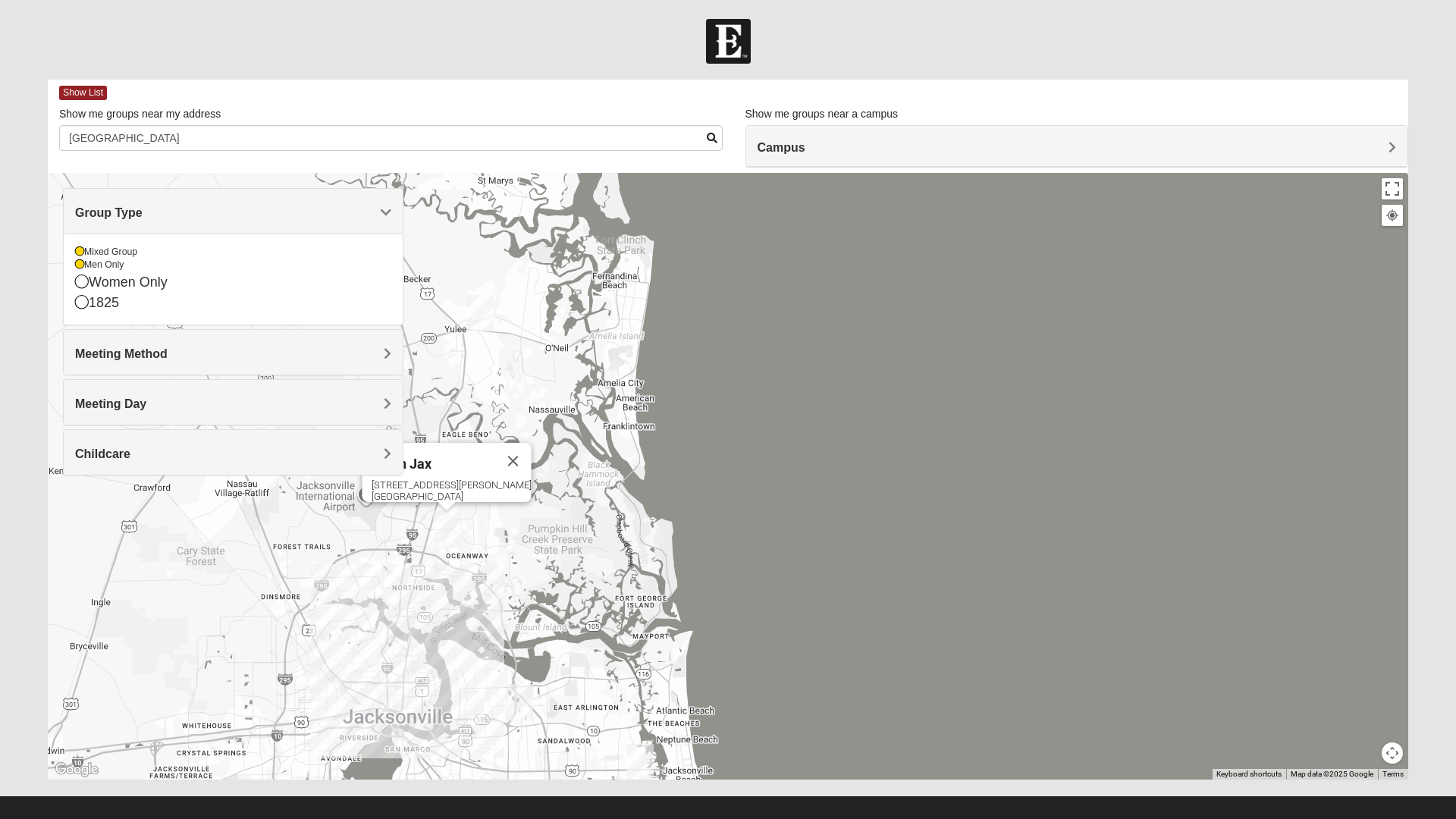
click at [102, 268] on div "Men Only" at bounding box center [234, 265] width 316 height 13
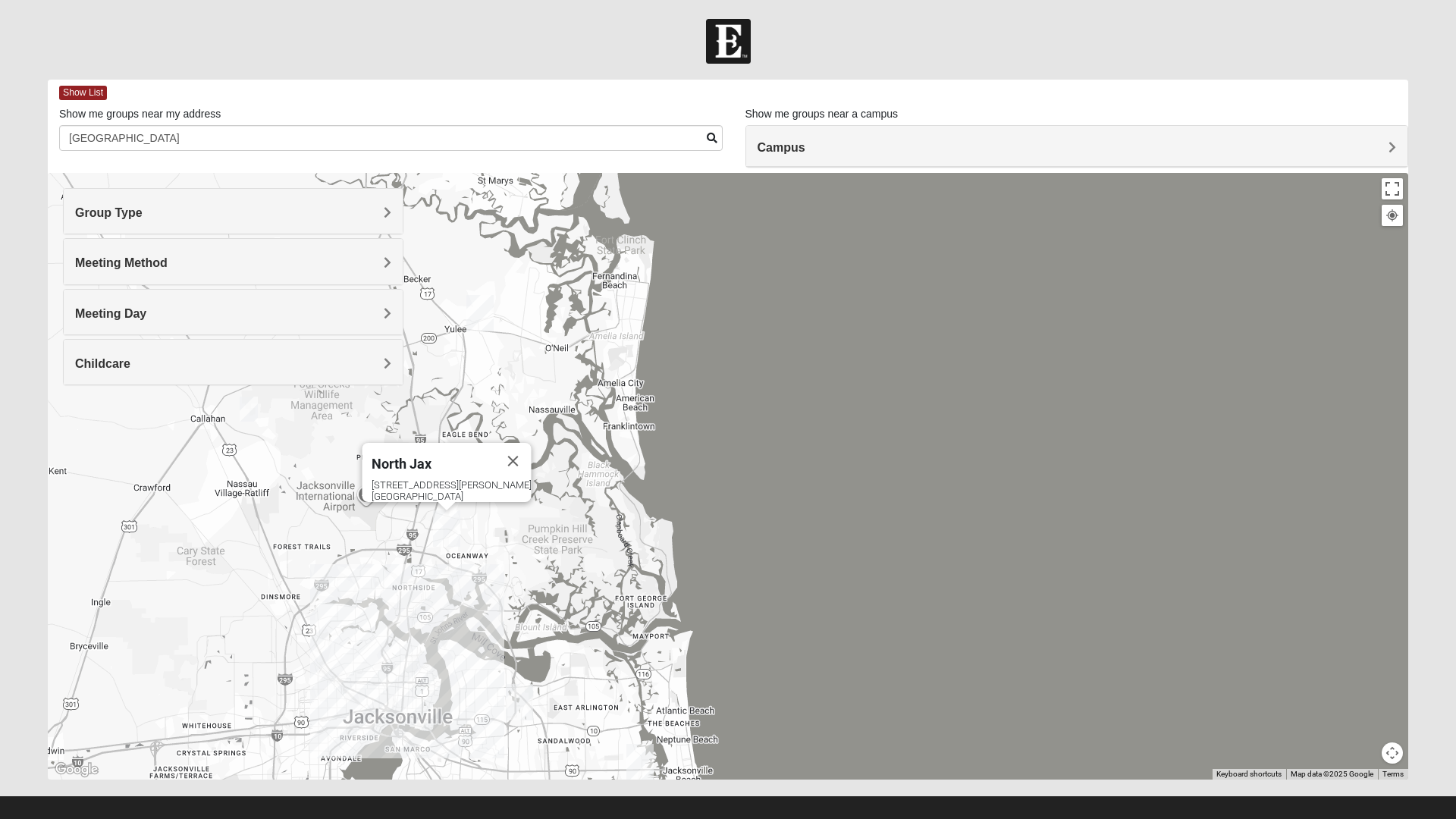
click at [361, 201] on div "Group Type" at bounding box center [233, 211] width 339 height 45
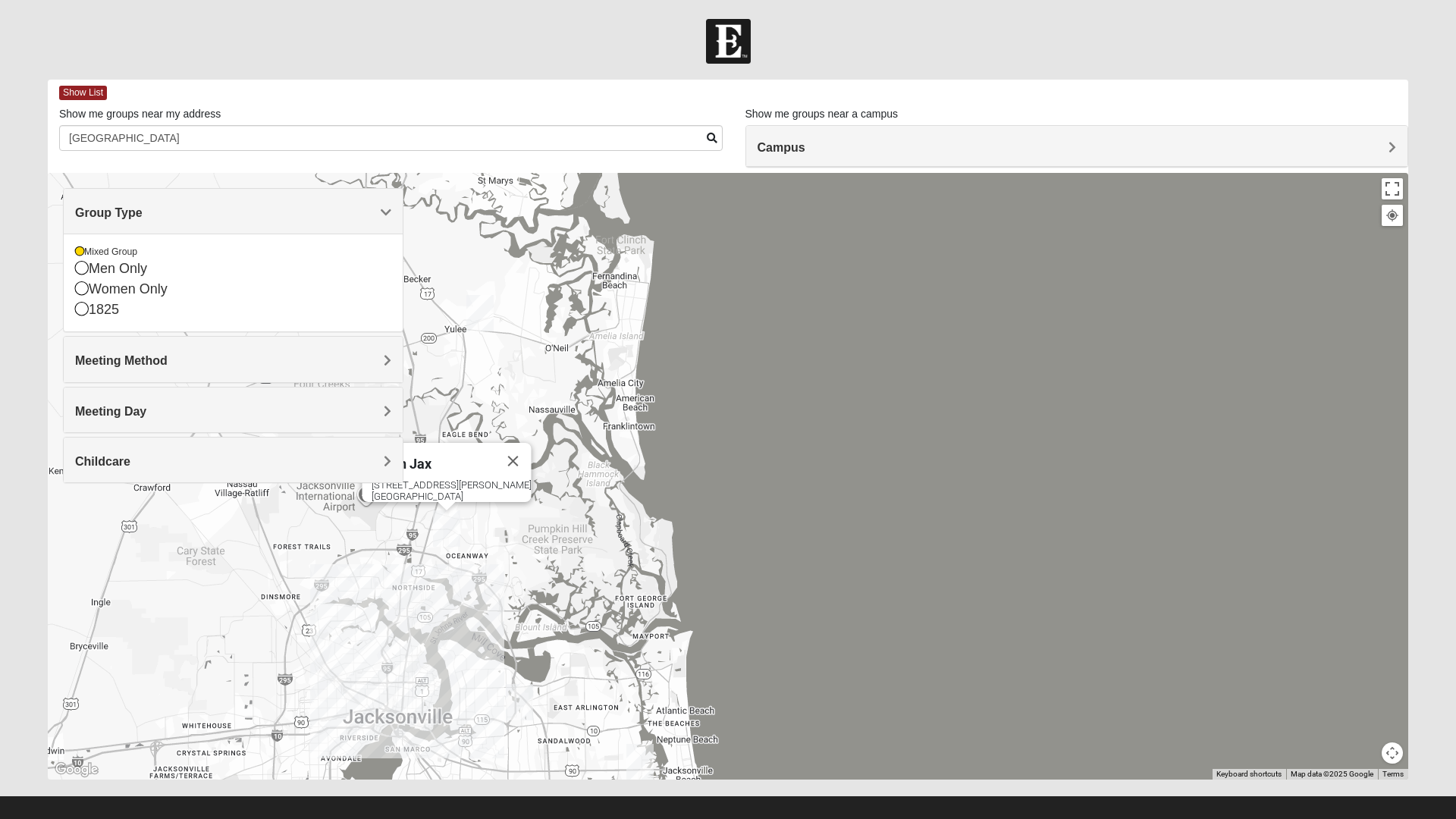
click at [886, 380] on div "North Jax [STREET_ADDRESS][PERSON_NAME]" at bounding box center [728, 476] width 1361 height 607
click at [1339, 174] on div "North Jax [STREET_ADDRESS][PERSON_NAME]" at bounding box center [728, 476] width 1361 height 607
click at [805, 145] on span "Campus" at bounding box center [781, 147] width 48 height 13
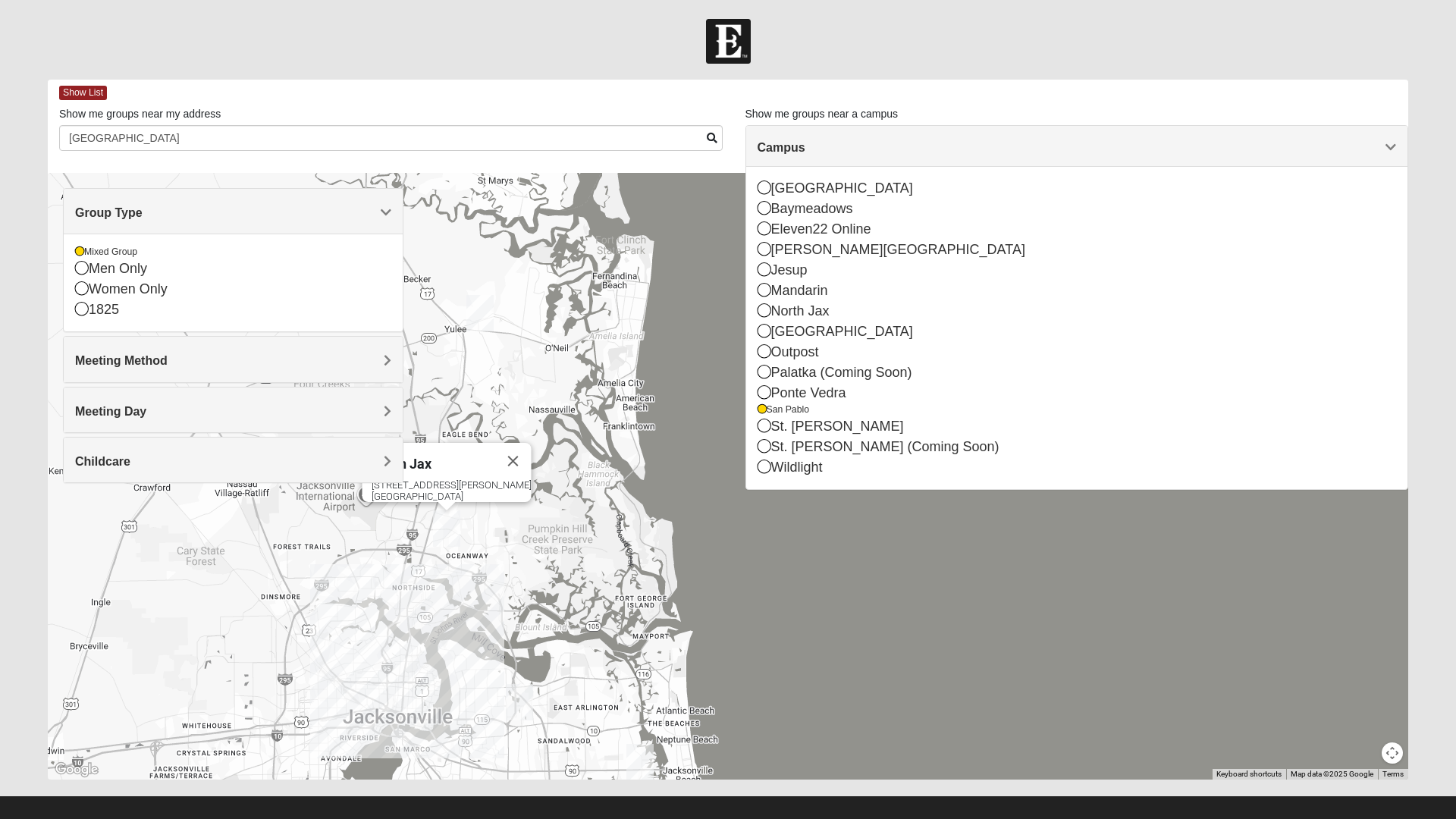
click at [950, 546] on div "North Jax [STREET_ADDRESS][PERSON_NAME]" at bounding box center [728, 476] width 1361 height 607
click at [99, 89] on span "Show List" at bounding box center [83, 93] width 48 height 14
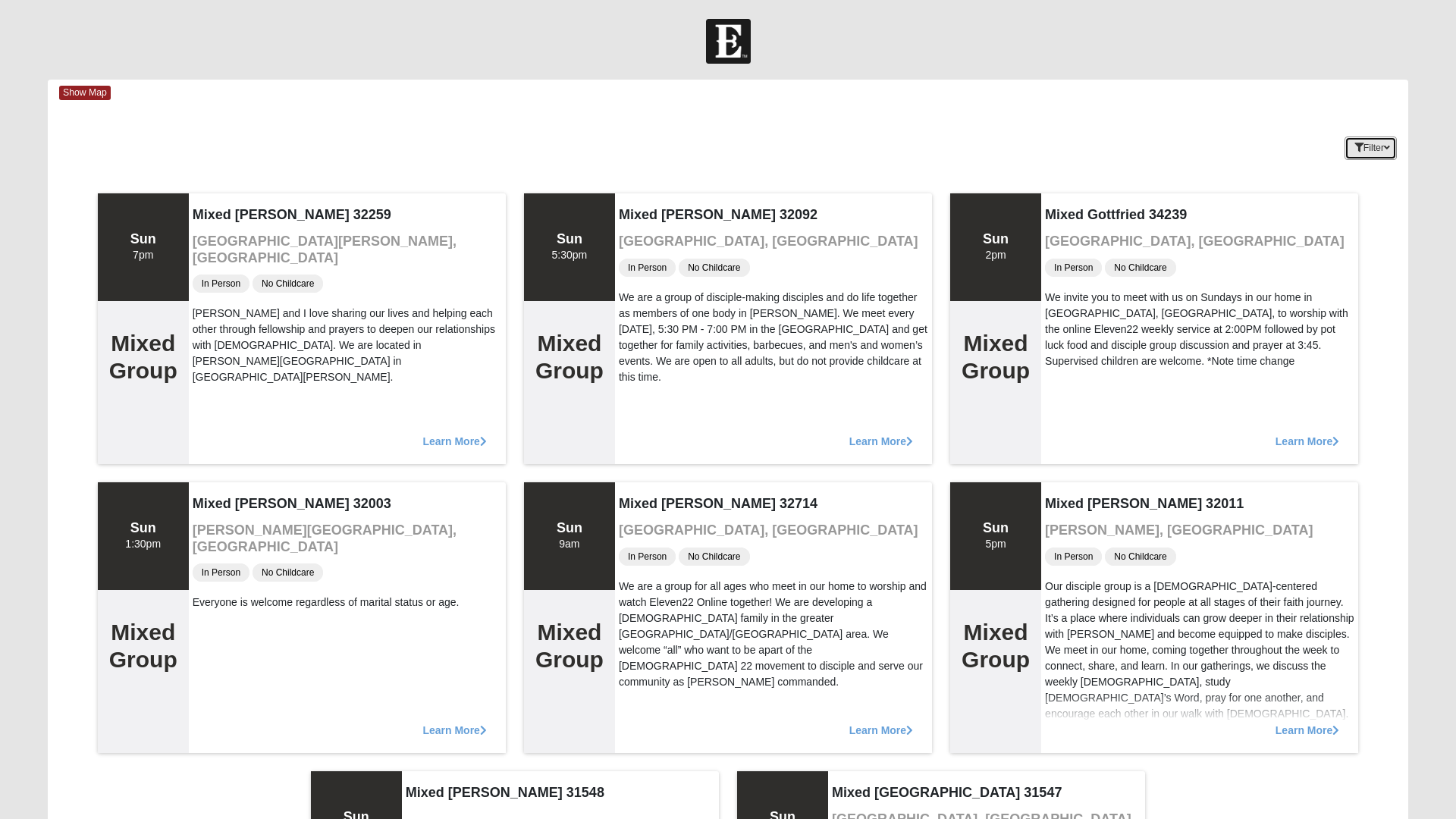
click at [1354, 150] on icon "button" at bounding box center [1359, 147] width 9 height 9
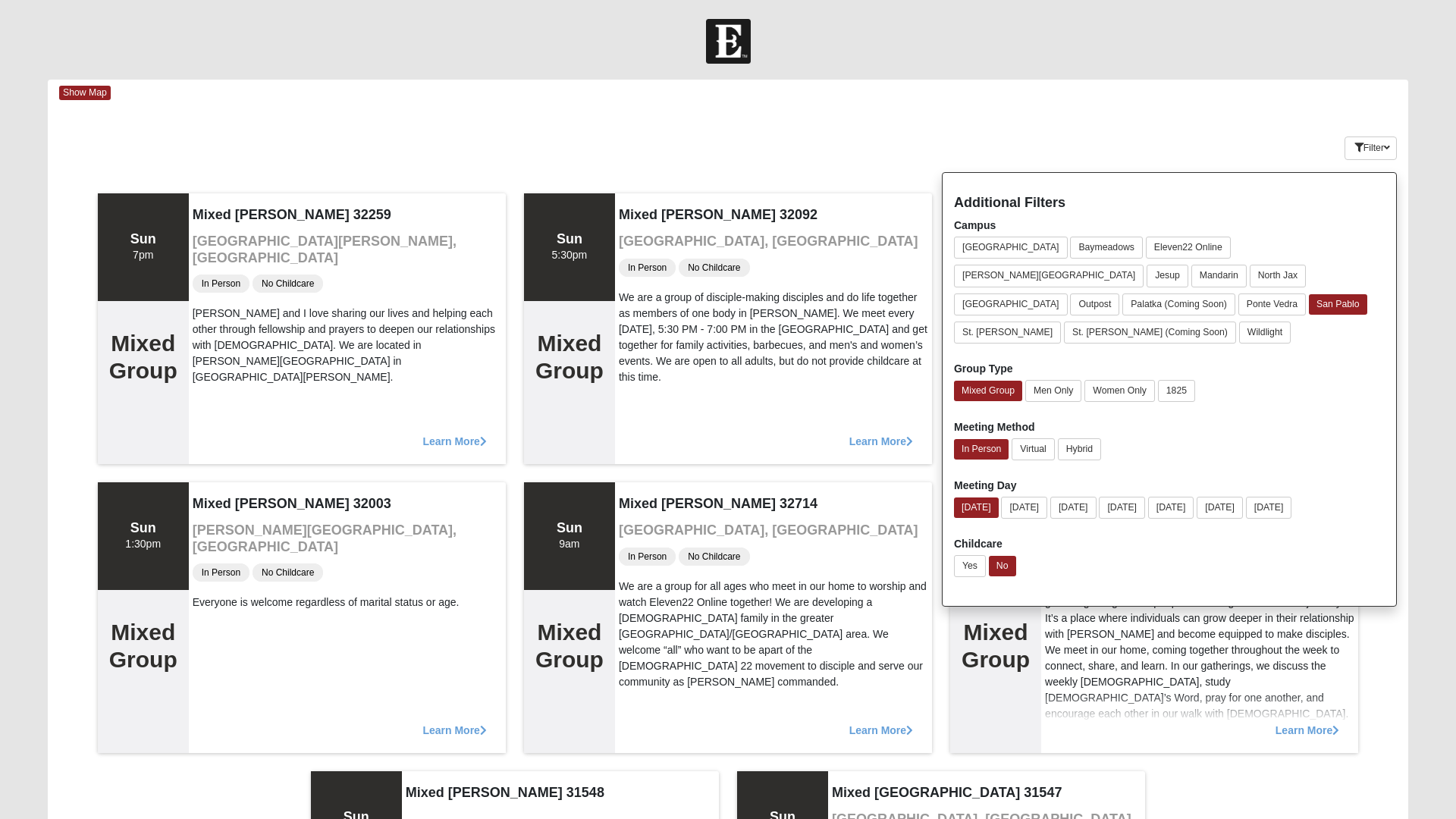
click at [1200, 124] on div "Filter Additional Filters Campus [GEOGRAPHIC_DATA] [GEOGRAPHIC_DATA] Eleven22 O…" at bounding box center [1295, 146] width 226 height 56
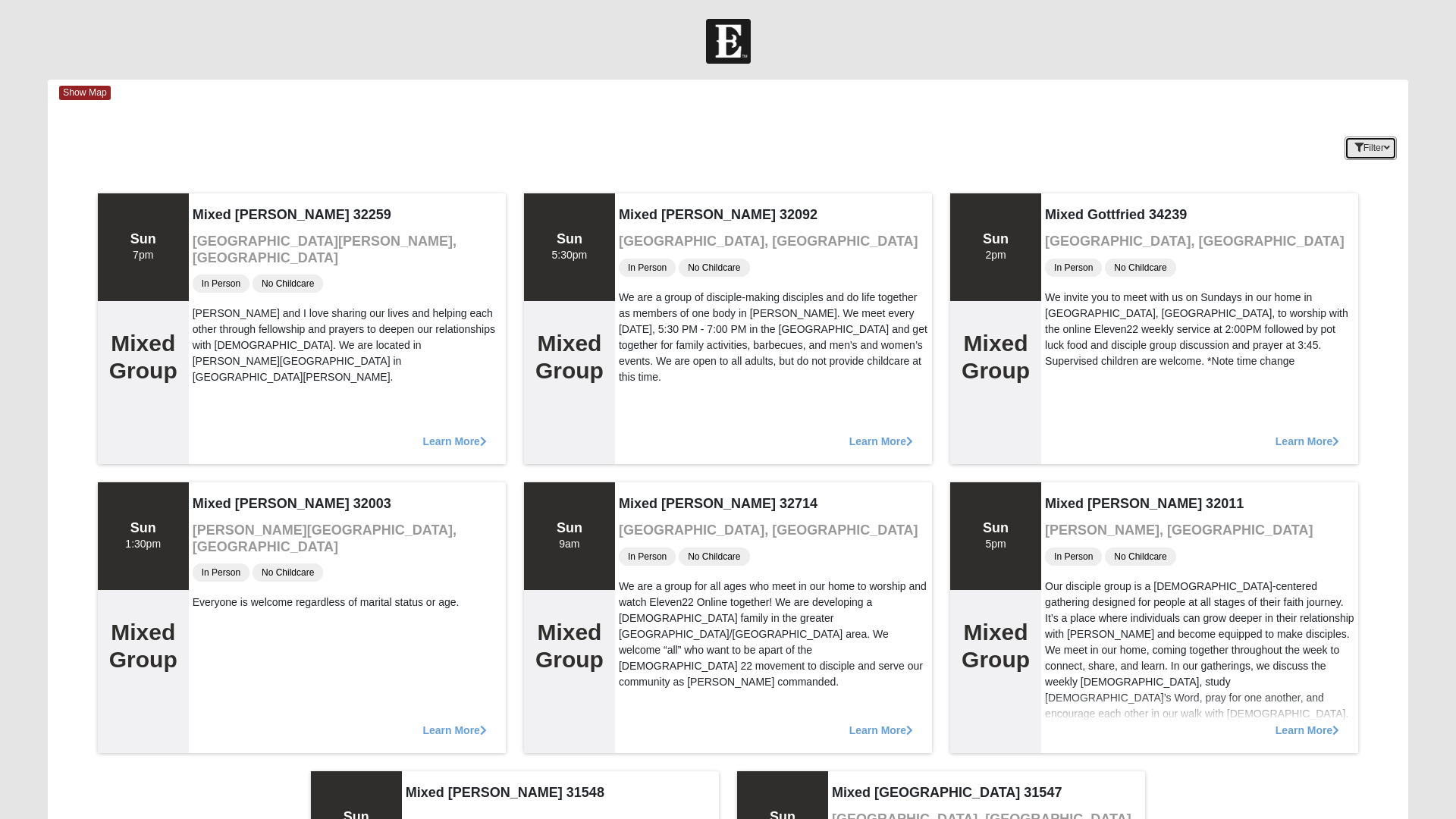
click at [1372, 147] on button "Filter" at bounding box center [1371, 148] width 52 height 23
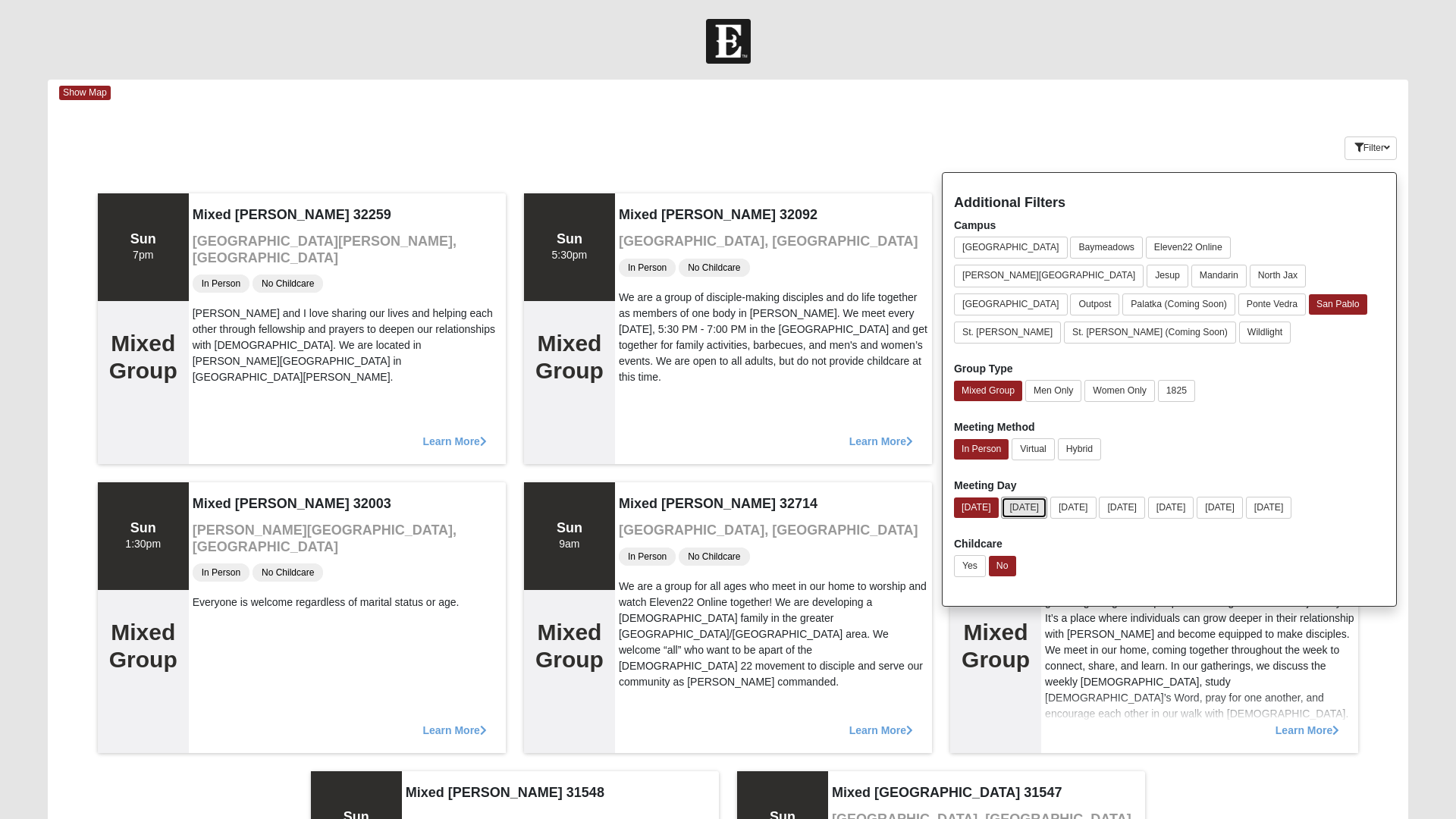
click at [1022, 497] on button "[DATE]" at bounding box center [1024, 508] width 46 height 22
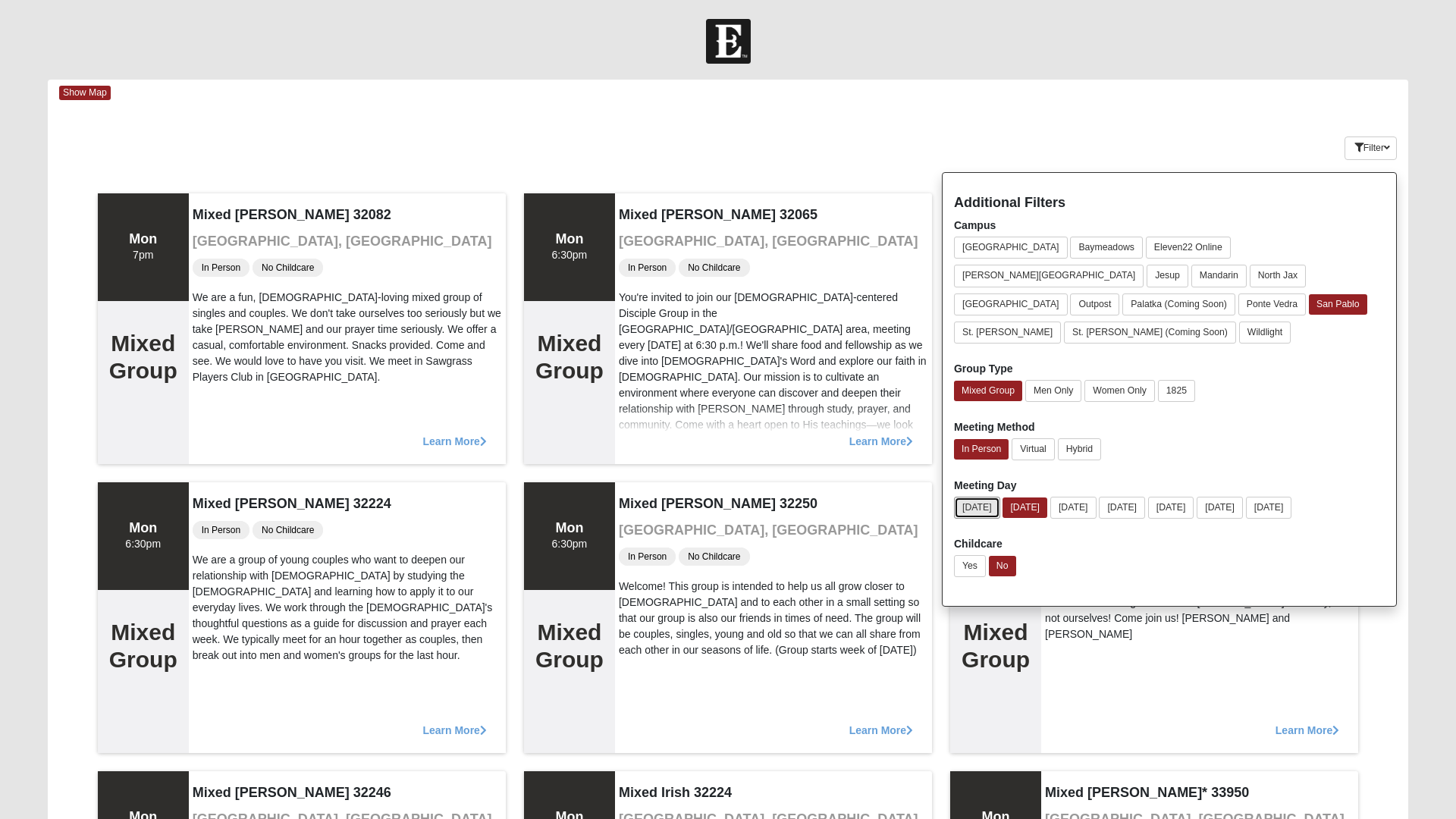
click at [982, 497] on button "[DATE]" at bounding box center [976, 508] width 46 height 22
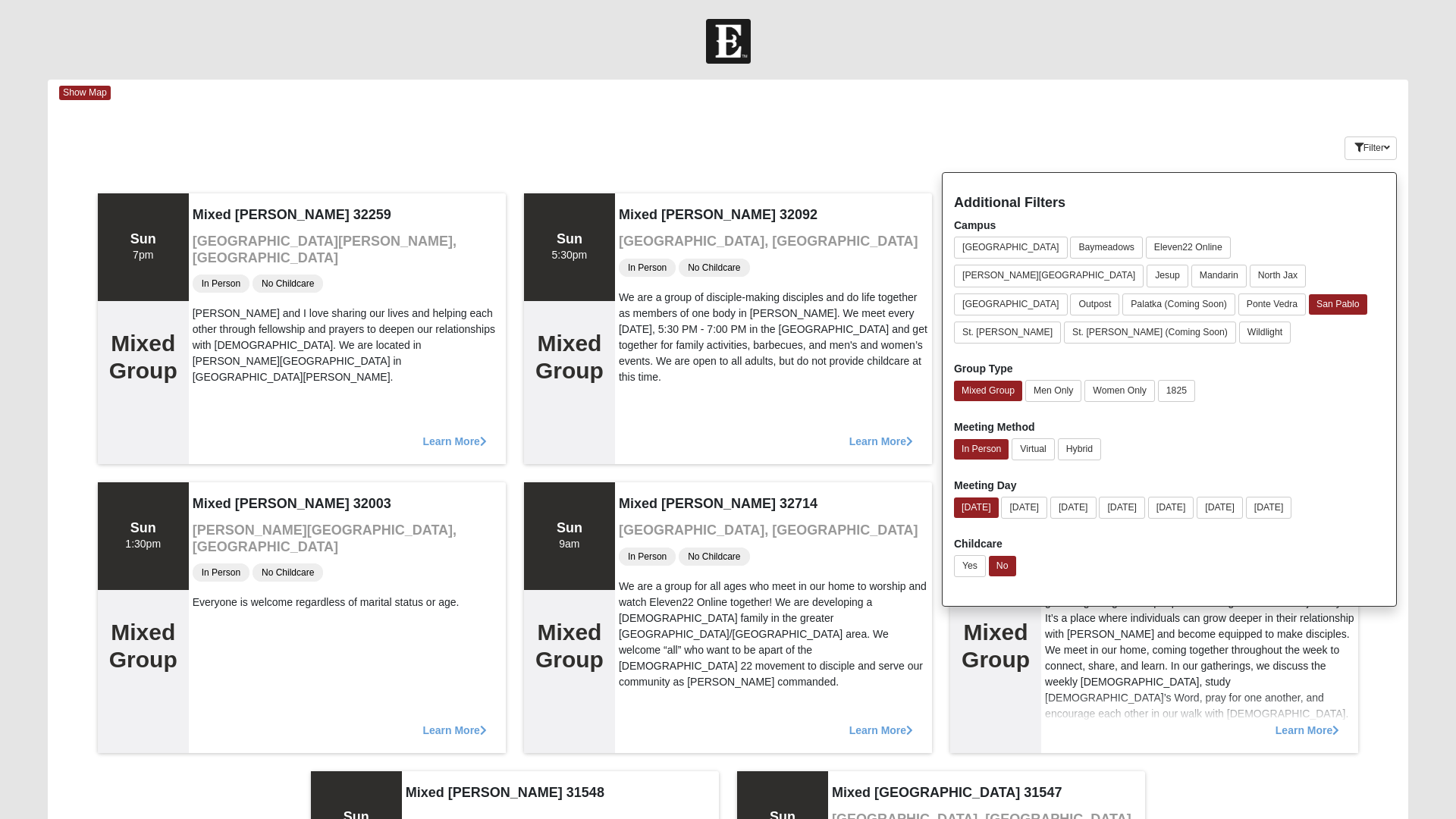
click at [1227, 439] on div "In Person Virtual Hybrid" at bounding box center [1168, 452] width 431 height 28
click at [1208, 439] on div "In Person Virtual Hybrid" at bounding box center [1168, 452] width 431 height 28
click at [979, 498] on button "[DATE]" at bounding box center [976, 508] width 45 height 21
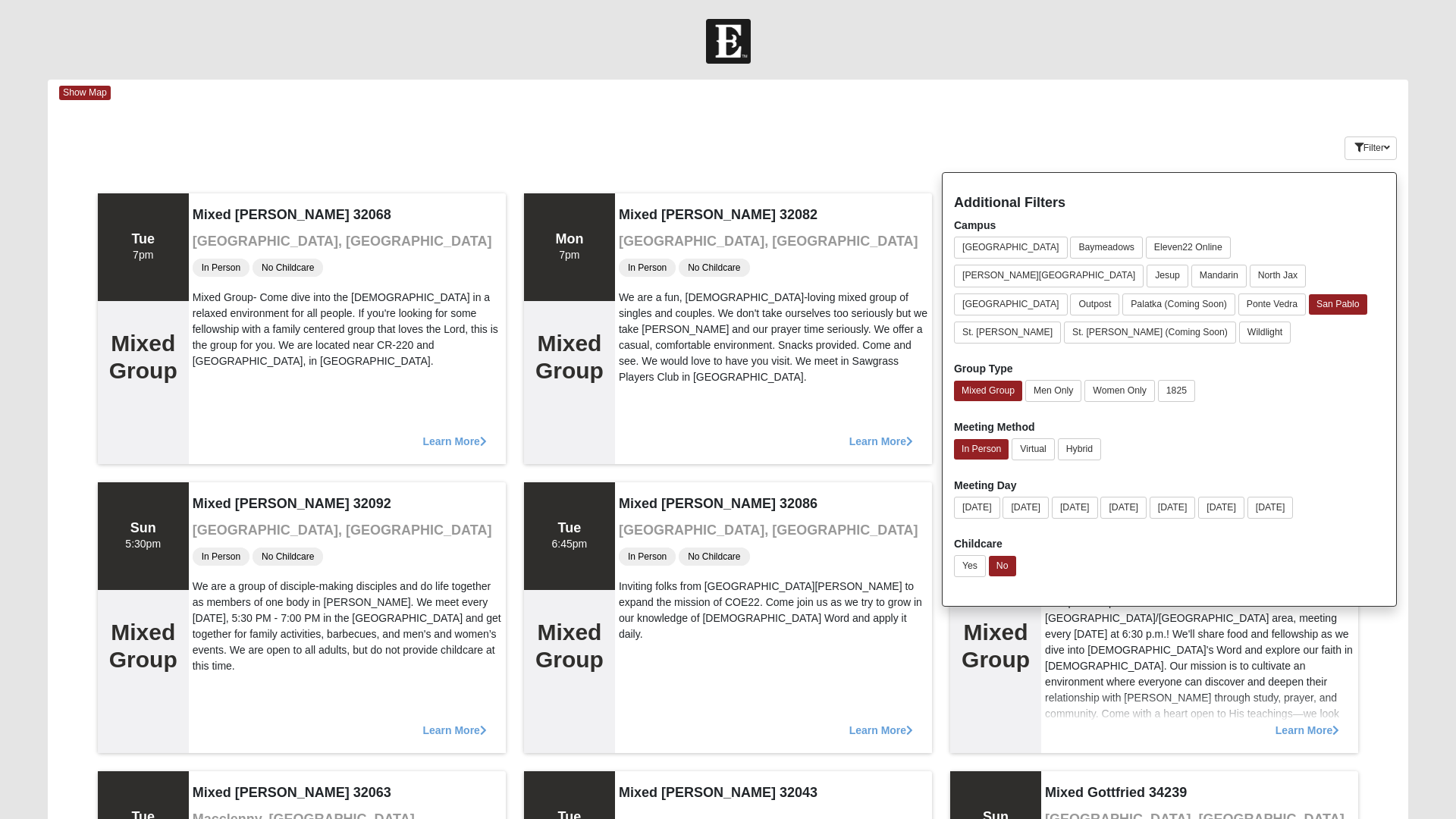
click at [1226, 121] on div "Filter Additional Filters Campus [GEOGRAPHIC_DATA] [GEOGRAPHIC_DATA] Eleven22 O…" at bounding box center [1295, 146] width 226 height 56
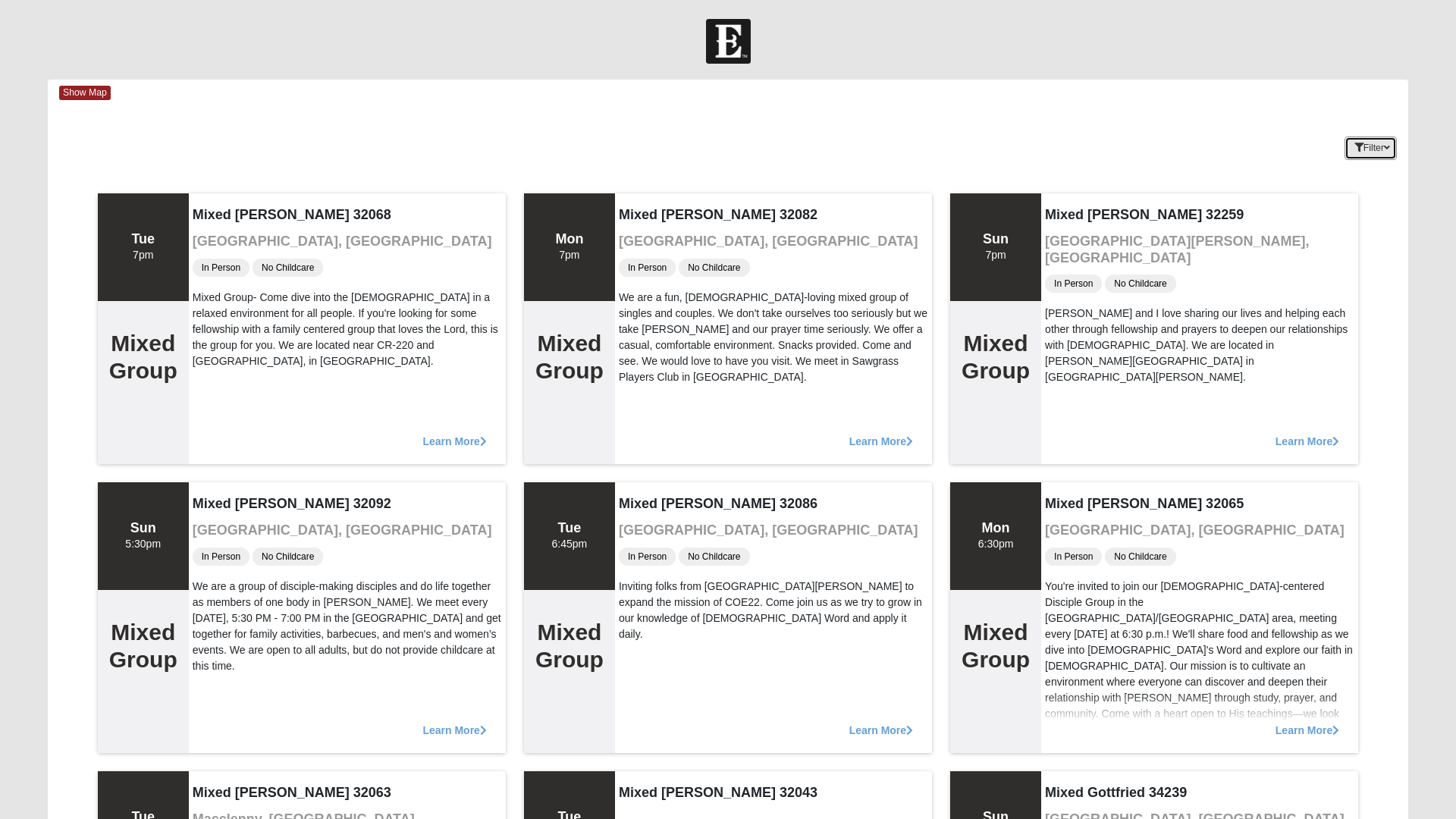
click at [1369, 150] on button "Filter" at bounding box center [1371, 148] width 52 height 23
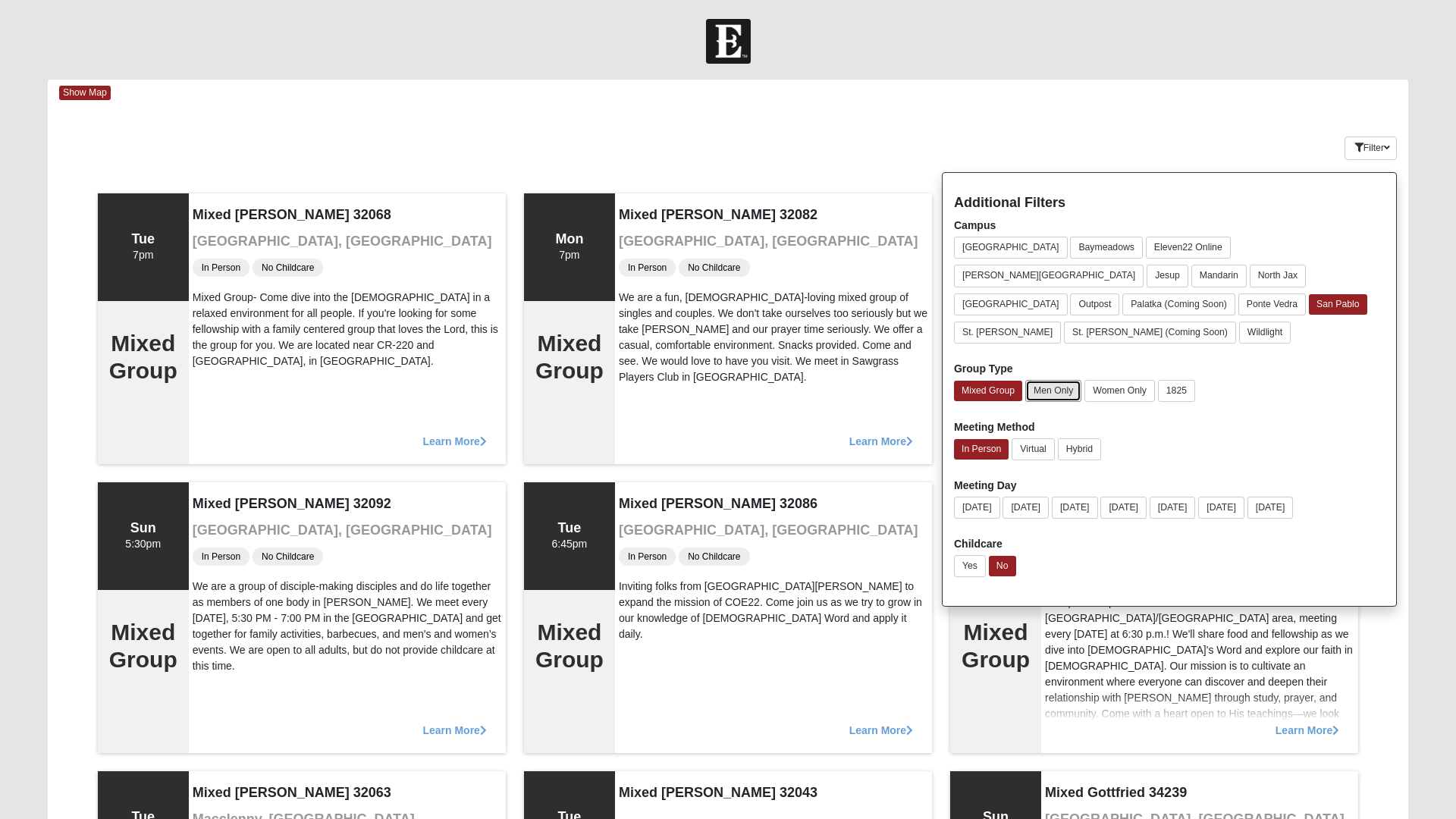
click at [1056, 380] on button "Men Only" at bounding box center [1053, 391] width 56 height 22
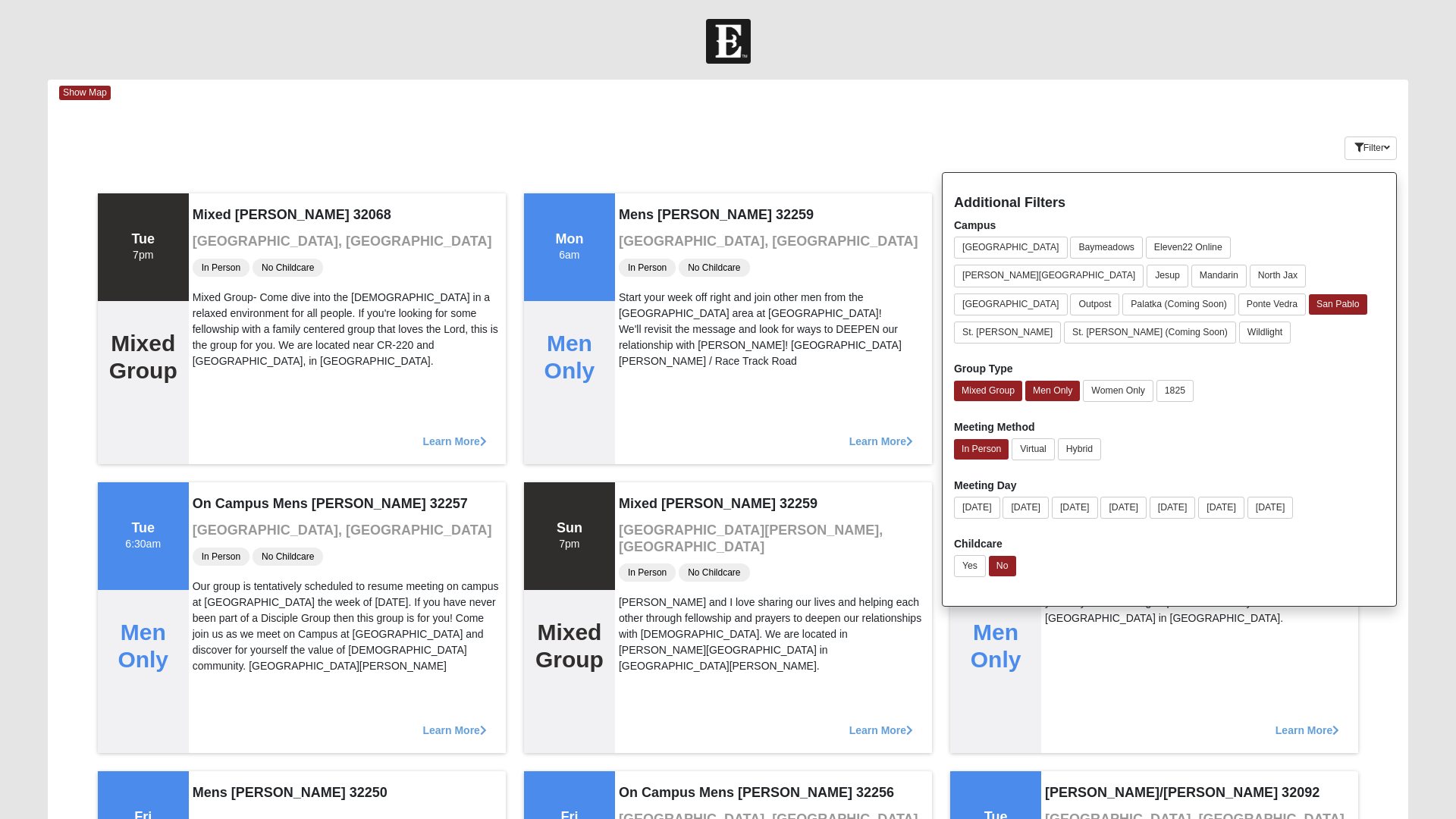
click at [1170, 100] on div "Show Map" at bounding box center [733, 93] width 1349 height 27
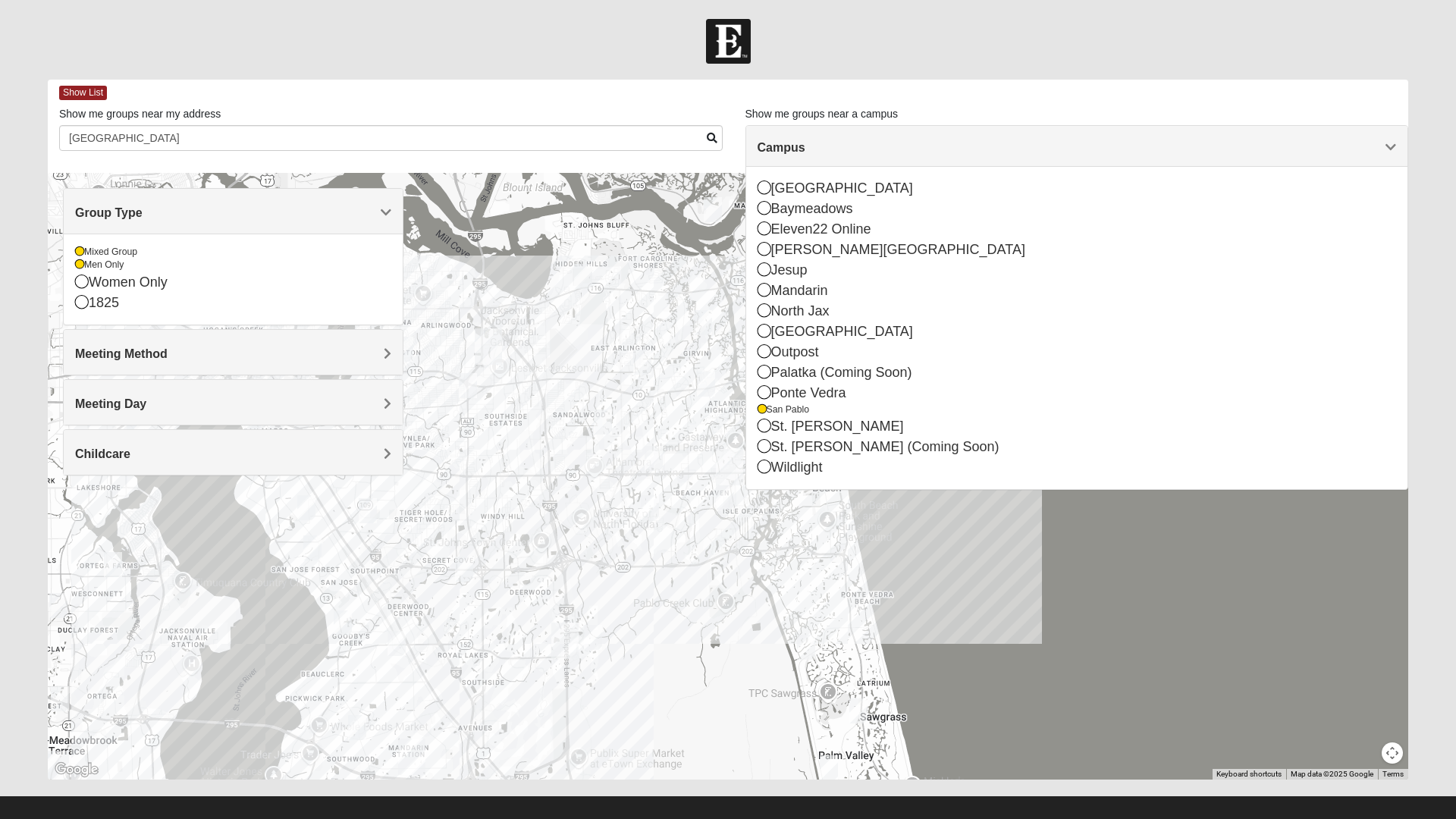
click at [88, 87] on span "Show List" at bounding box center [83, 93] width 48 height 14
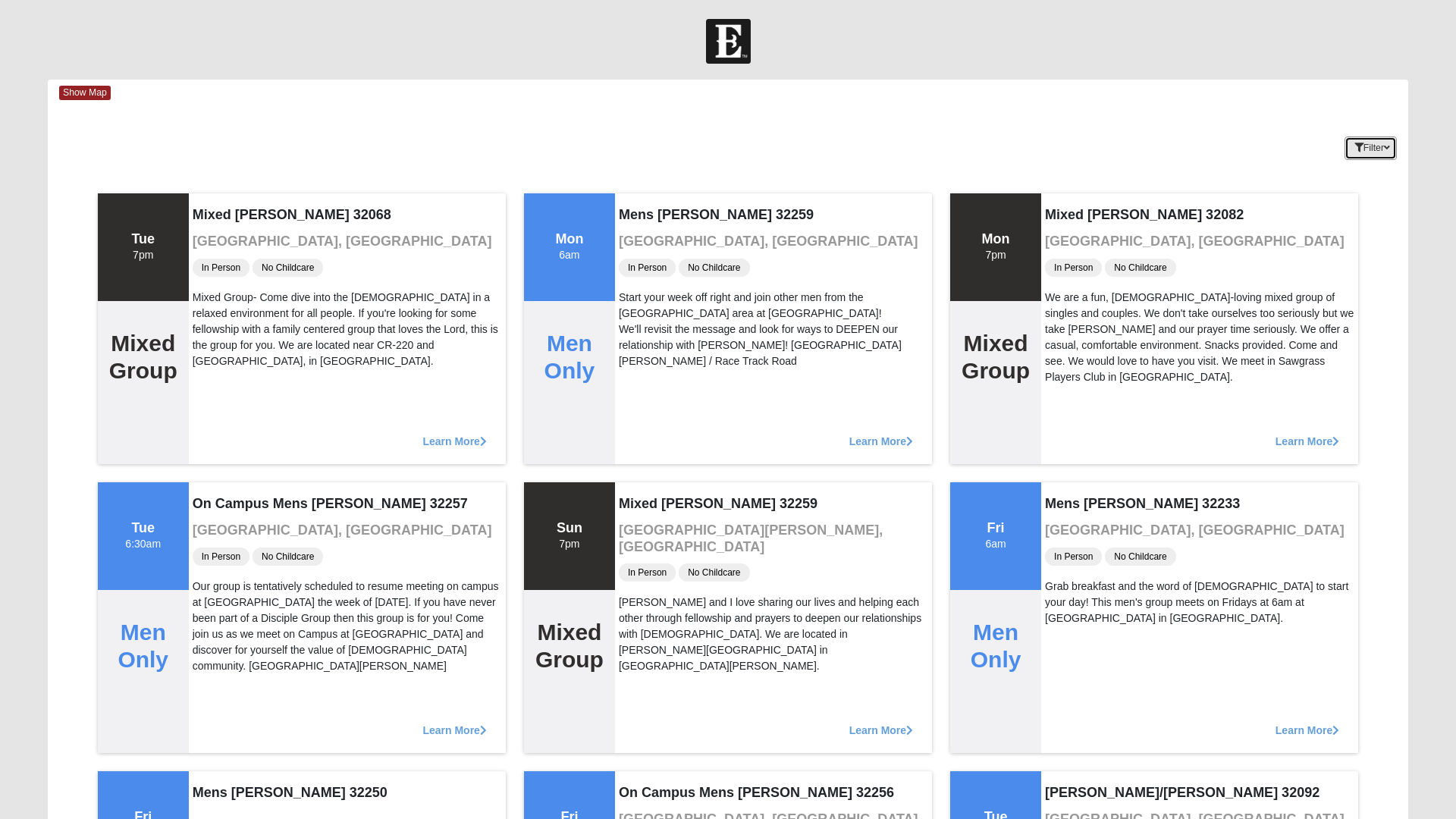
click at [1354, 148] on icon "button" at bounding box center [1359, 147] width 9 height 9
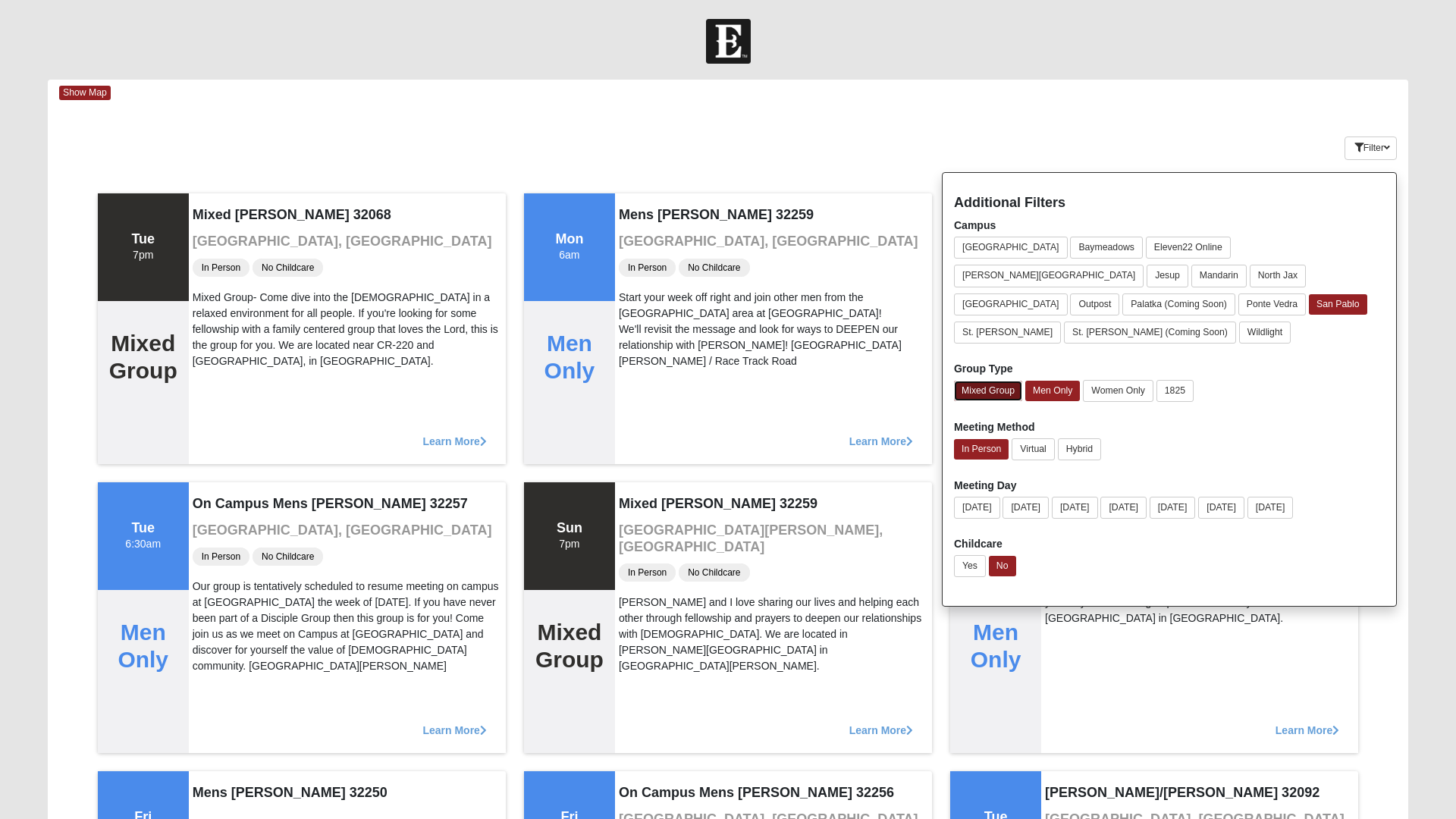
click at [982, 381] on button "Mixed Group" at bounding box center [988, 391] width 68 height 21
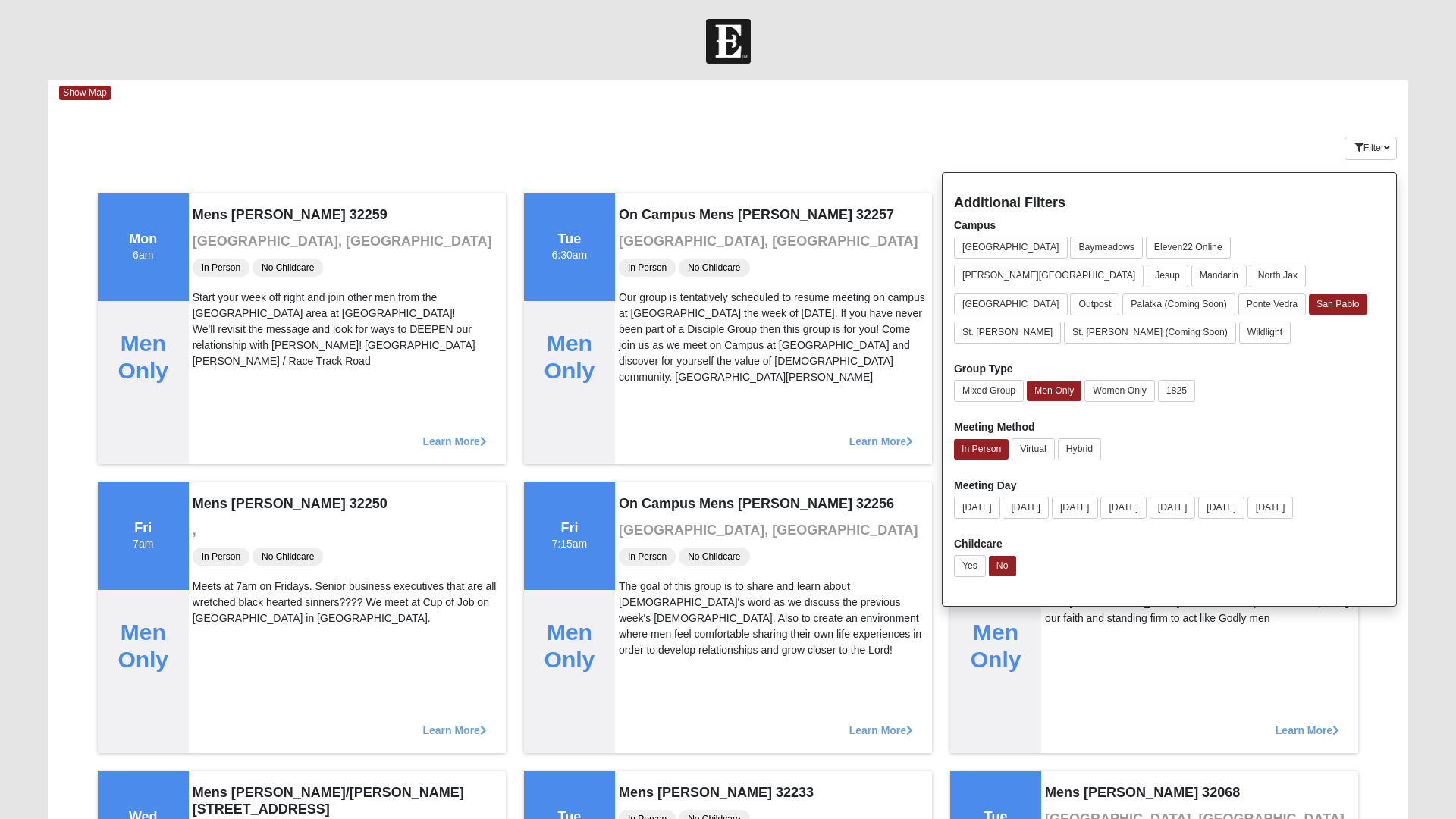
click at [856, 119] on div "Keywords" at bounding box center [614, 118] width 1133 height 1
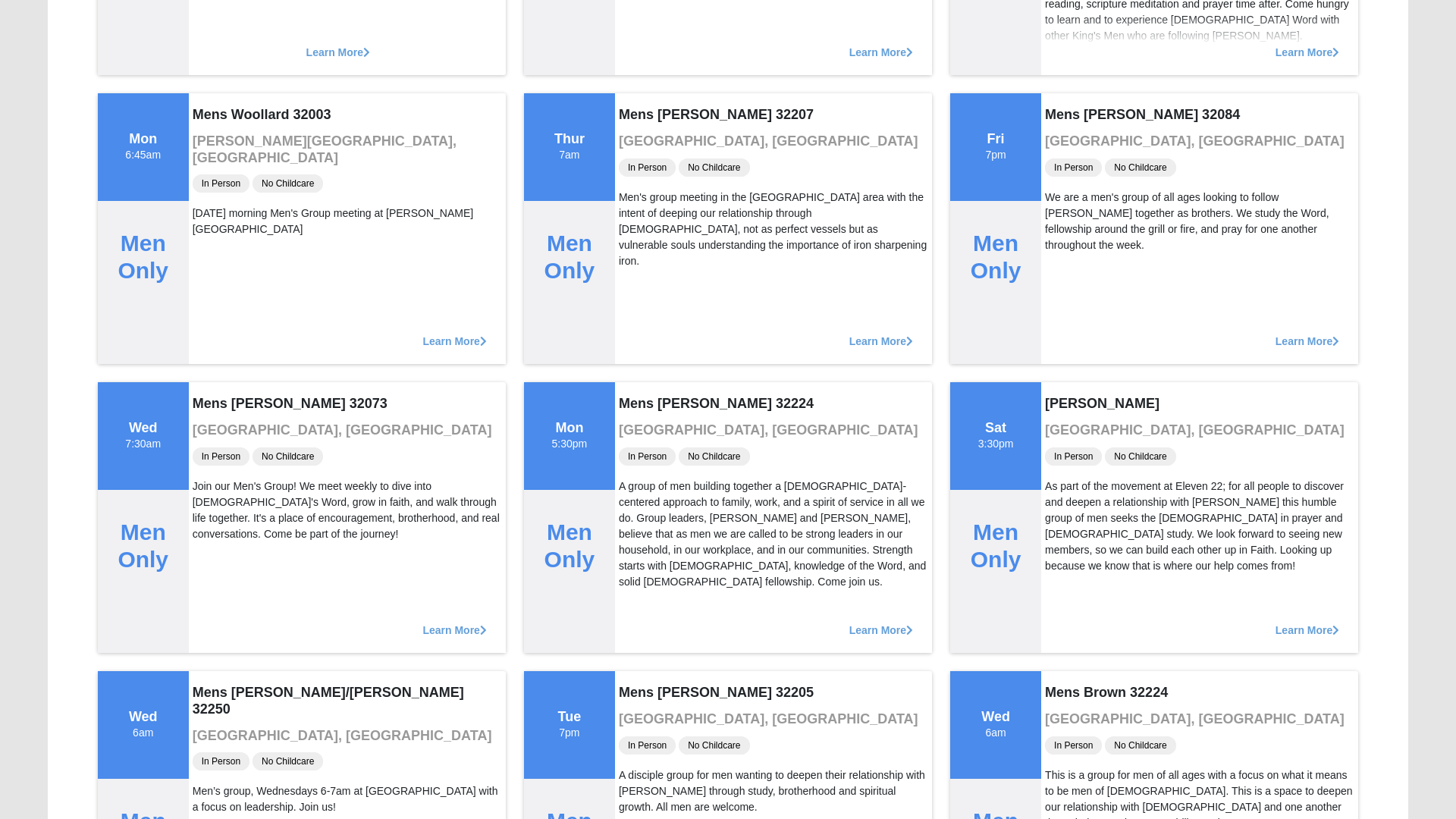
scroll to position [8477, 0]
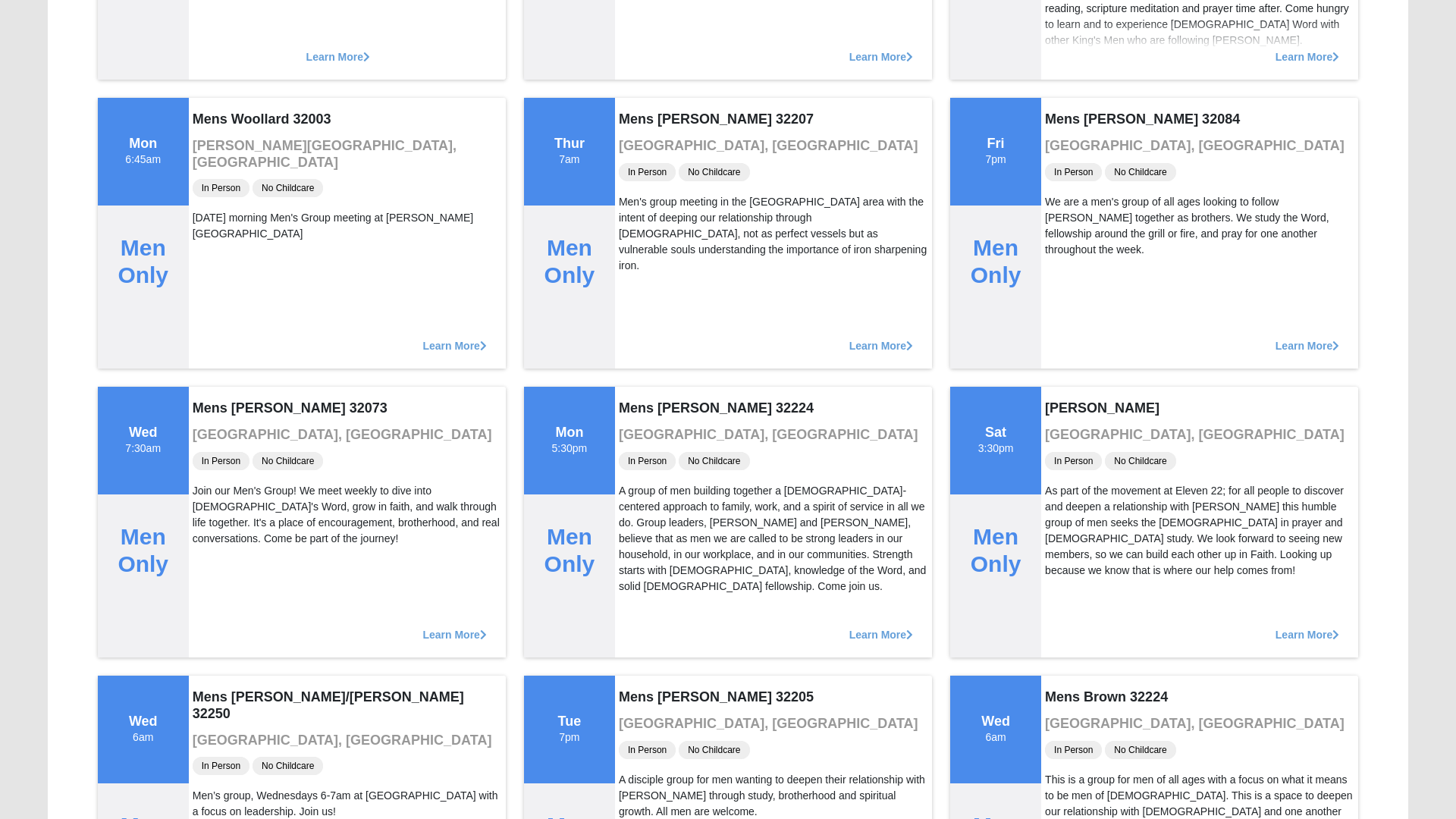
click at [1357, 45] on div "Learn More" at bounding box center [1200, 49] width 317 height 61
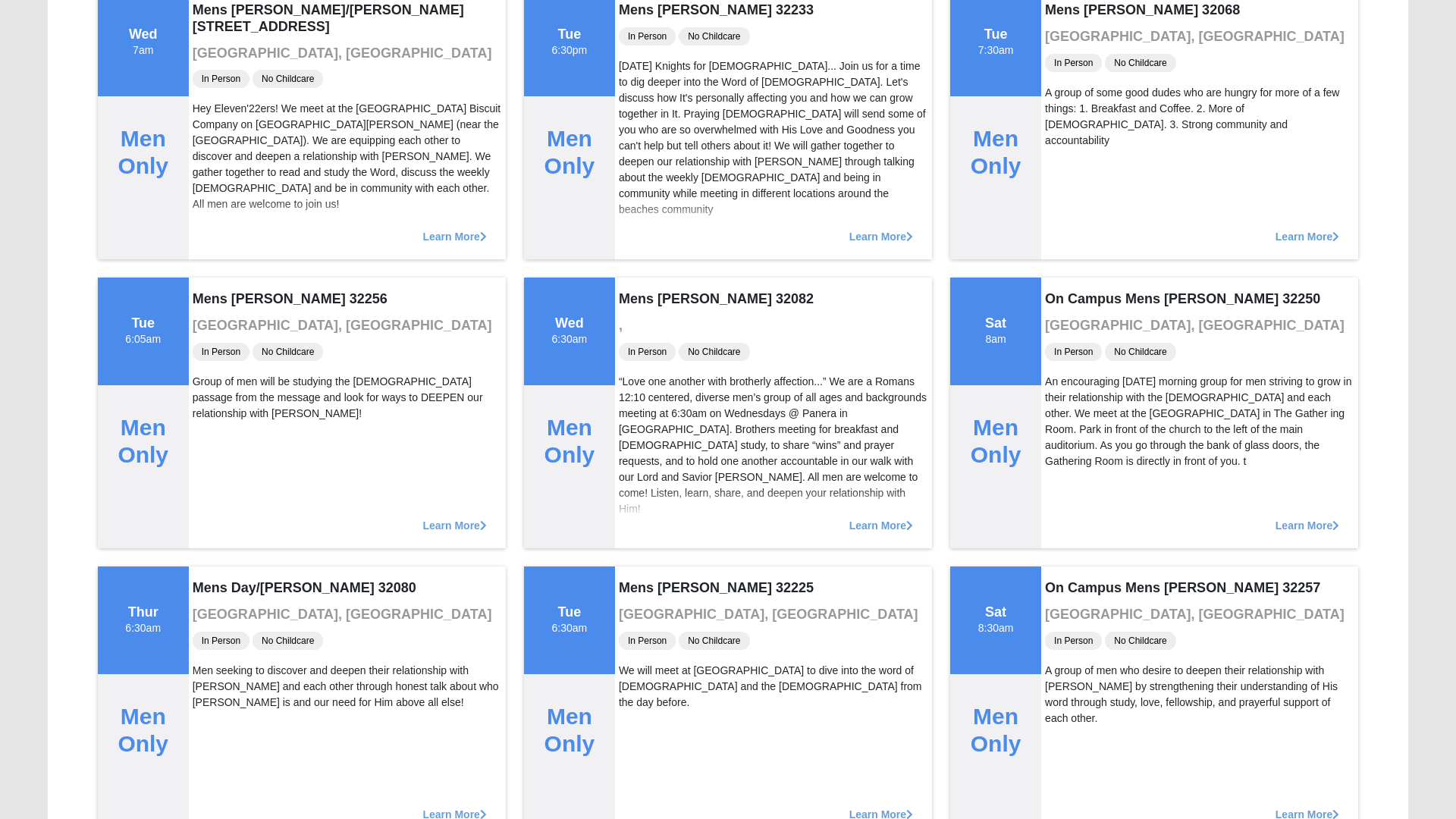
scroll to position [0, 0]
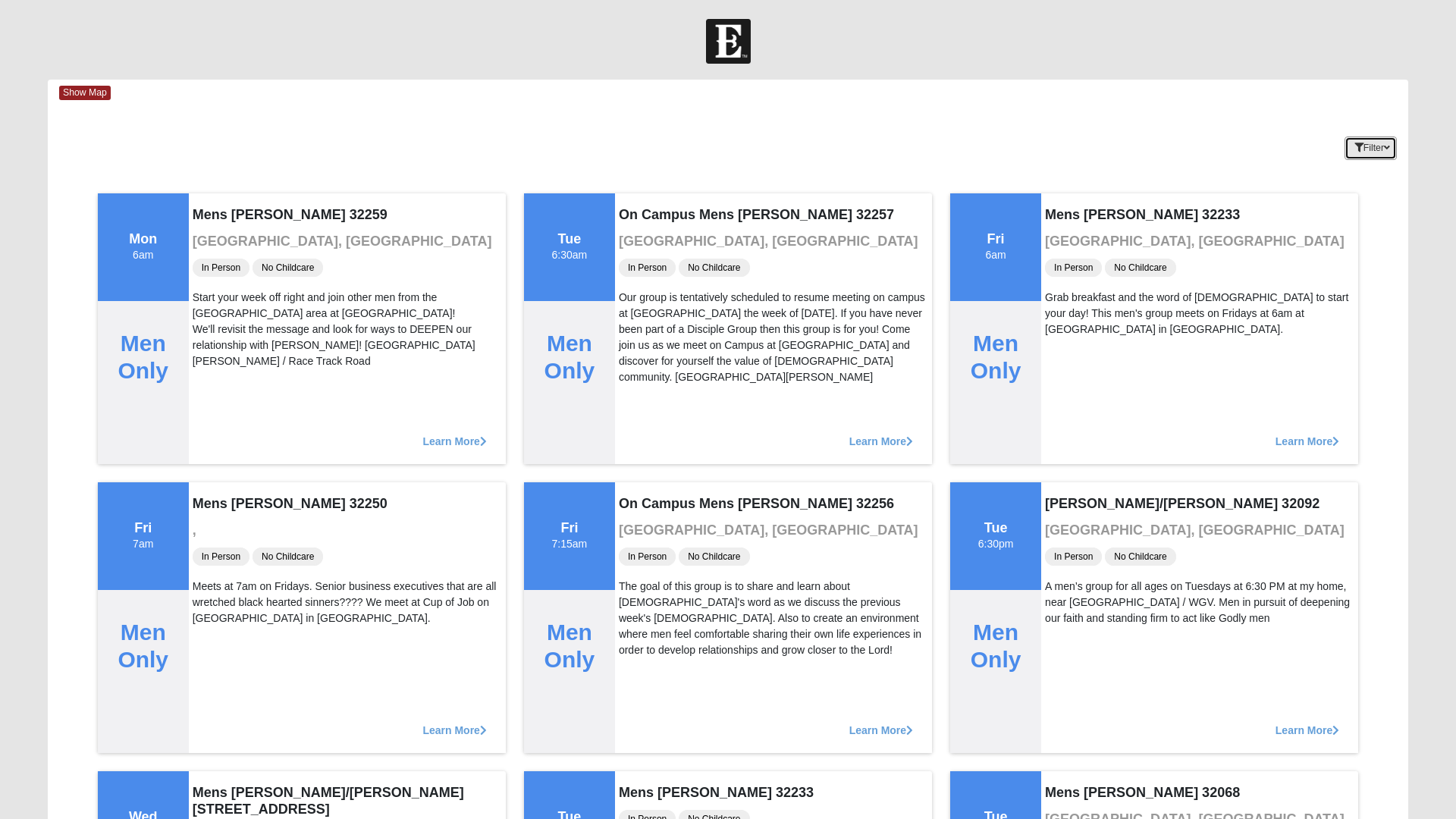
click at [1367, 138] on button "Filter" at bounding box center [1371, 148] width 52 height 23
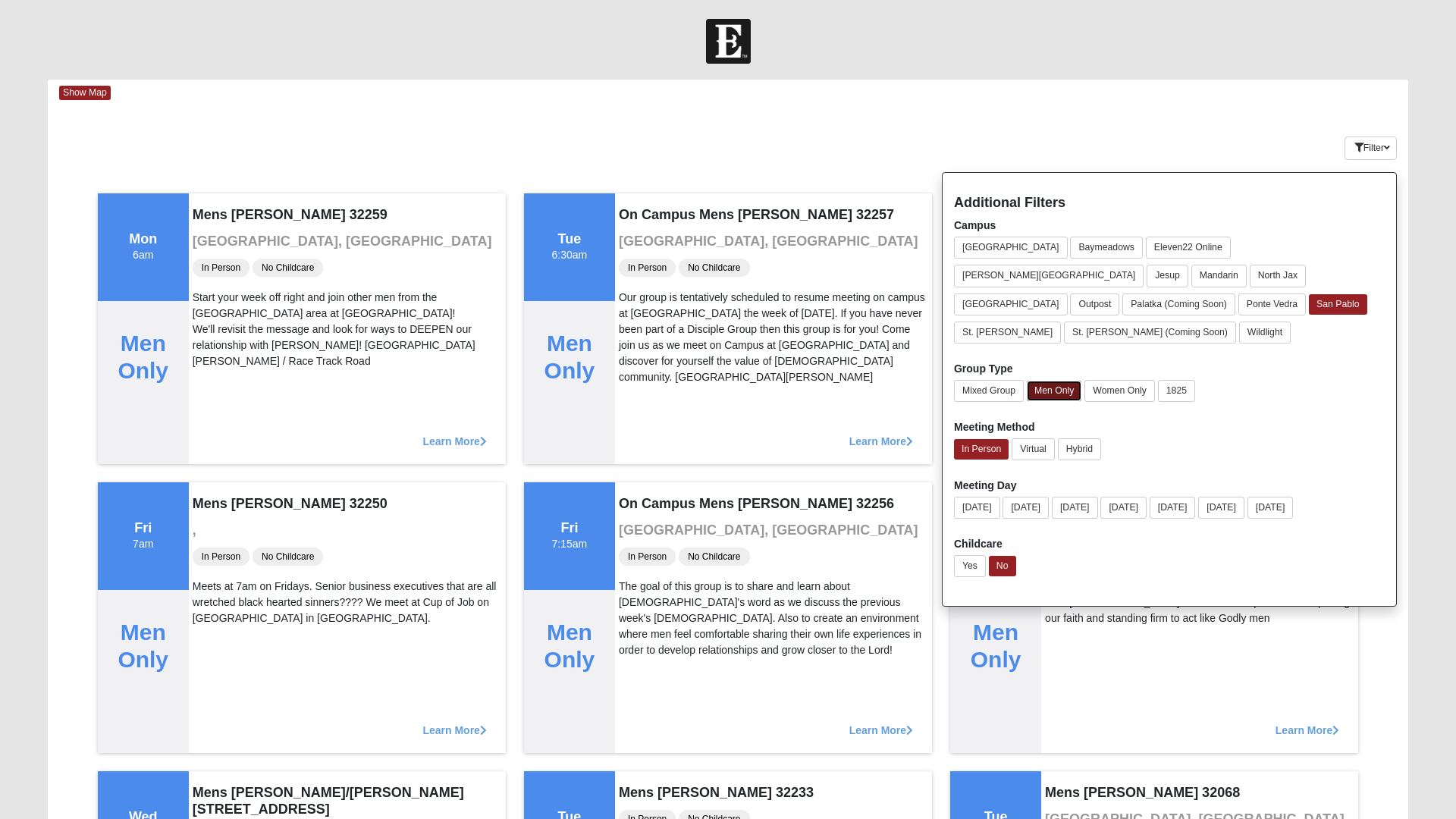
click at [1064, 381] on button "Men Only" at bounding box center [1054, 391] width 55 height 21
click at [1124, 380] on button "Women Only" at bounding box center [1120, 391] width 70 height 22
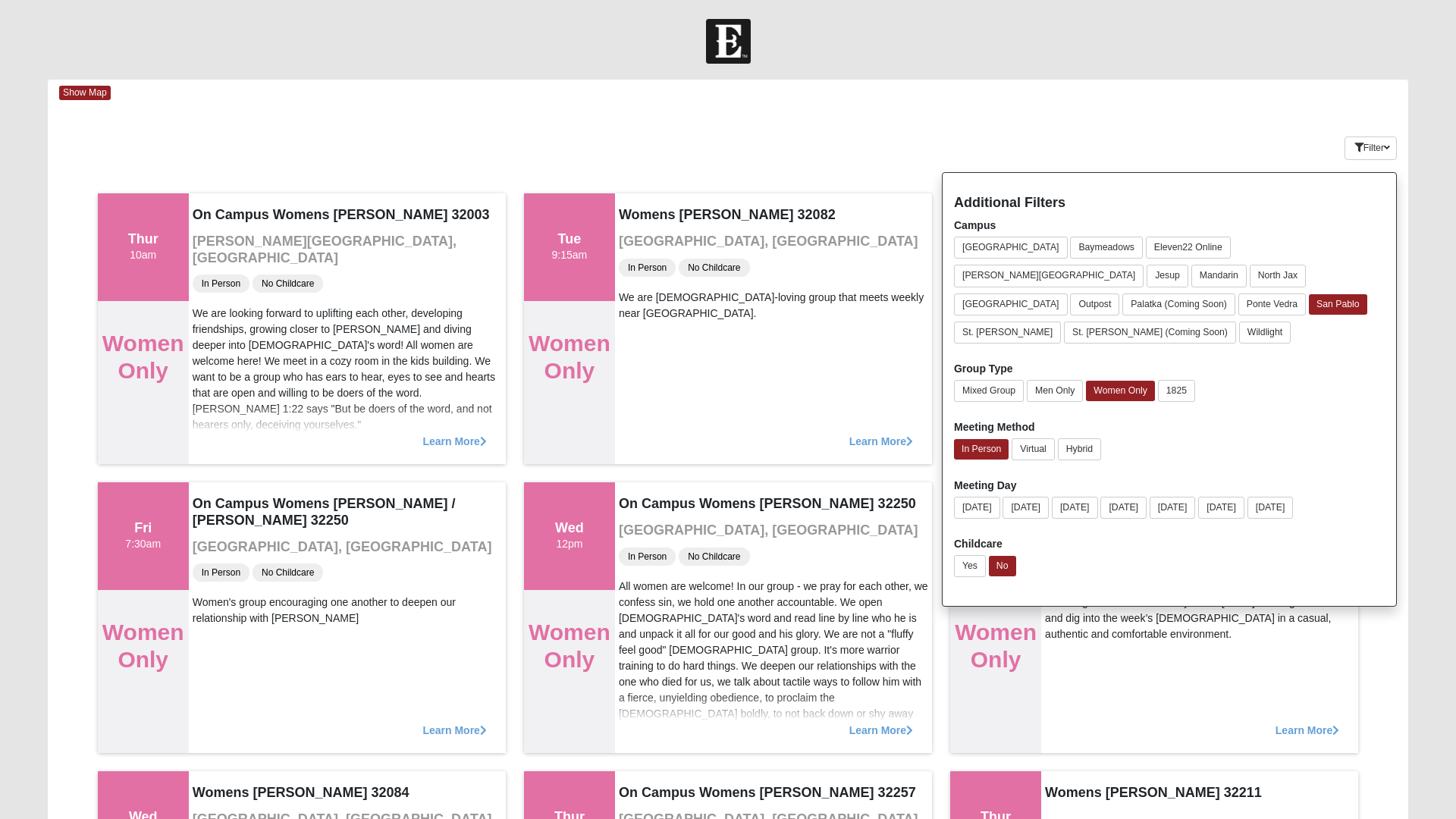
click at [817, 147] on div "Keywords Filter Additional Filters Campus [GEOGRAPHIC_DATA] [GEOGRAPHIC_DATA] E…" at bounding box center [728, 146] width 1361 height 56
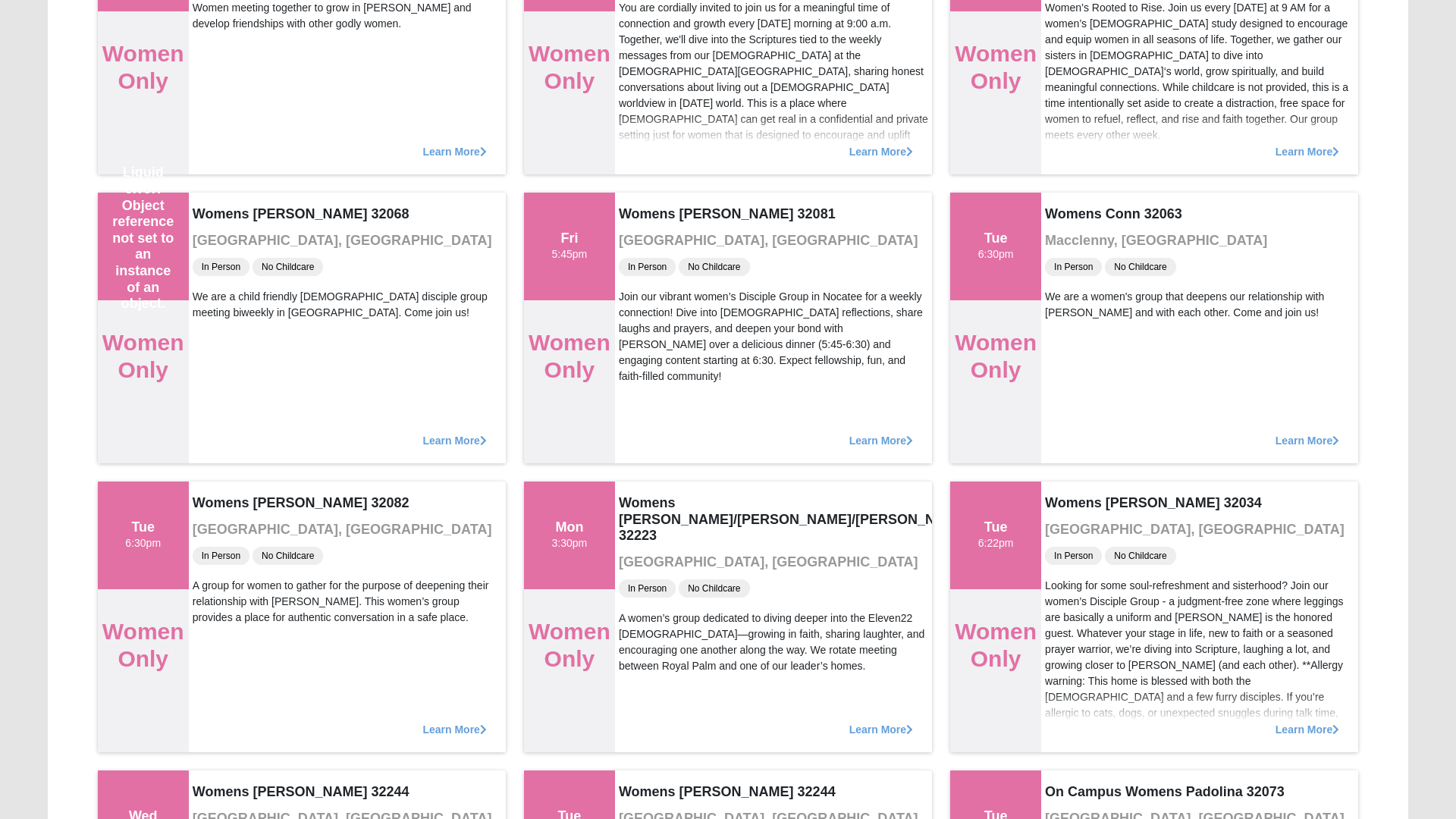
scroll to position [5490, 0]
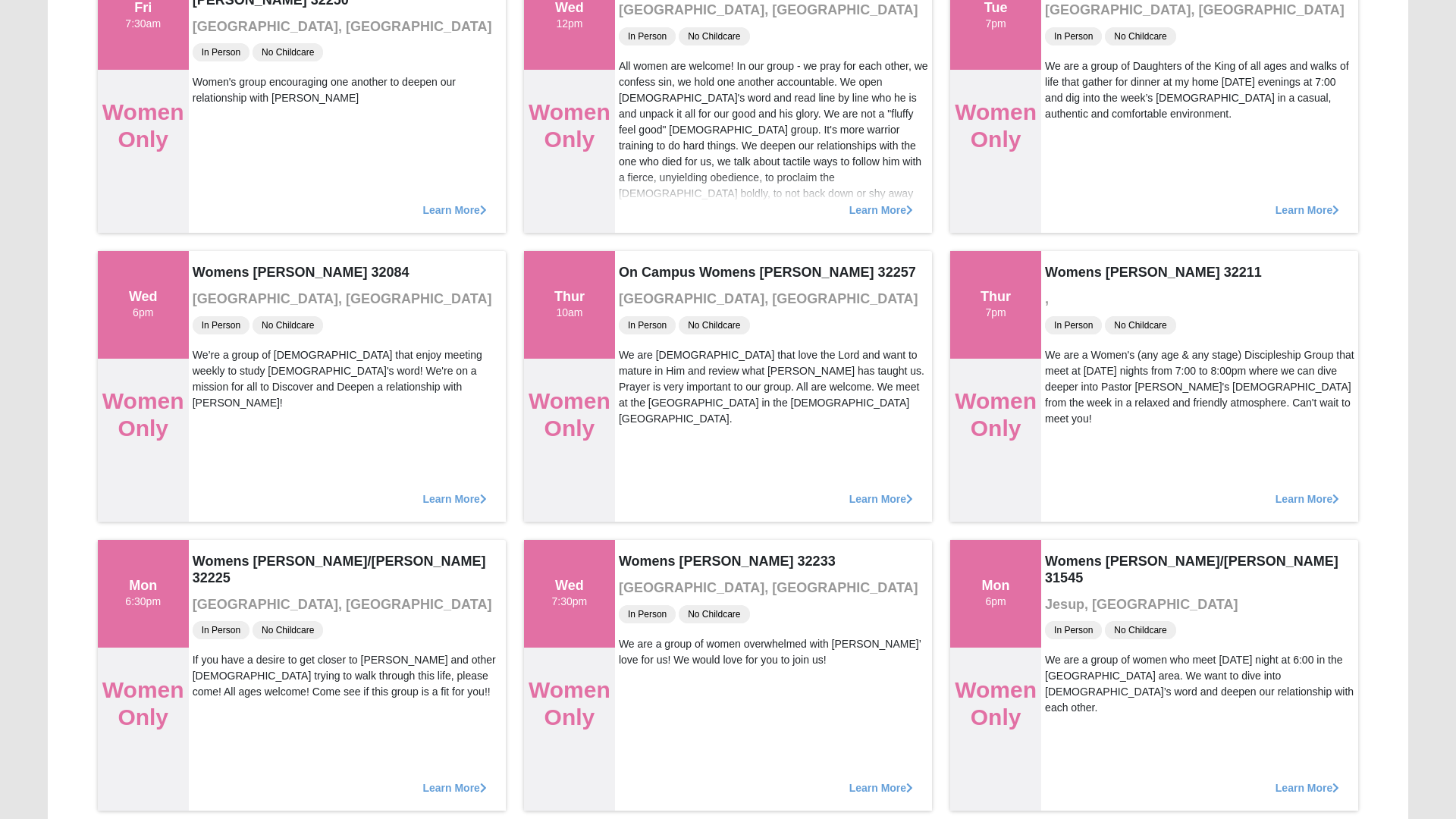
scroll to position [0, 0]
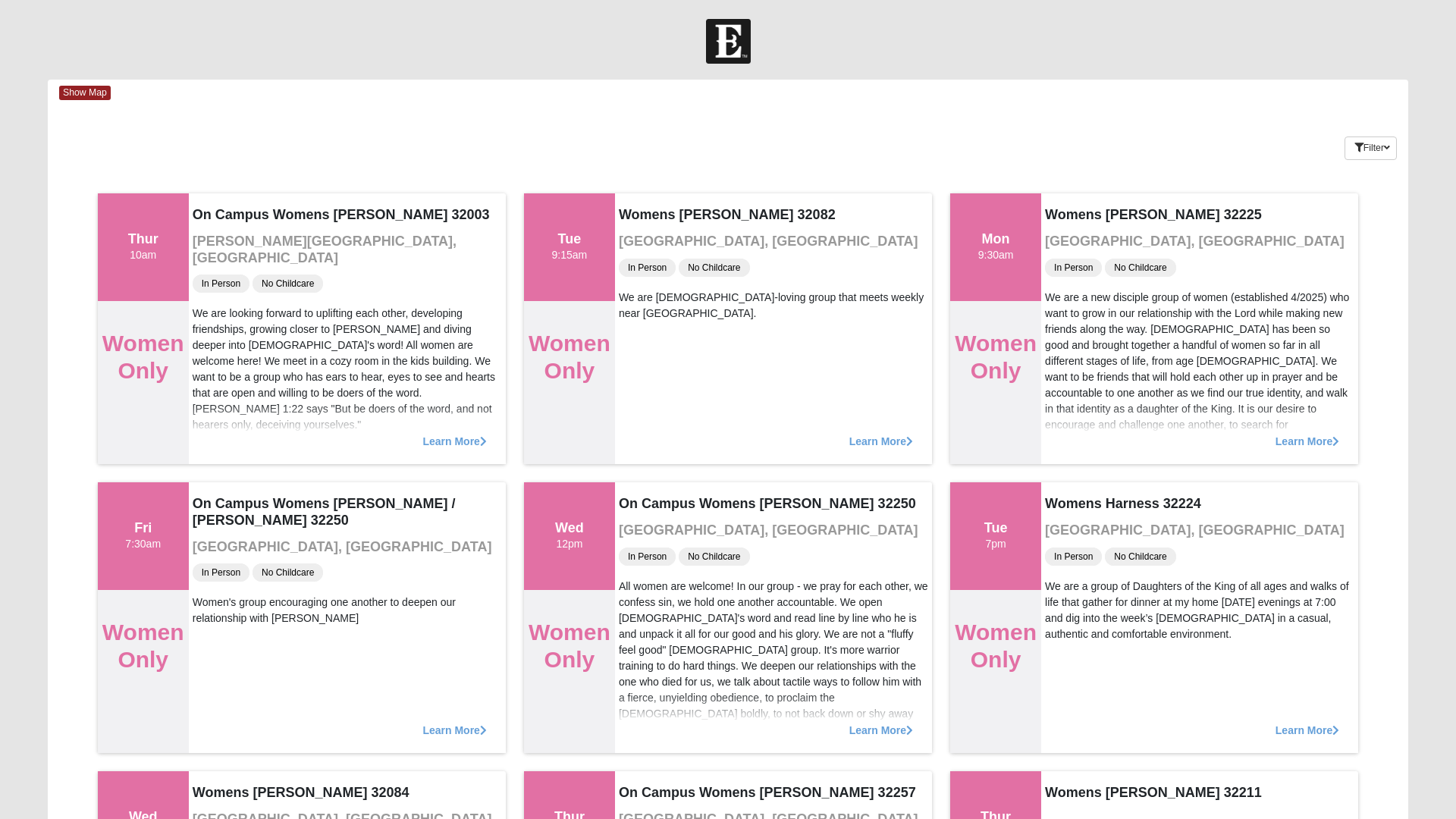
click at [84, 96] on span "Show Map" at bounding box center [84, 93] width 51 height 14
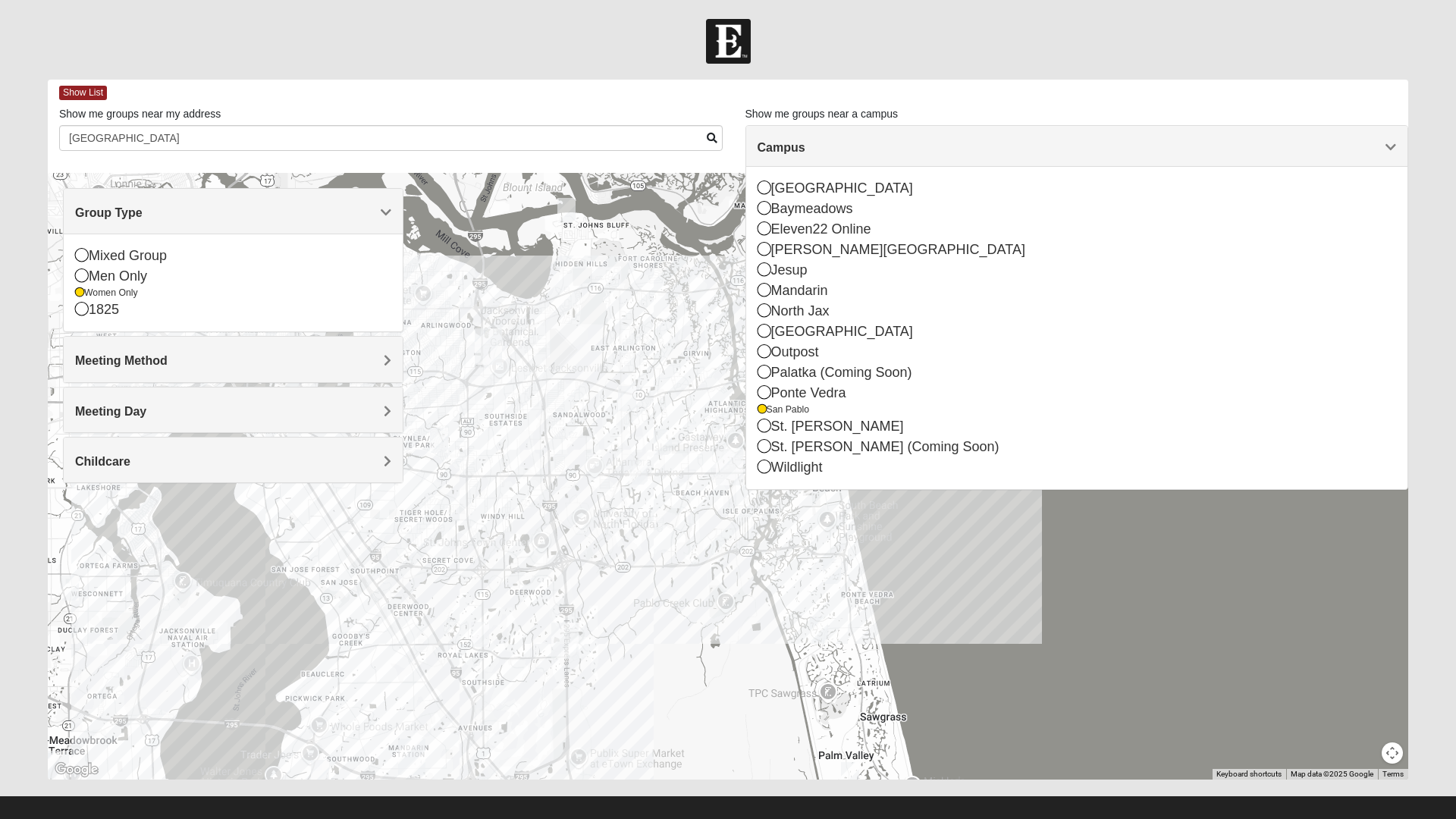
click at [85, 272] on icon at bounding box center [82, 275] width 13 height 13
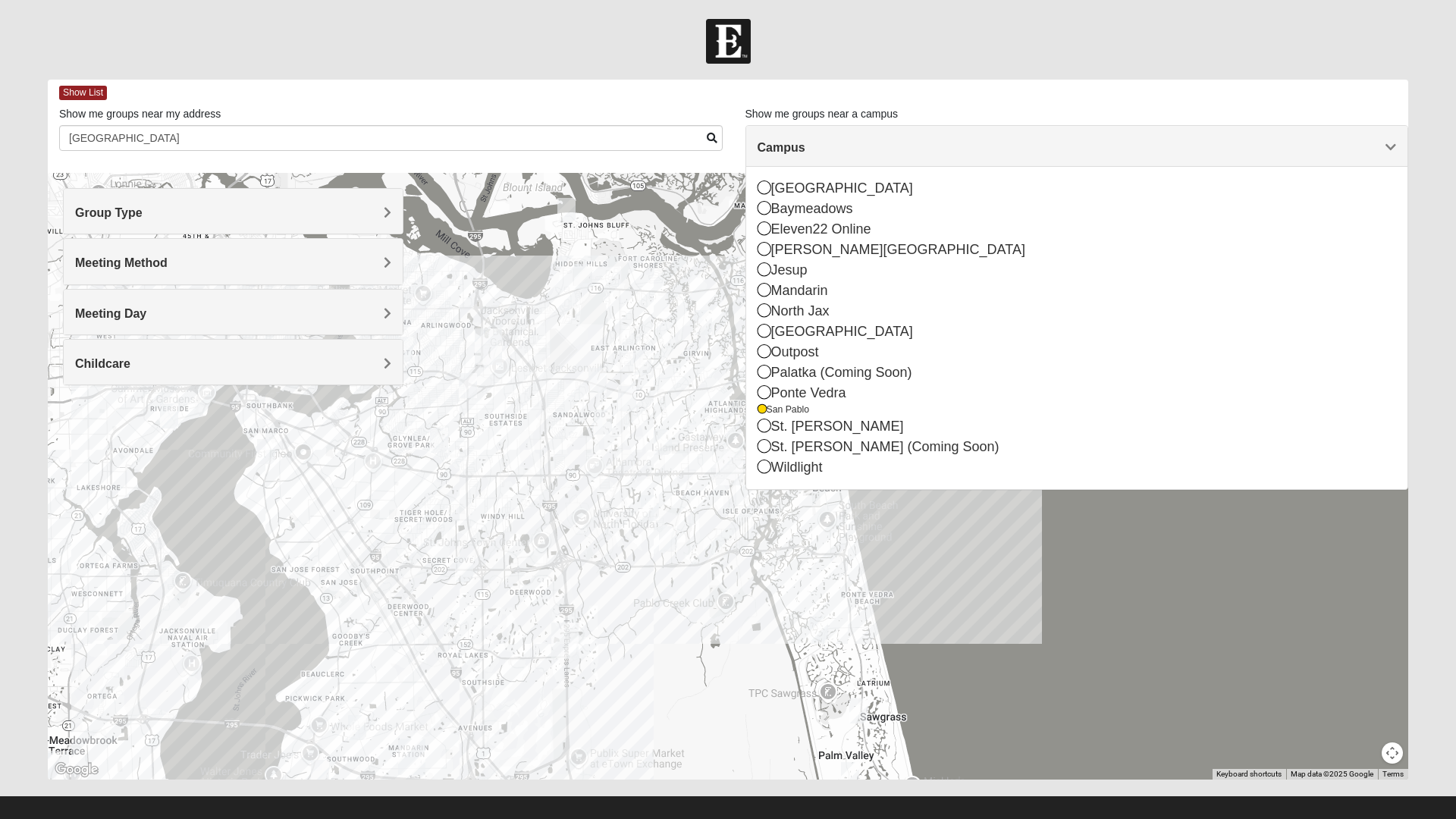
click at [292, 313] on h4 "Meeting Day" at bounding box center [234, 314] width 316 height 14
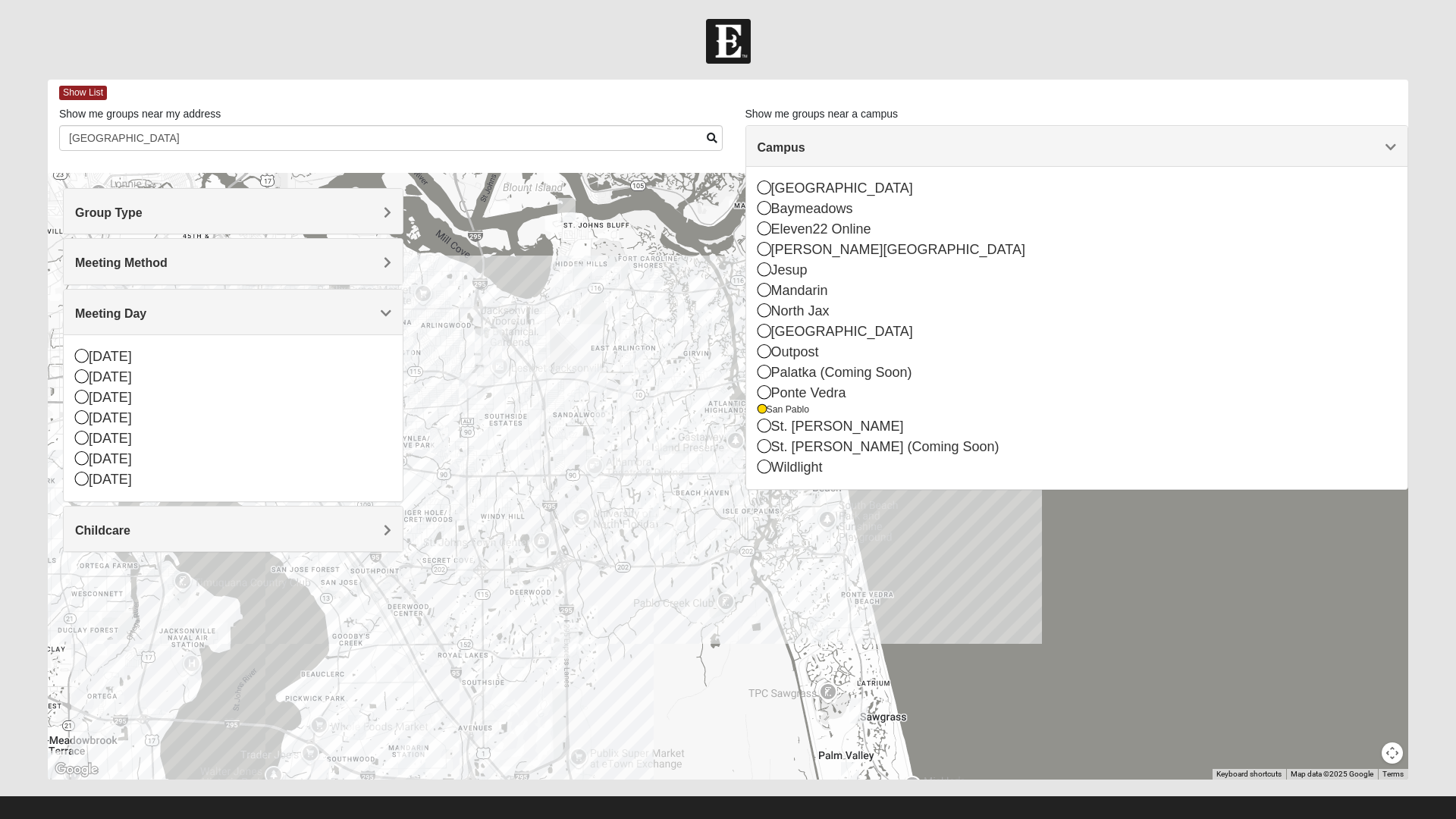
click at [108, 483] on div "[DATE]" at bounding box center [234, 479] width 316 height 21
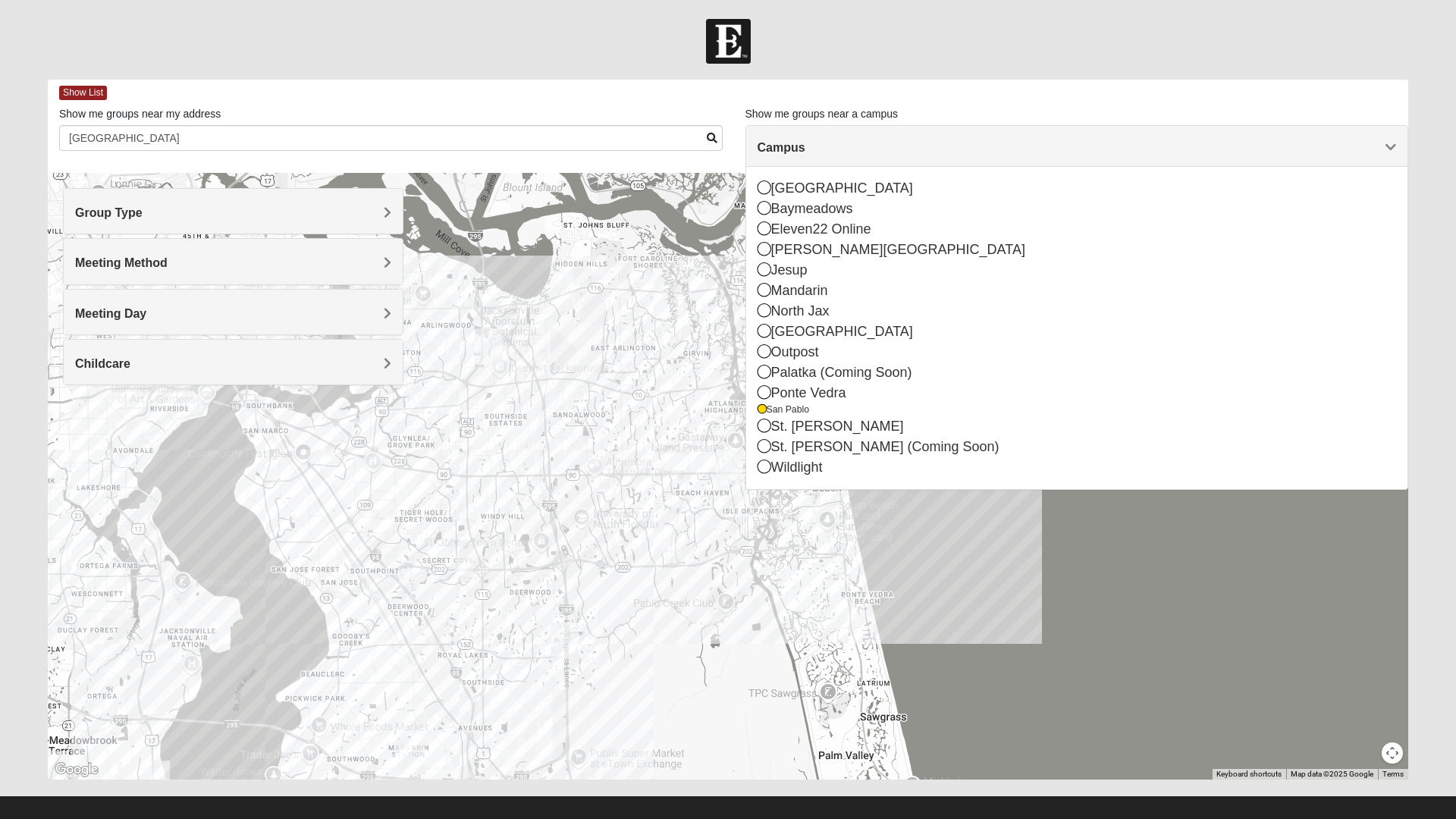
click at [769, 194] on icon at bounding box center [764, 187] width 13 height 13
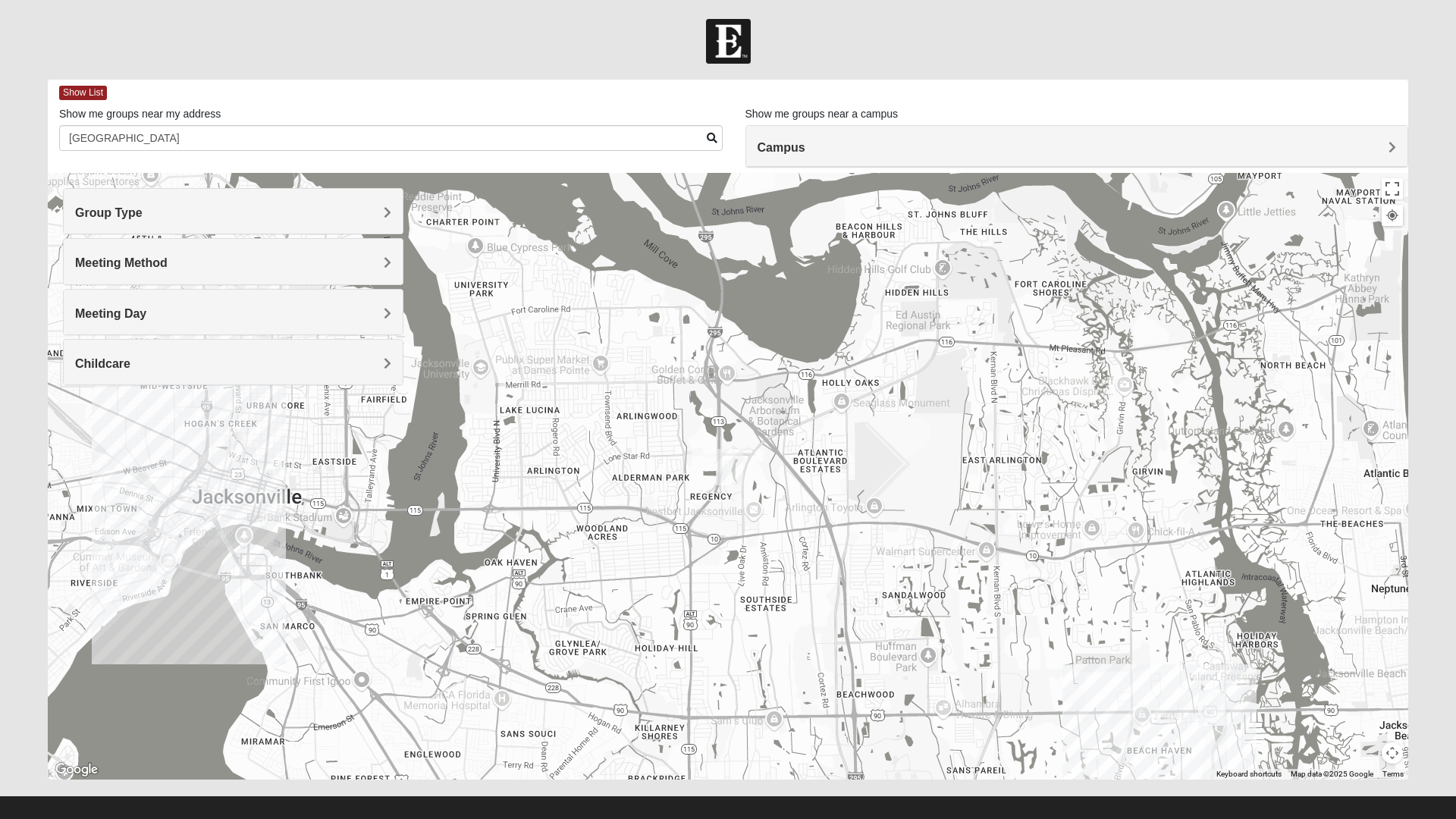
click at [734, 469] on img "Arlington" at bounding box center [730, 467] width 40 height 49
click at [167, 264] on span "Meeting Method" at bounding box center [121, 263] width 93 height 13
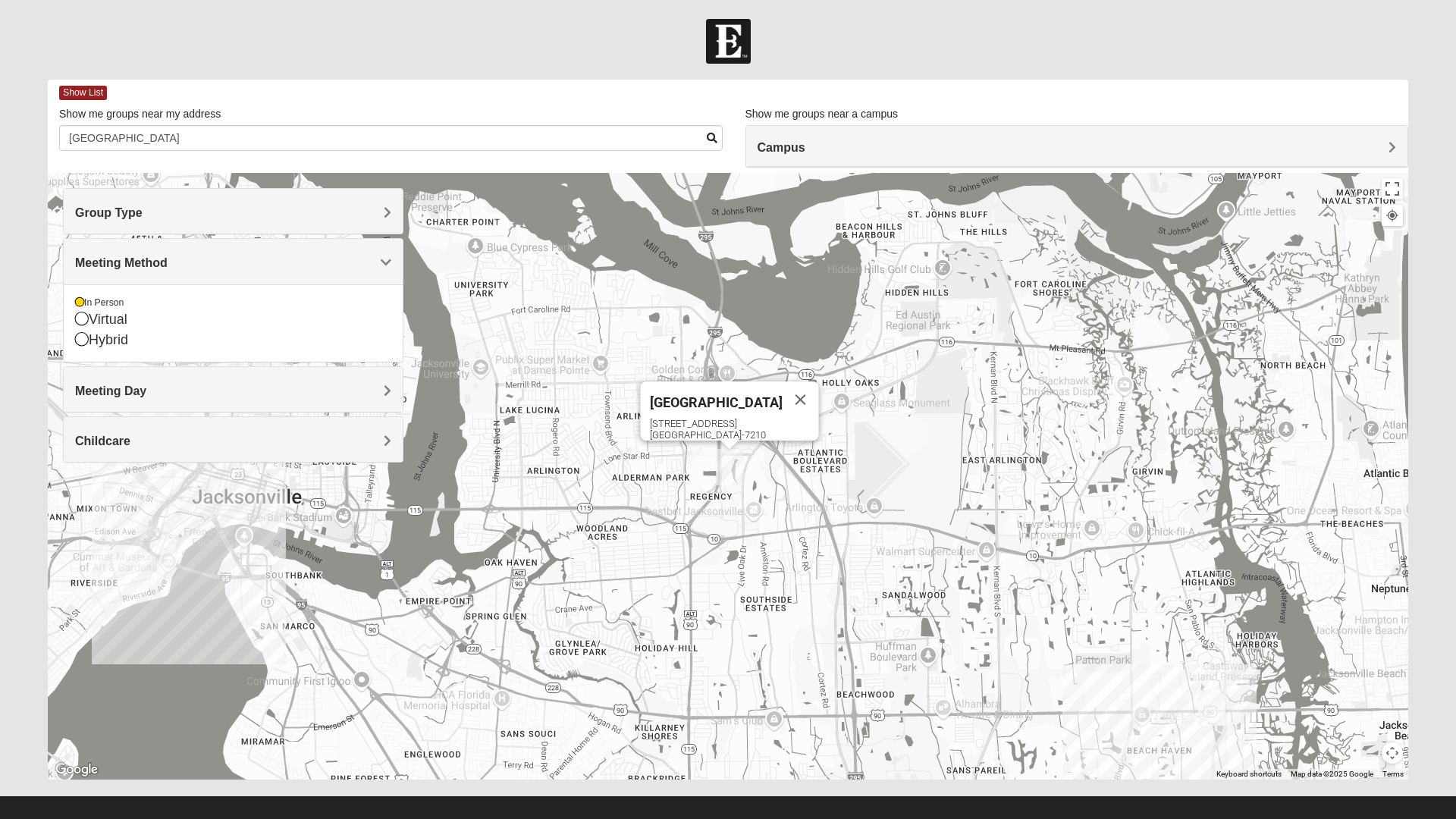
click at [167, 270] on span "Meeting Method" at bounding box center [121, 263] width 93 height 13
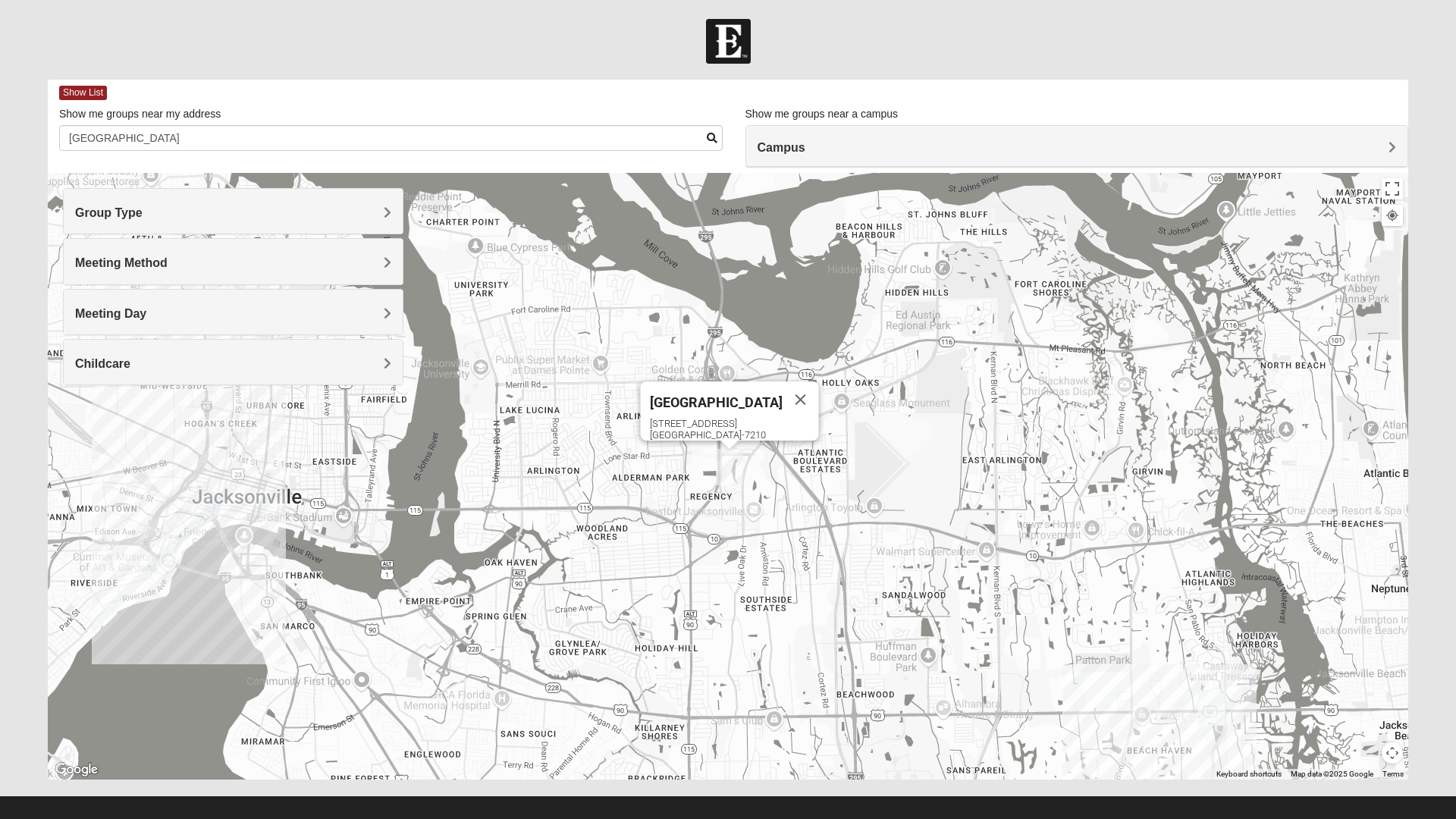
click at [146, 313] on span "Meeting Day" at bounding box center [111, 314] width 71 height 13
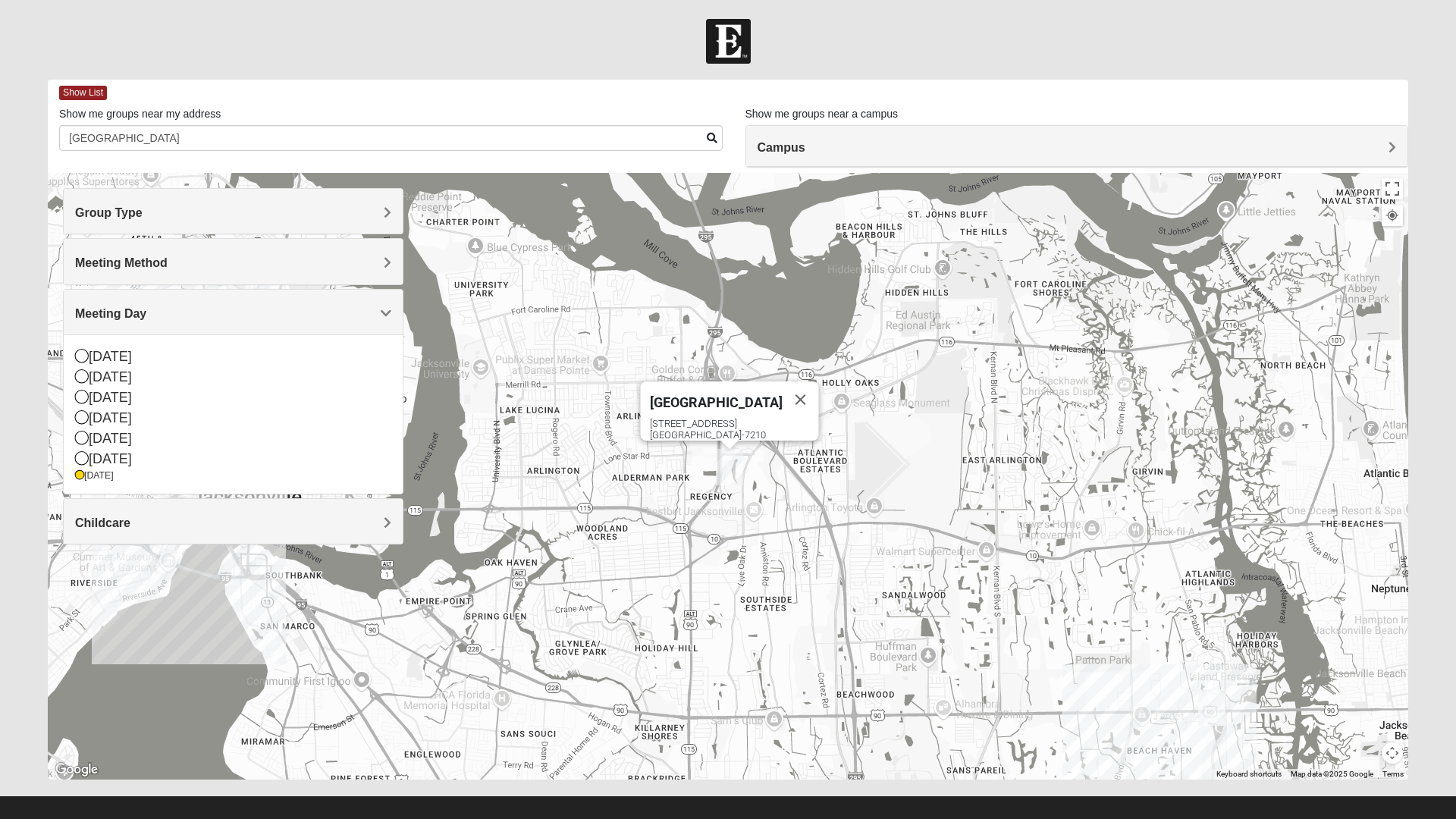
click at [82, 377] on icon at bounding box center [82, 376] width 13 height 13
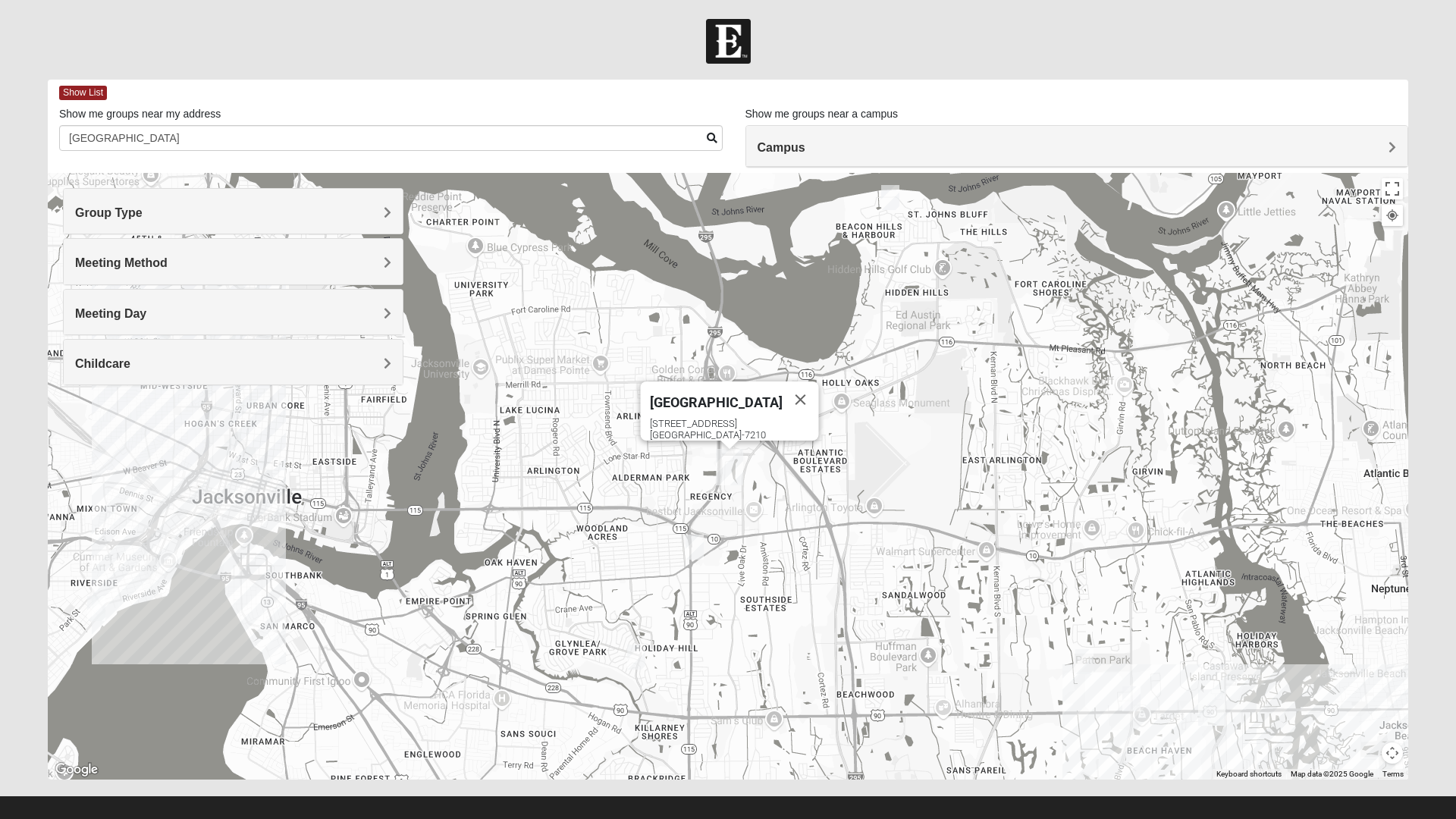
click at [697, 539] on img "Mens Gornoski 32225" at bounding box center [695, 547] width 31 height 37
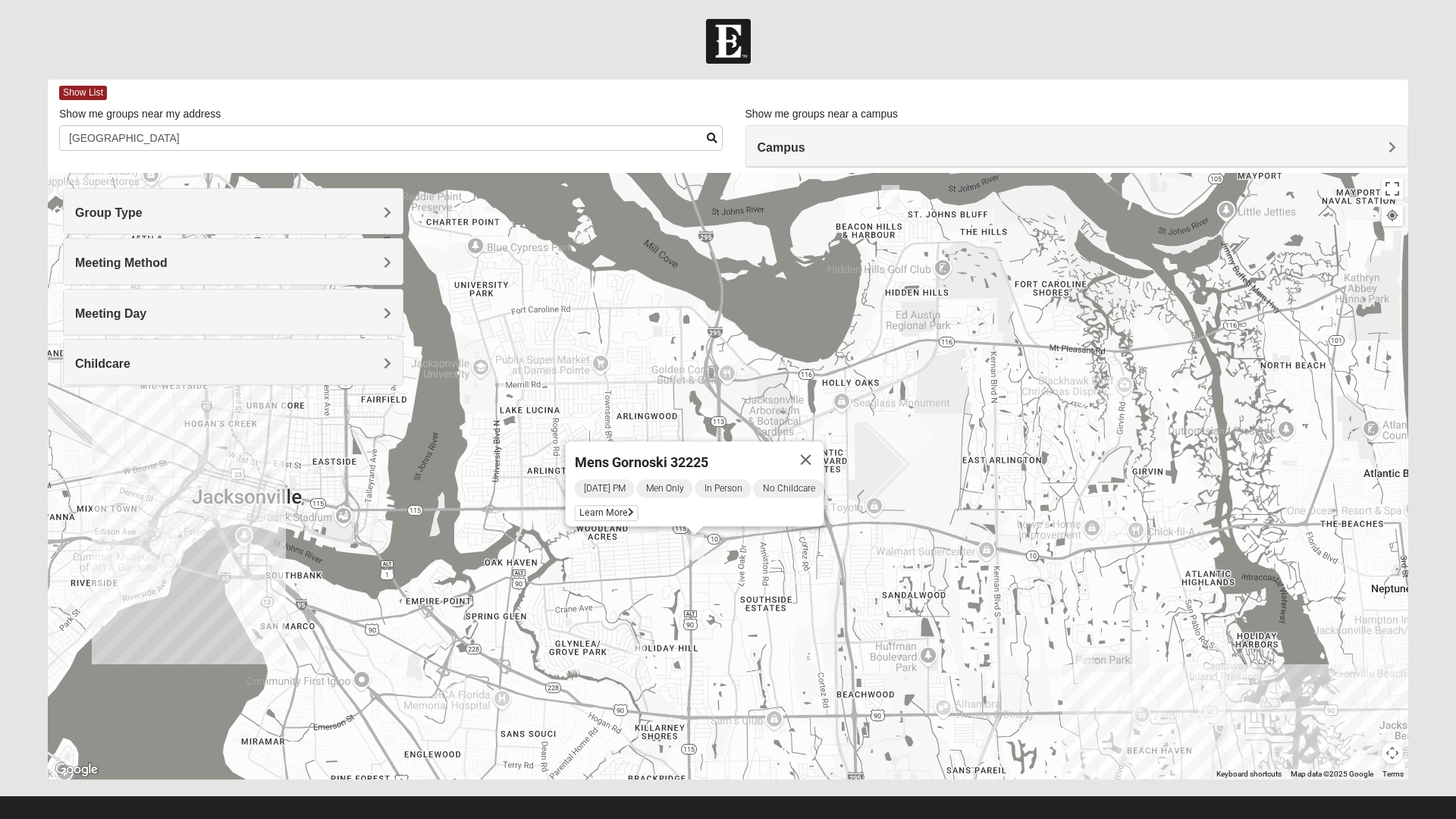
click at [193, 308] on h4 "Meeting Day" at bounding box center [234, 314] width 316 height 14
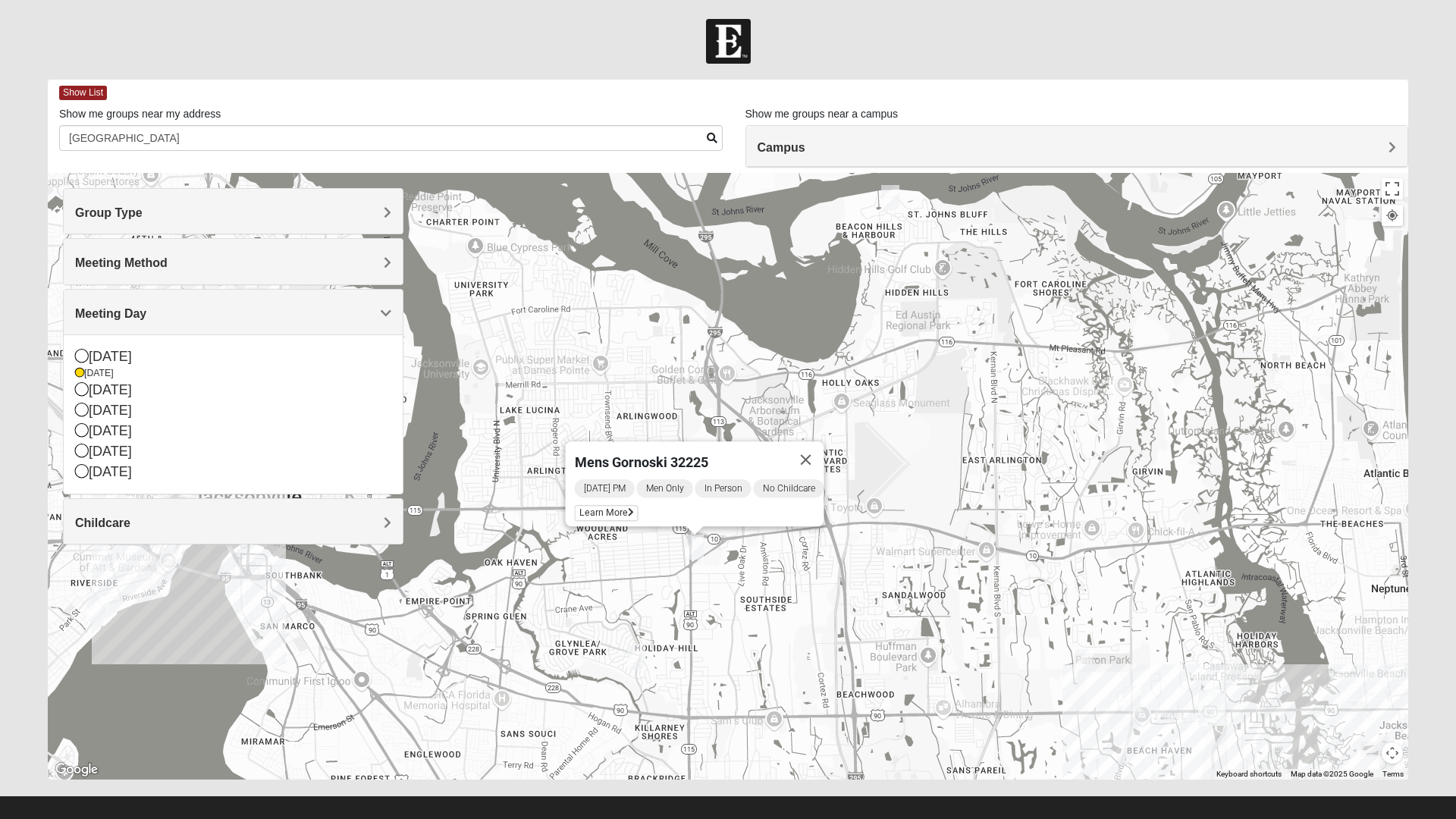
click at [84, 474] on icon at bounding box center [82, 470] width 13 height 13
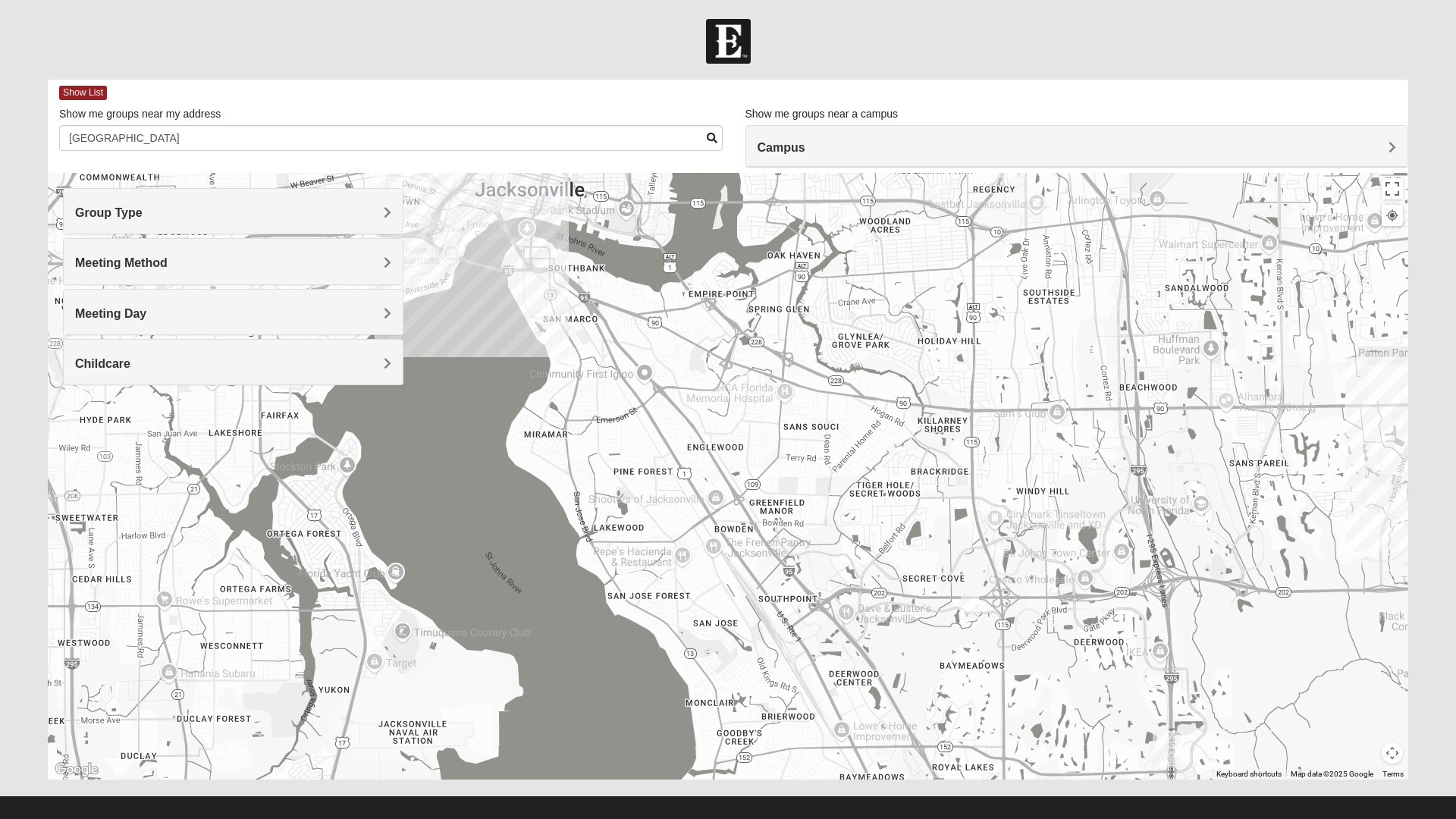
click at [971, 600] on img "Mens Bailey" at bounding box center [970, 607] width 31 height 37
click at [975, 611] on img "Mens Bailey" at bounding box center [970, 607] width 31 height 37
click at [966, 610] on img "Mens Bailey" at bounding box center [970, 607] width 31 height 37
click at [872, 539] on span "[DATE] PM" at bounding box center [880, 548] width 60 height 18
click at [891, 518] on span "[PERSON_NAME]" at bounding box center [902, 522] width 105 height 16
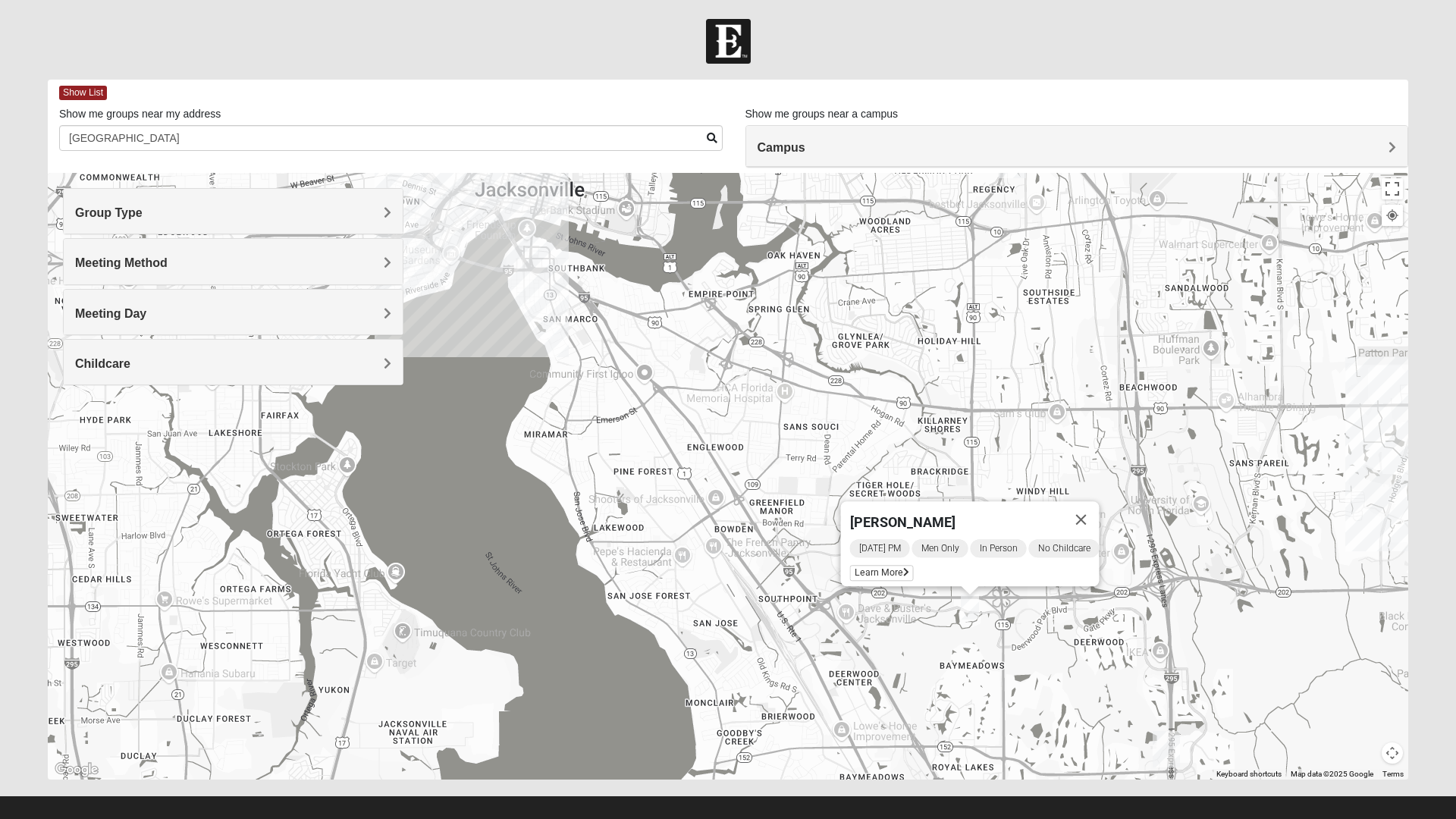
click at [874, 568] on span "Learn More" at bounding box center [882, 574] width 64 height 16
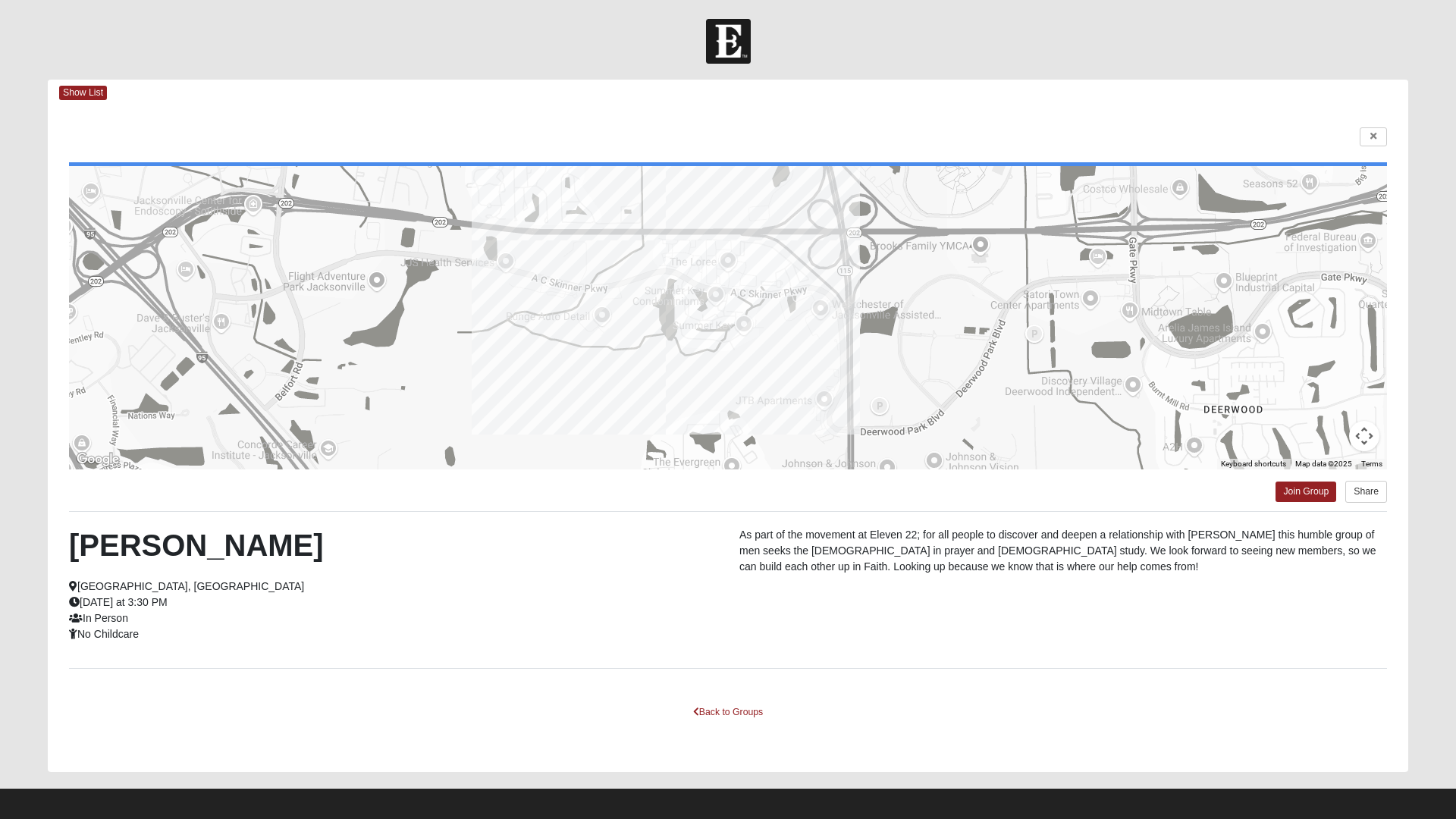
click at [90, 90] on span "Show List" at bounding box center [83, 93] width 48 height 14
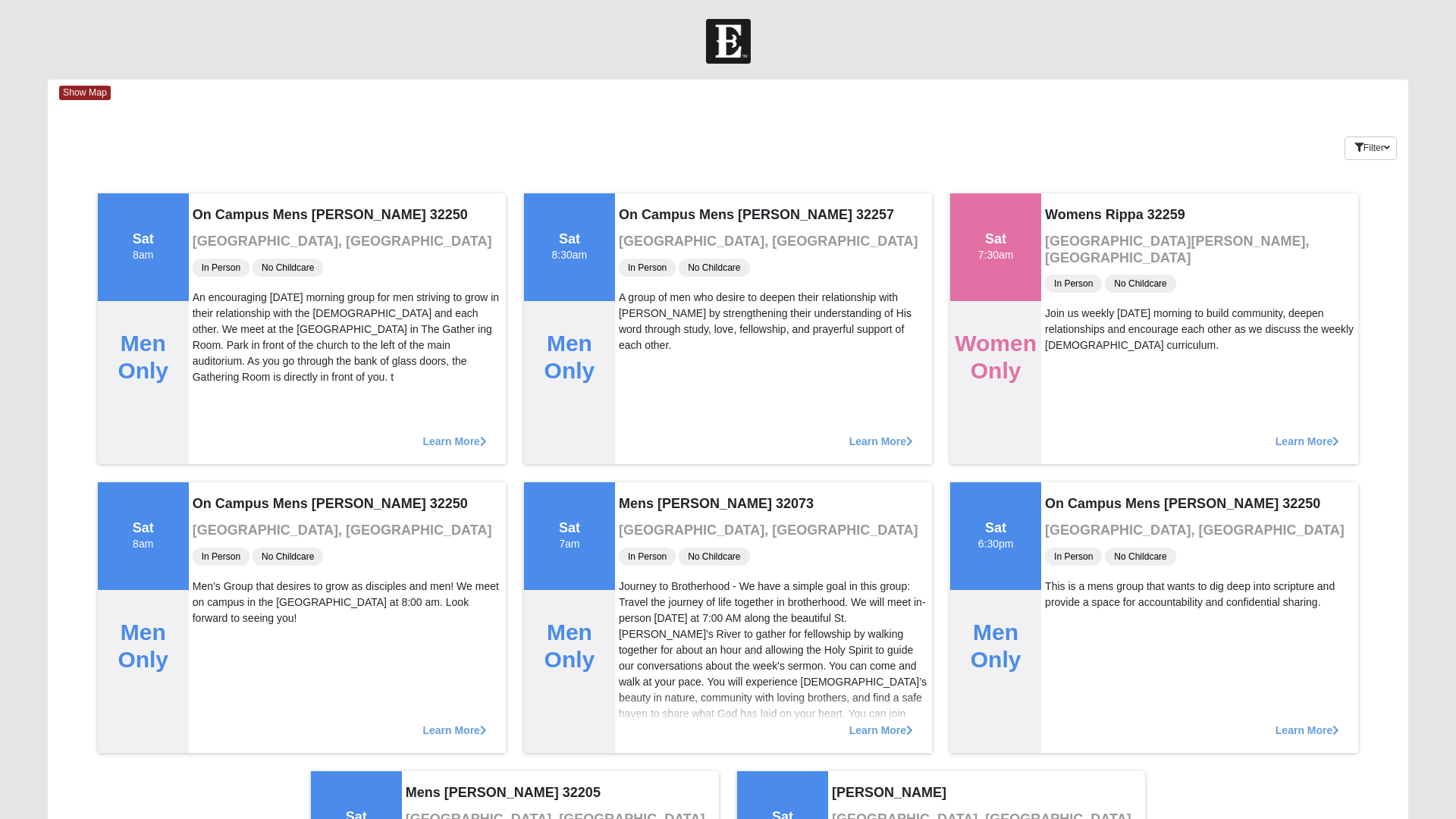
click at [1317, 434] on span "Learn More" at bounding box center [1307, 434] width 64 height 0
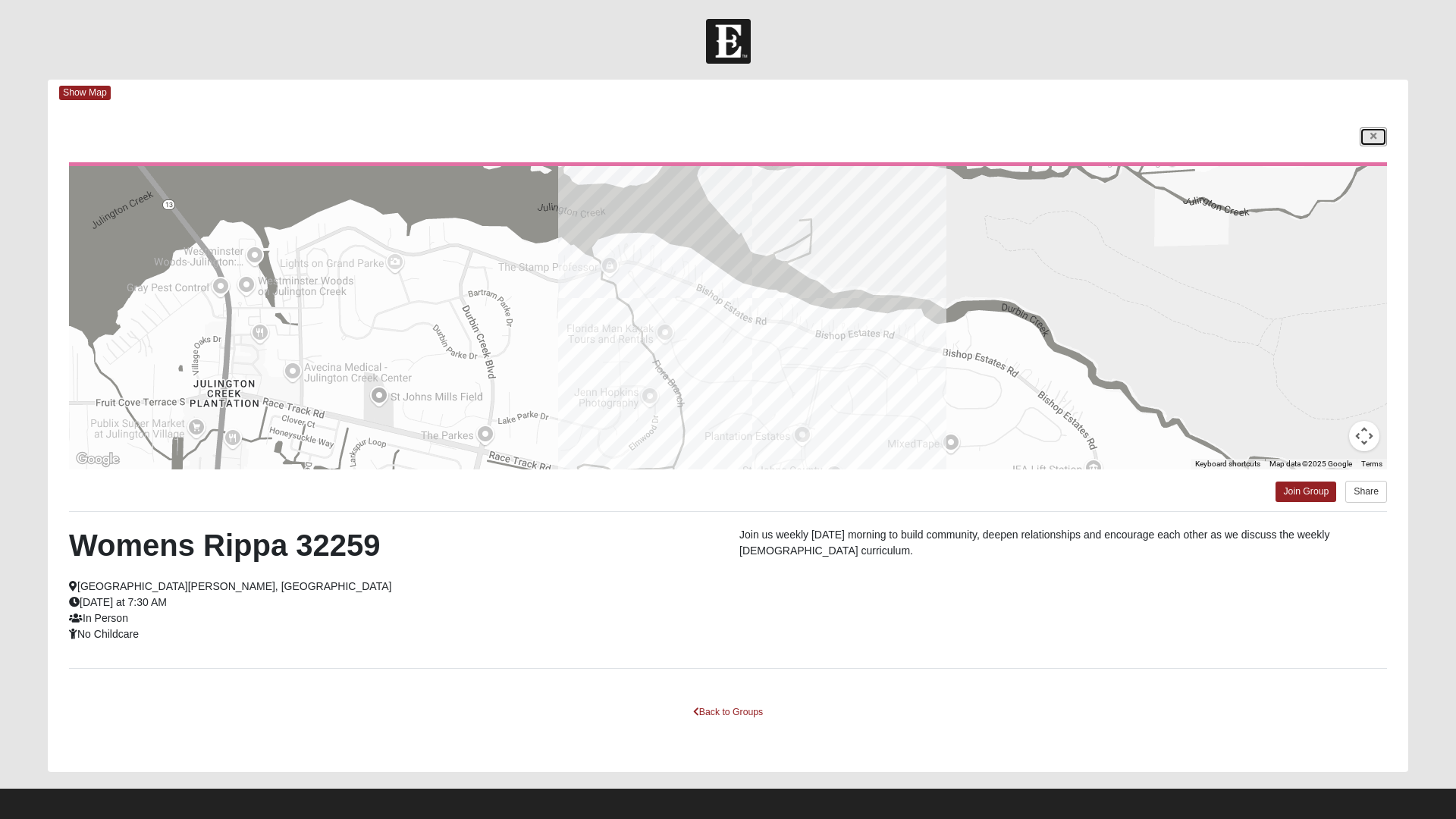
click at [1371, 138] on icon at bounding box center [1373, 137] width 6 height 9
